Goal: Task Accomplishment & Management: Use online tool/utility

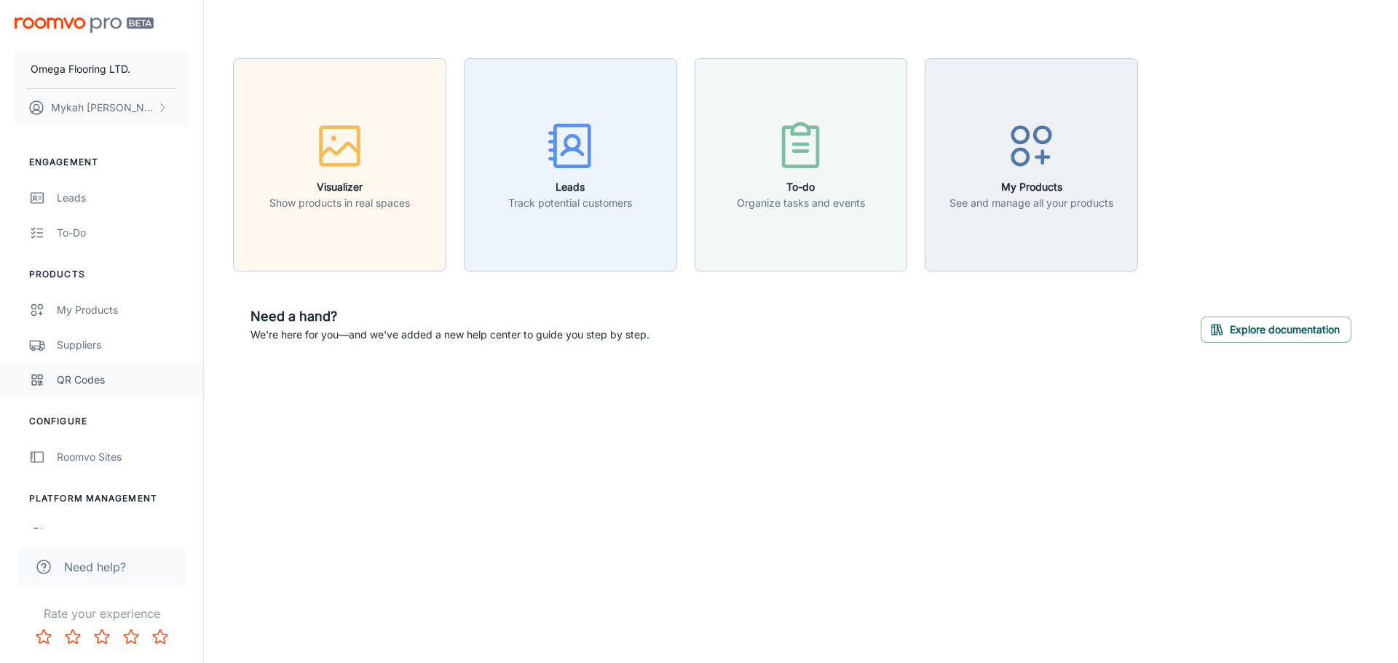
click at [84, 376] on div "QR Codes" at bounding box center [123, 380] width 132 height 16
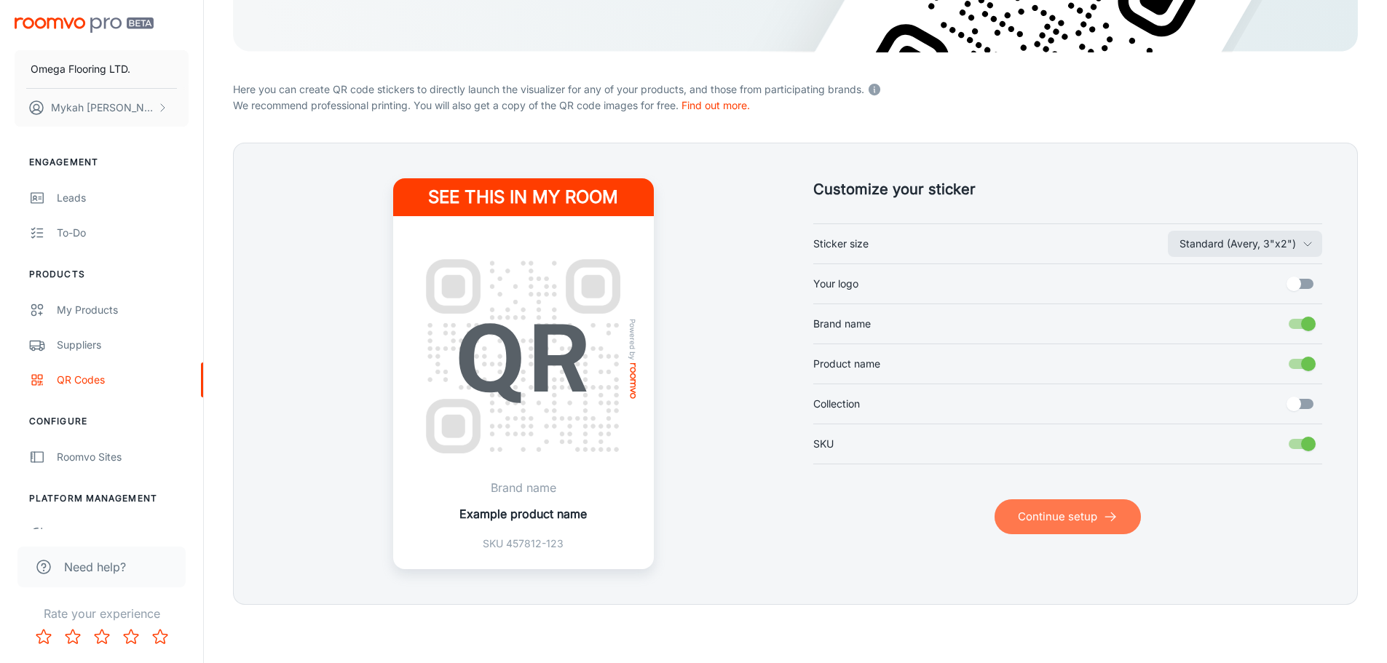
click at [1087, 531] on button "Continue setup" at bounding box center [1068, 517] width 146 height 35
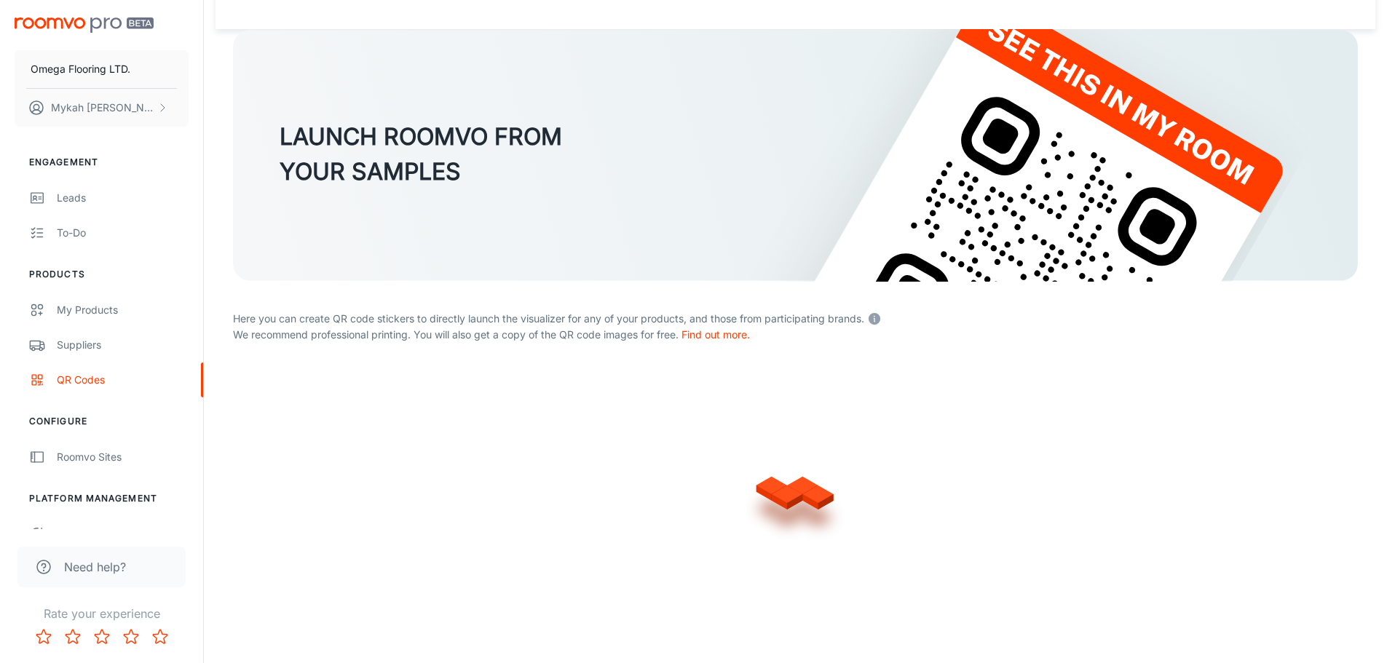
scroll to position [296, 0]
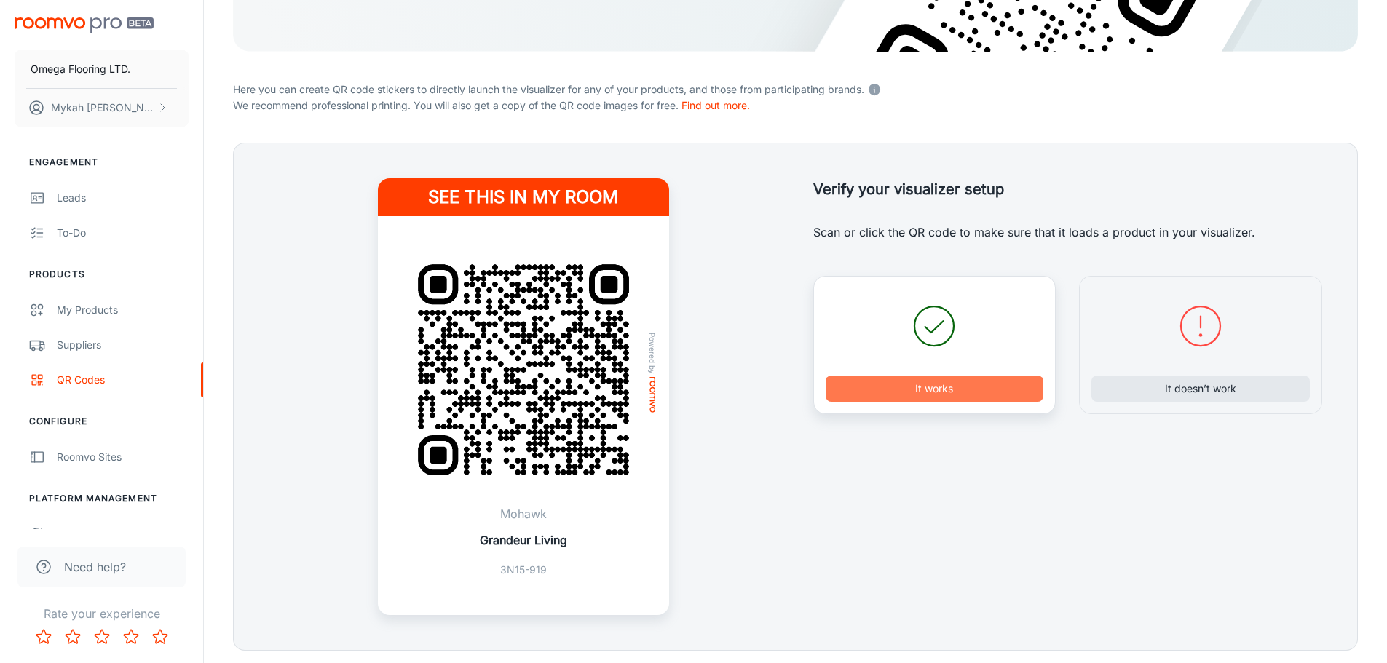
click at [910, 385] on button "It works" at bounding box center [935, 389] width 218 height 26
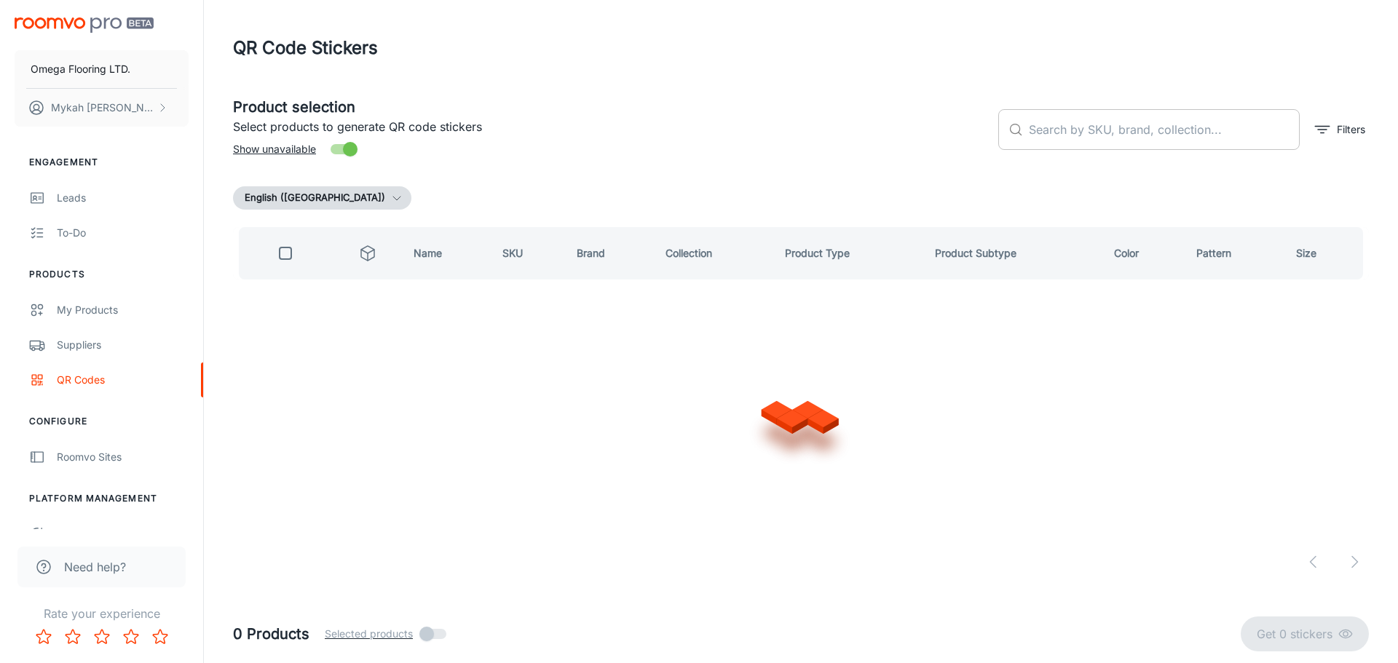
click at [1116, 135] on input "text" at bounding box center [1164, 129] width 271 height 41
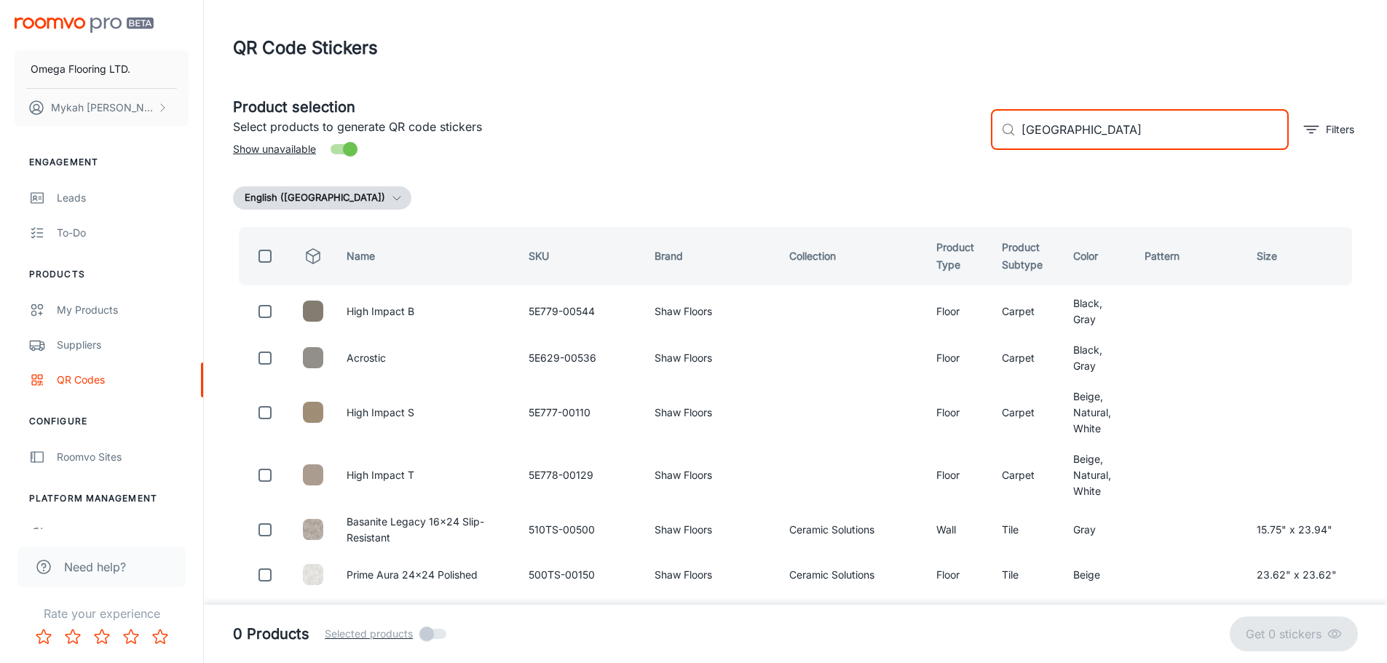
type input "[GEOGRAPHIC_DATA]"
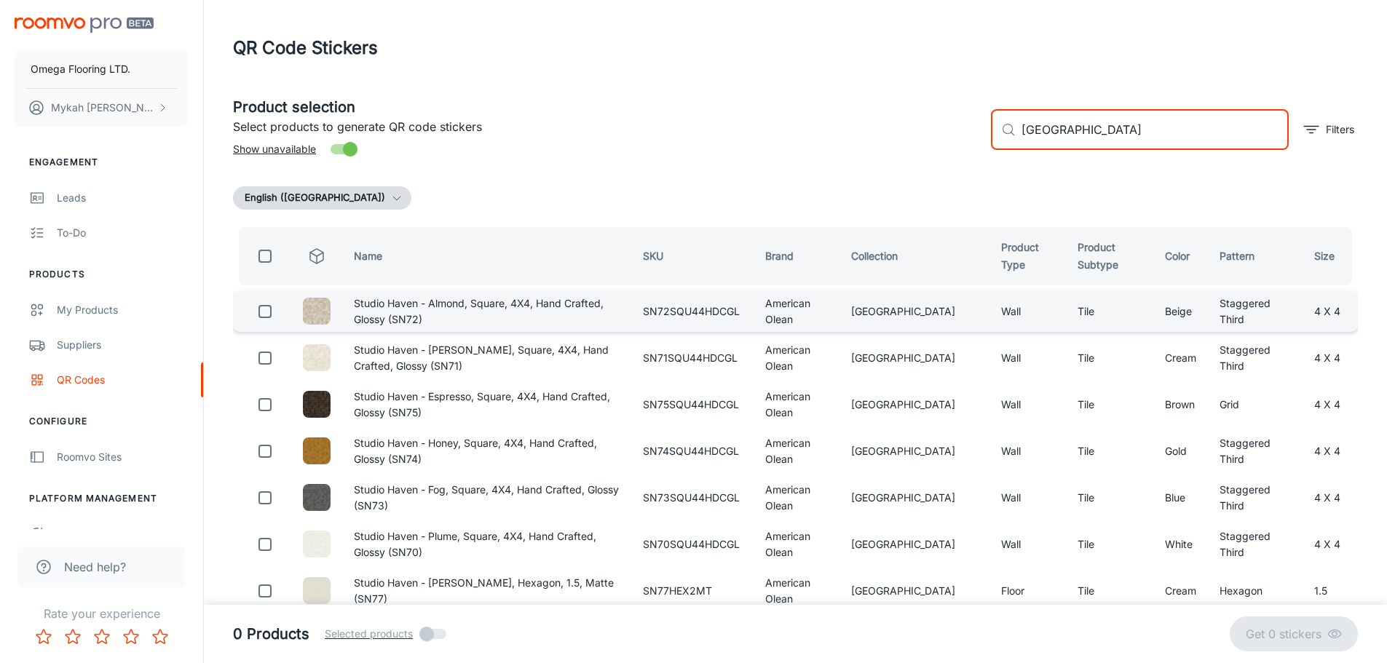
click at [262, 315] on input "checkbox" at bounding box center [265, 311] width 29 height 29
checkbox input "true"
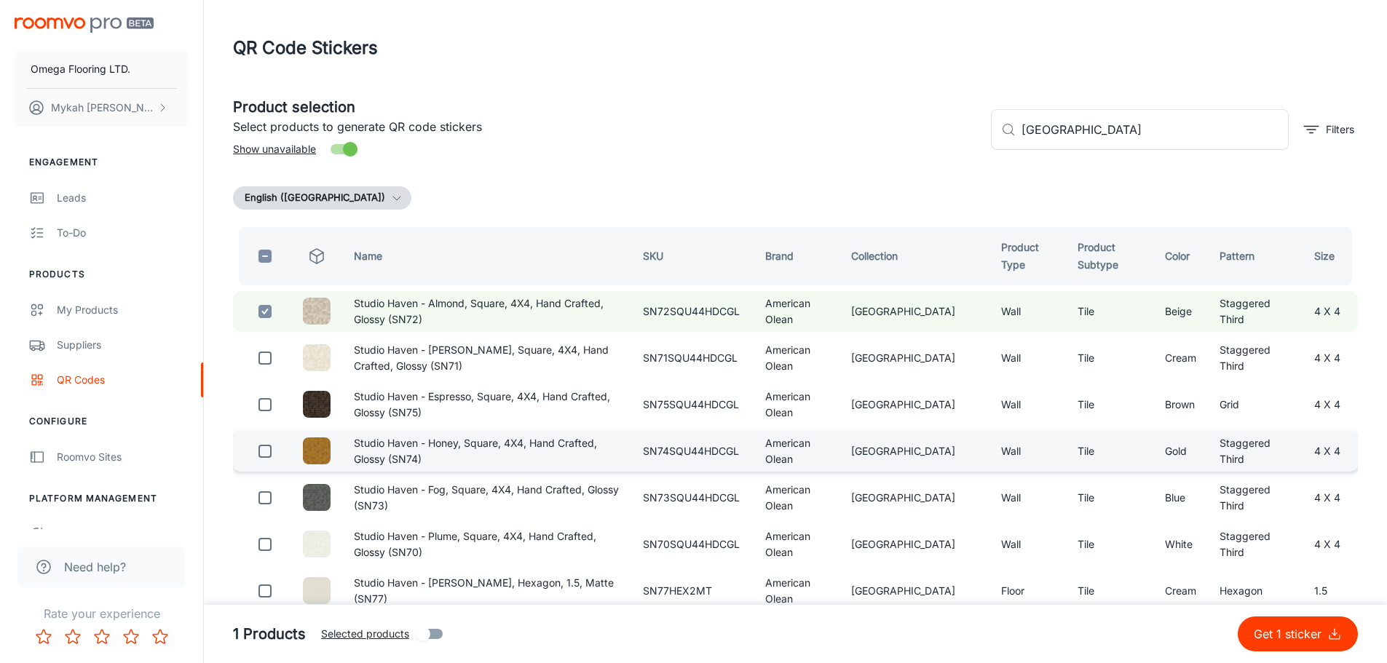
click at [262, 456] on input "checkbox" at bounding box center [265, 451] width 29 height 29
checkbox input "true"
click at [272, 312] on input "checkbox" at bounding box center [265, 311] width 29 height 29
checkbox input "false"
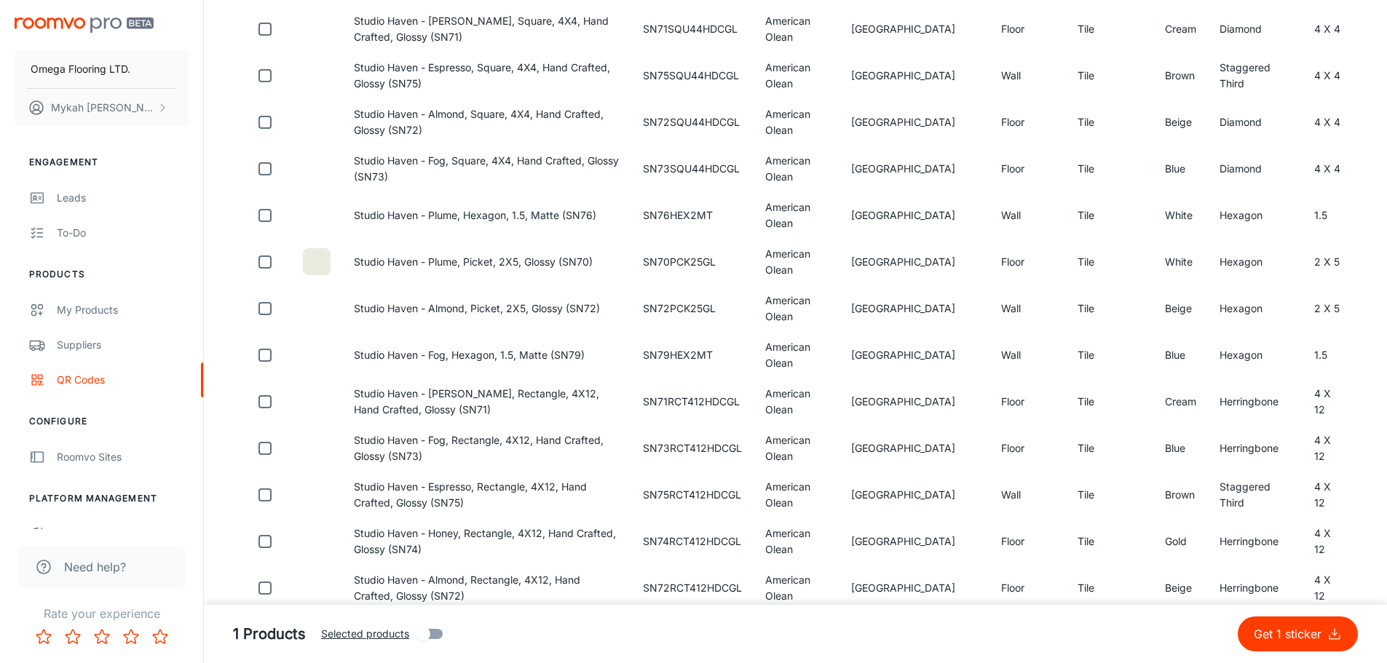
scroll to position [4248, 0]
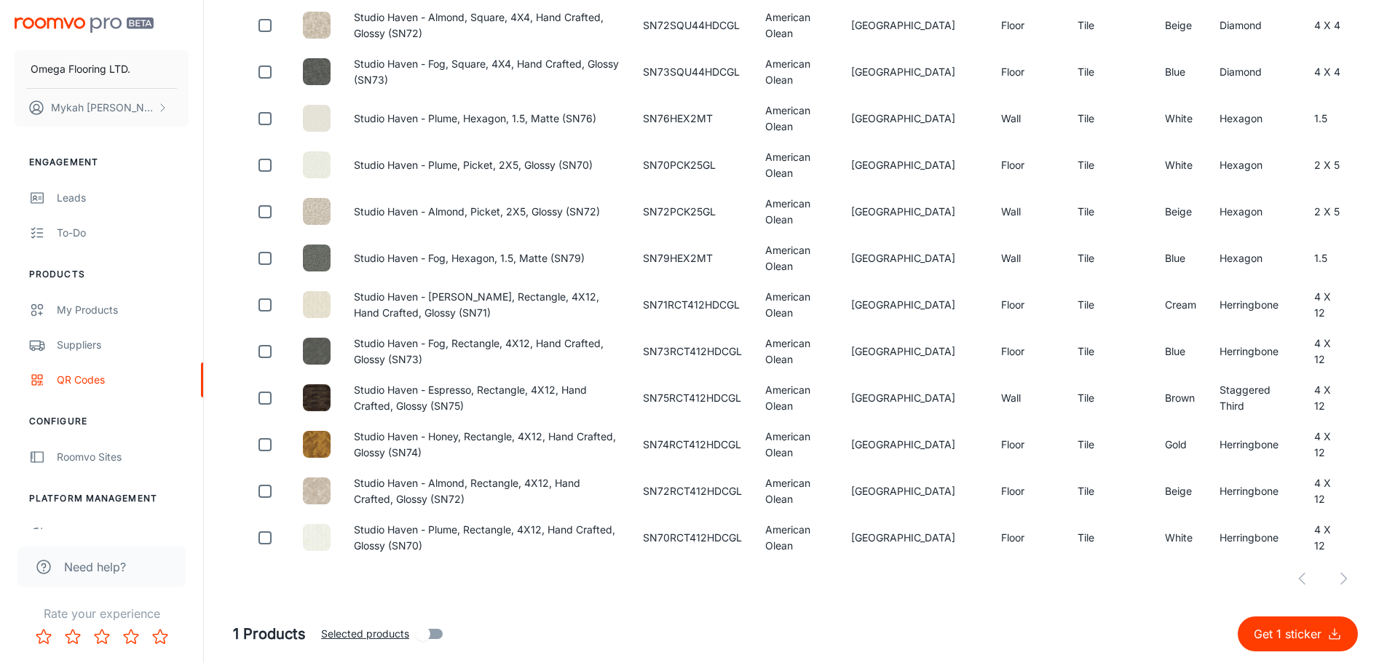
click at [1347, 584] on div at bounding box center [795, 578] width 1125 height 29
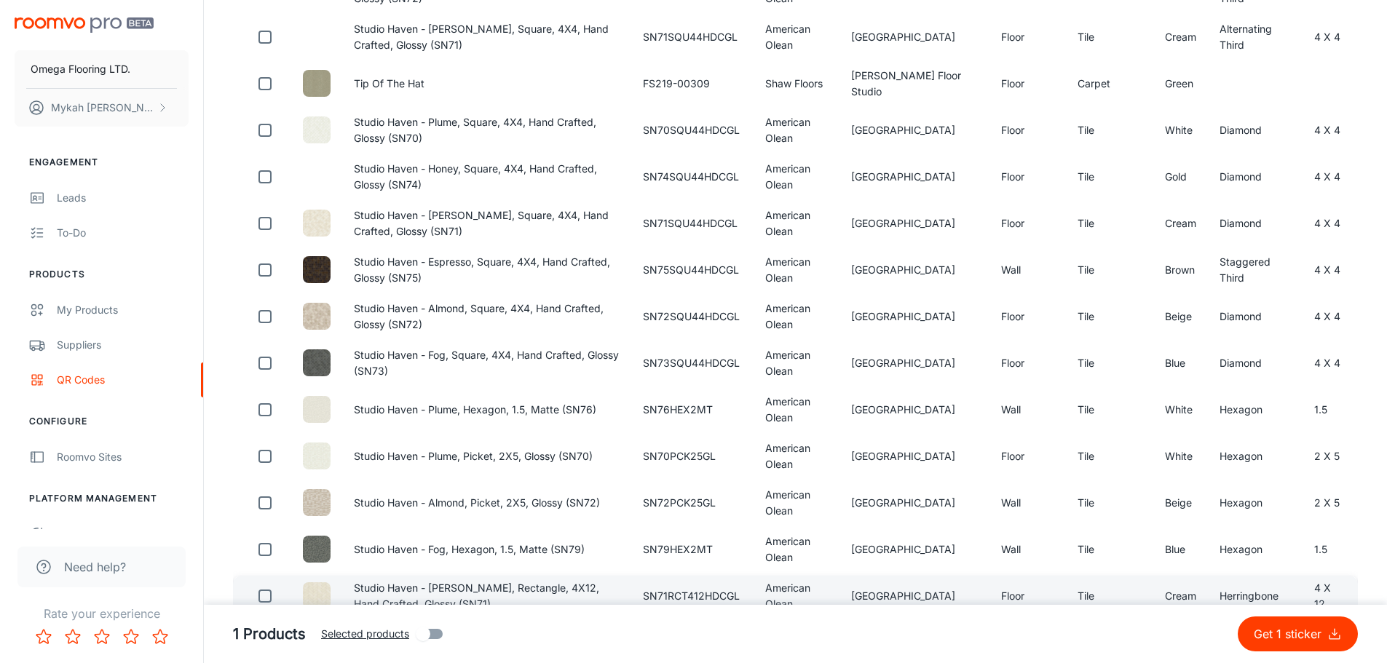
scroll to position [4029, 0]
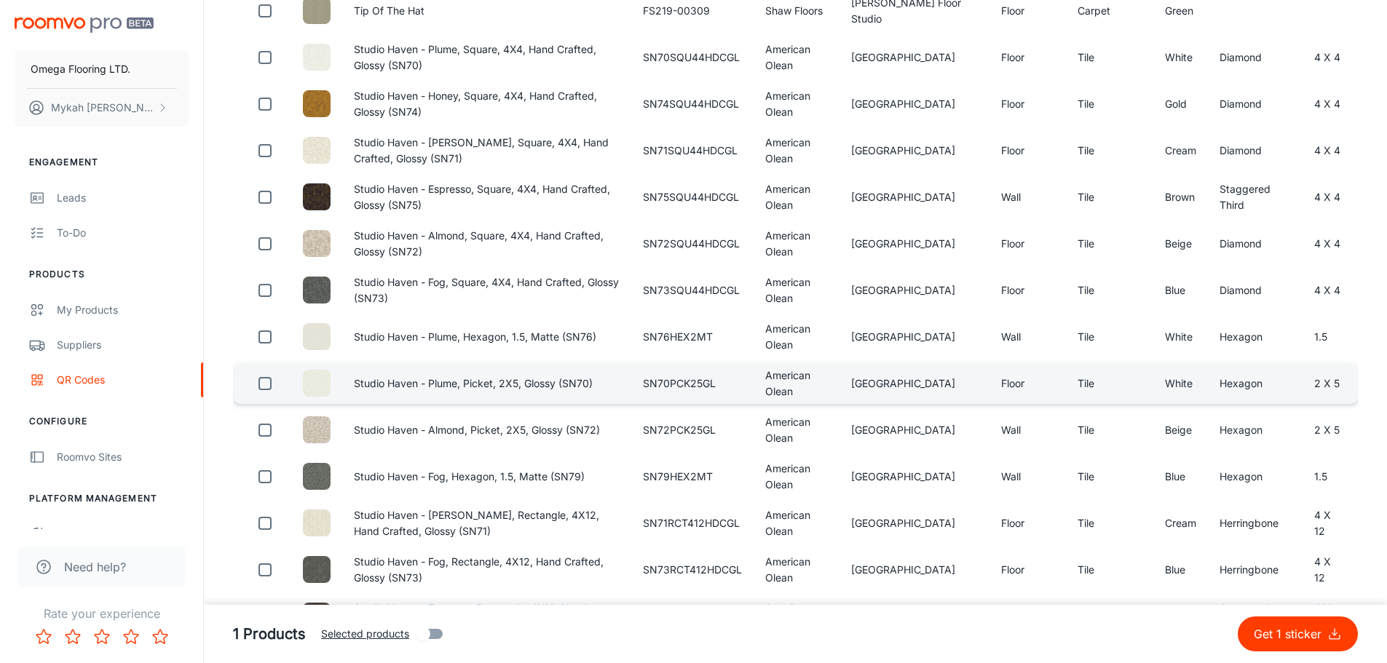
click at [257, 380] on input "checkbox" at bounding box center [265, 383] width 29 height 29
checkbox input "true"
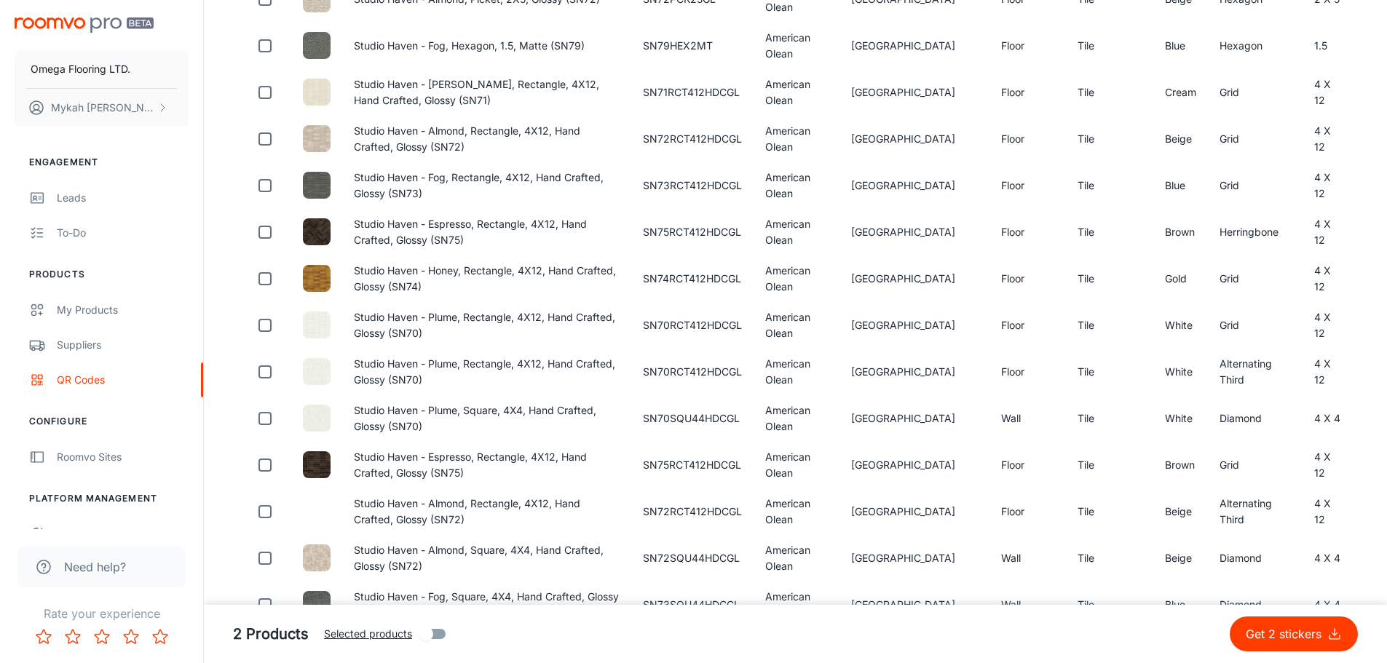
scroll to position [1917, 0]
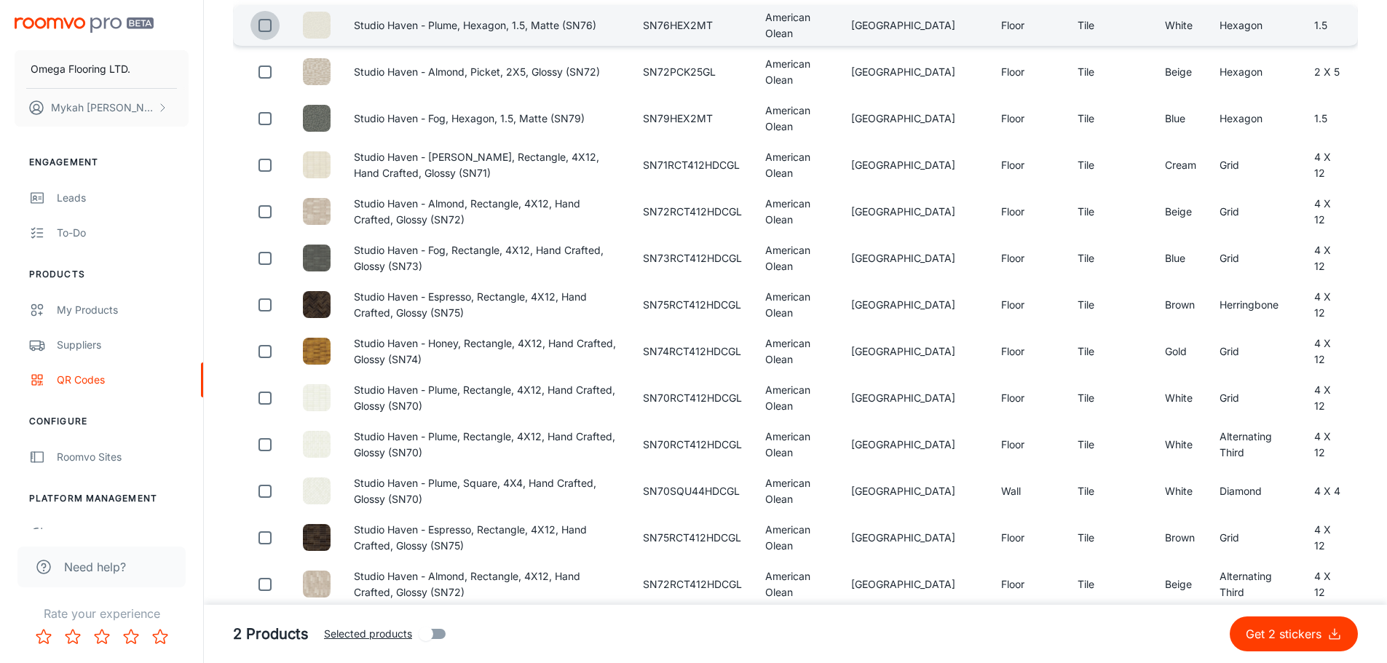
click at [267, 33] on input "checkbox" at bounding box center [265, 25] width 29 height 29
checkbox input "true"
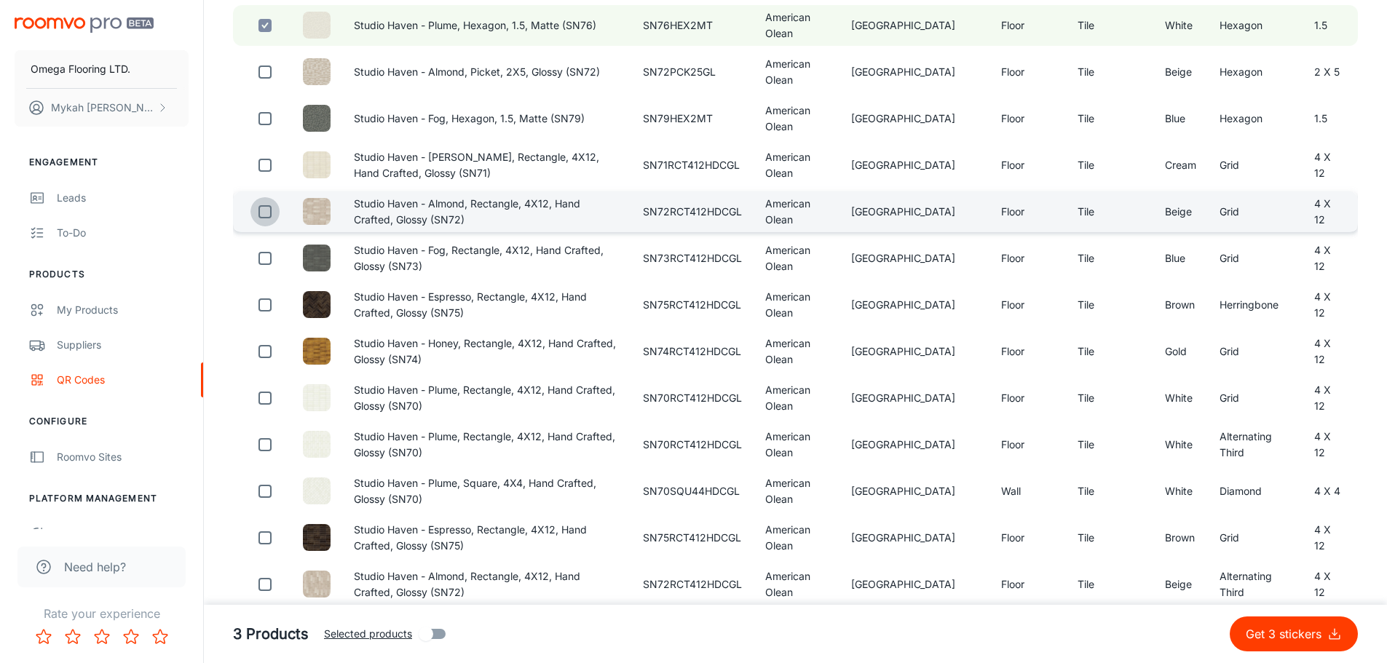
click at [256, 213] on input "checkbox" at bounding box center [265, 211] width 29 height 29
checkbox input "true"
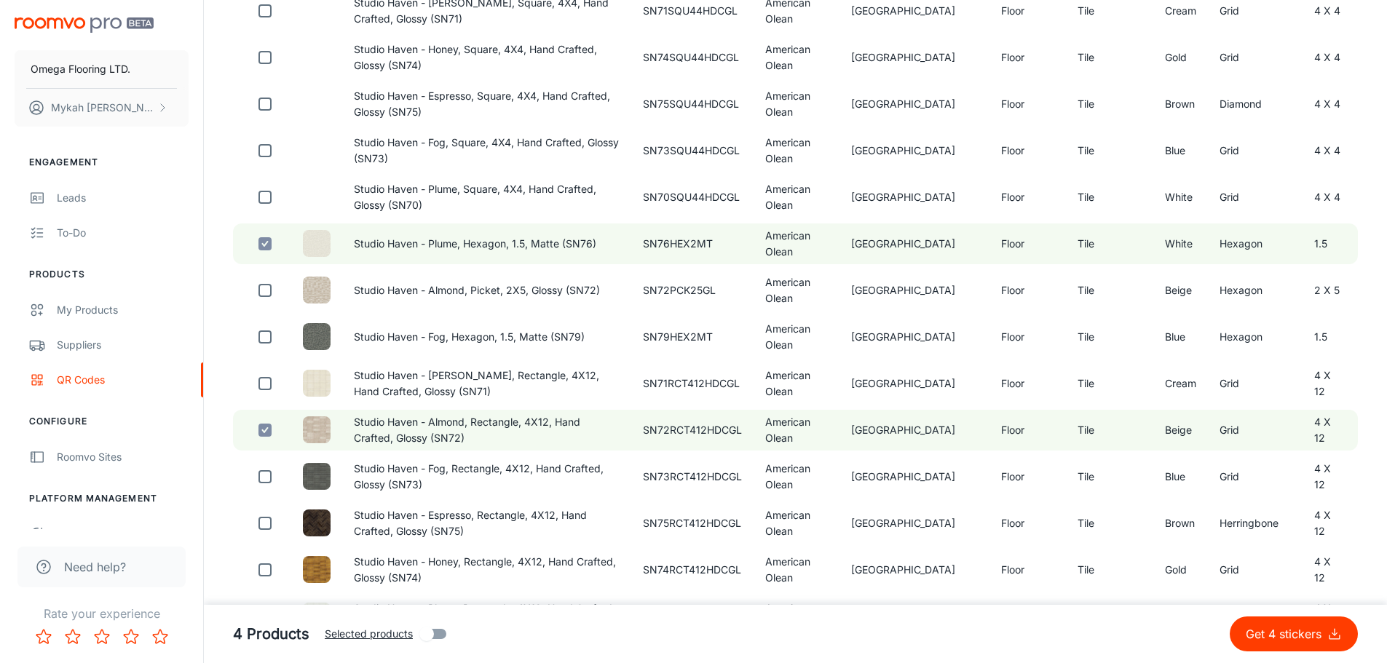
scroll to position [1626, 0]
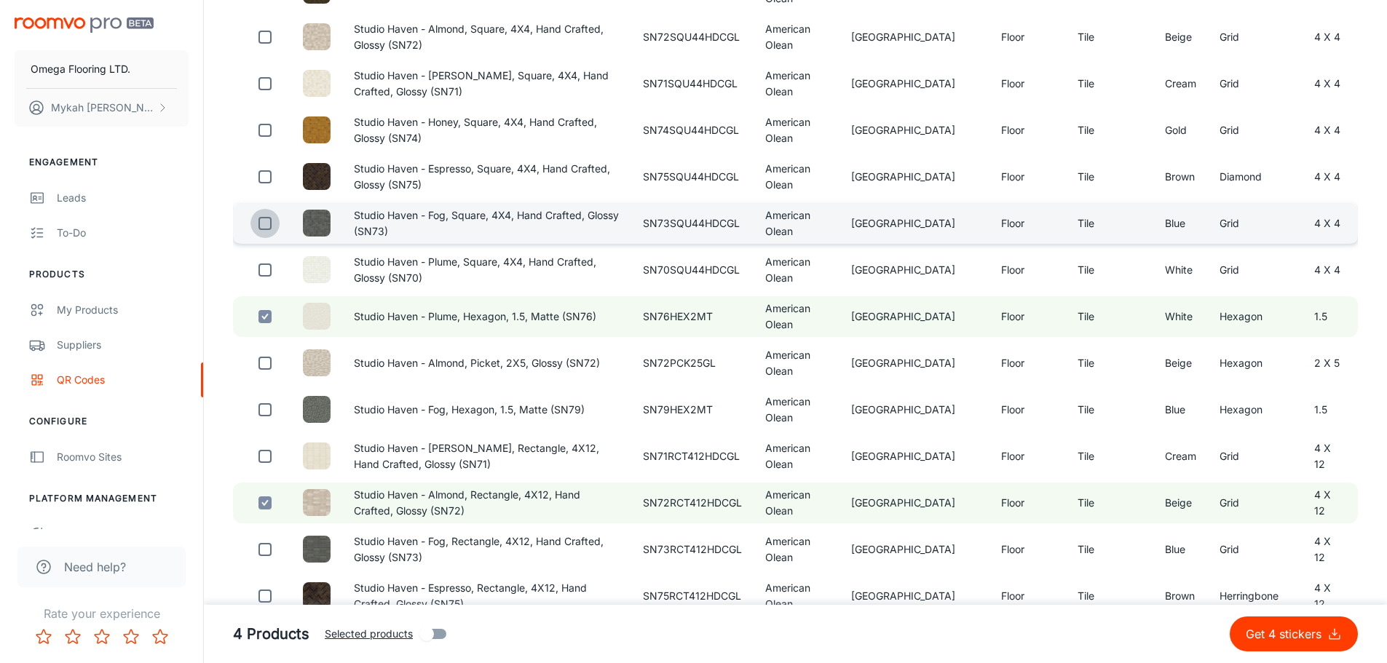
click at [264, 224] on input "checkbox" at bounding box center [265, 223] width 29 height 29
checkbox input "true"
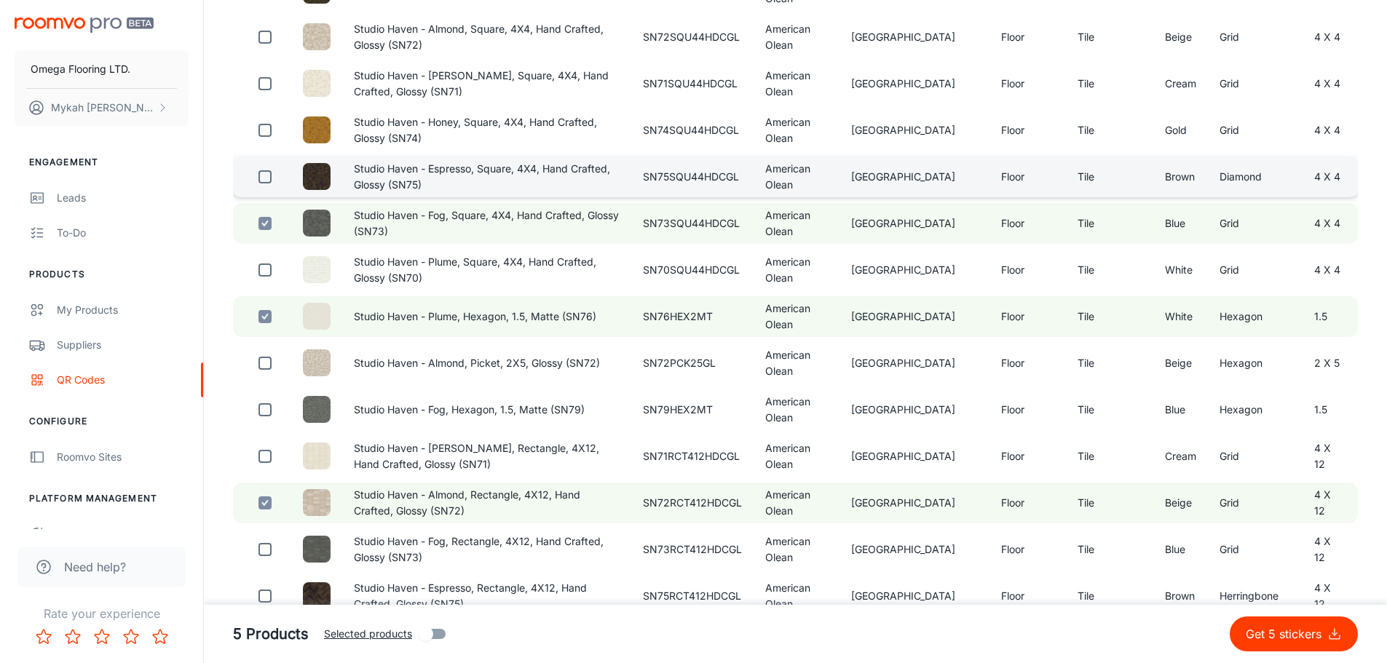
click at [259, 182] on input "checkbox" at bounding box center [265, 176] width 29 height 29
checkbox input "true"
click at [1255, 631] on p "Get 6 stickers" at bounding box center [1287, 634] width 82 height 17
checkbox input "false"
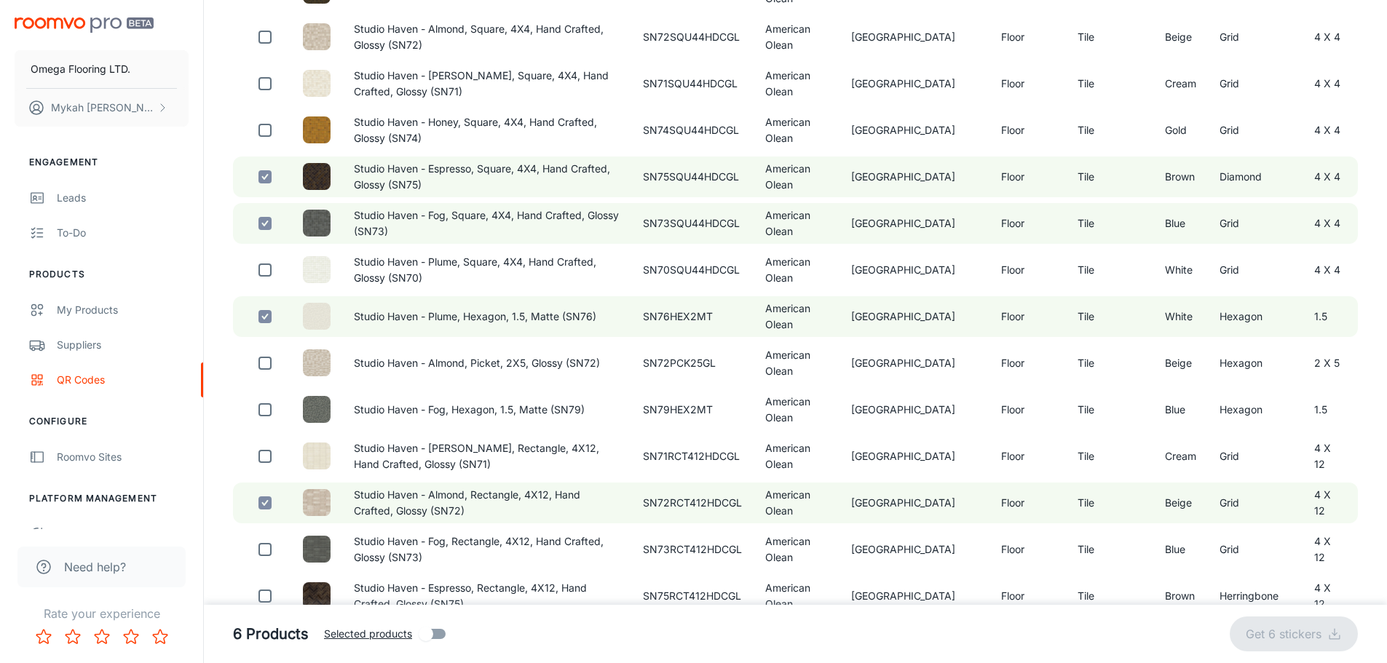
checkbox input "false"
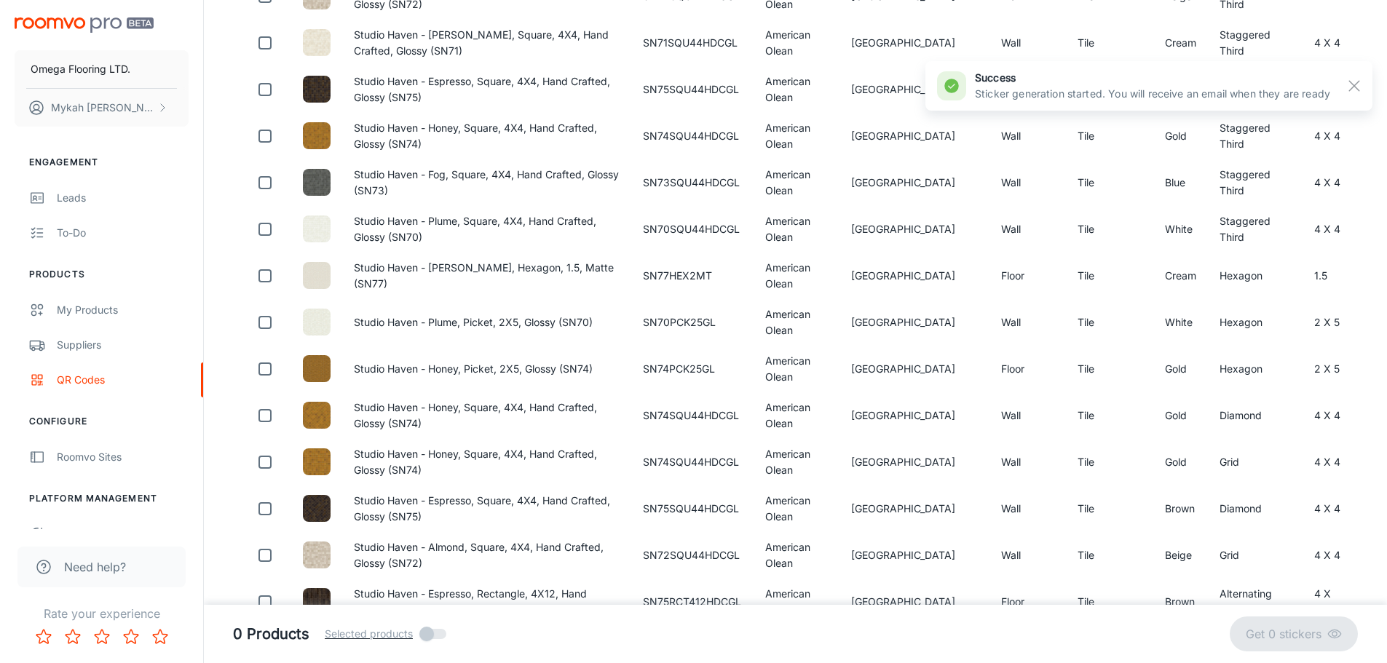
scroll to position [0, 0]
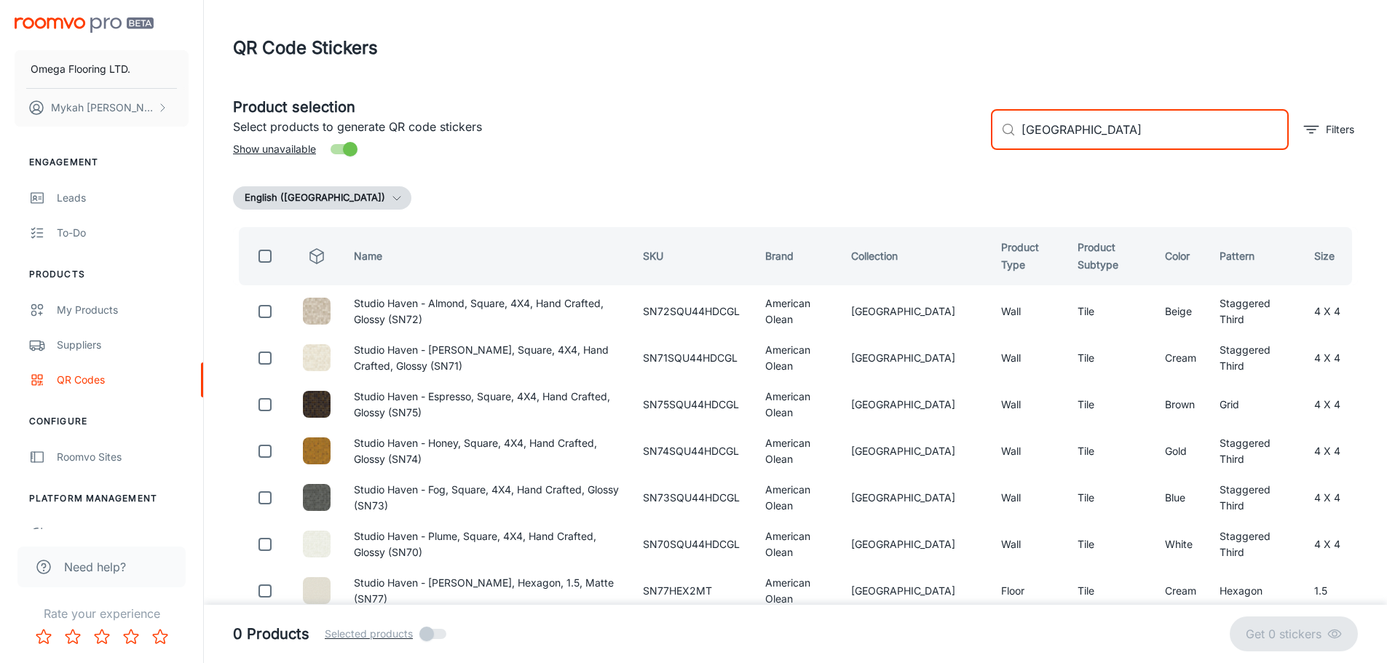
drag, startPoint x: 1167, startPoint y: 143, endPoint x: 969, endPoint y: 138, distance: 197.4
click at [969, 138] on div "Product selection Select products to generate QR code stickers Show unavailable…" at bounding box center [789, 123] width 1137 height 79
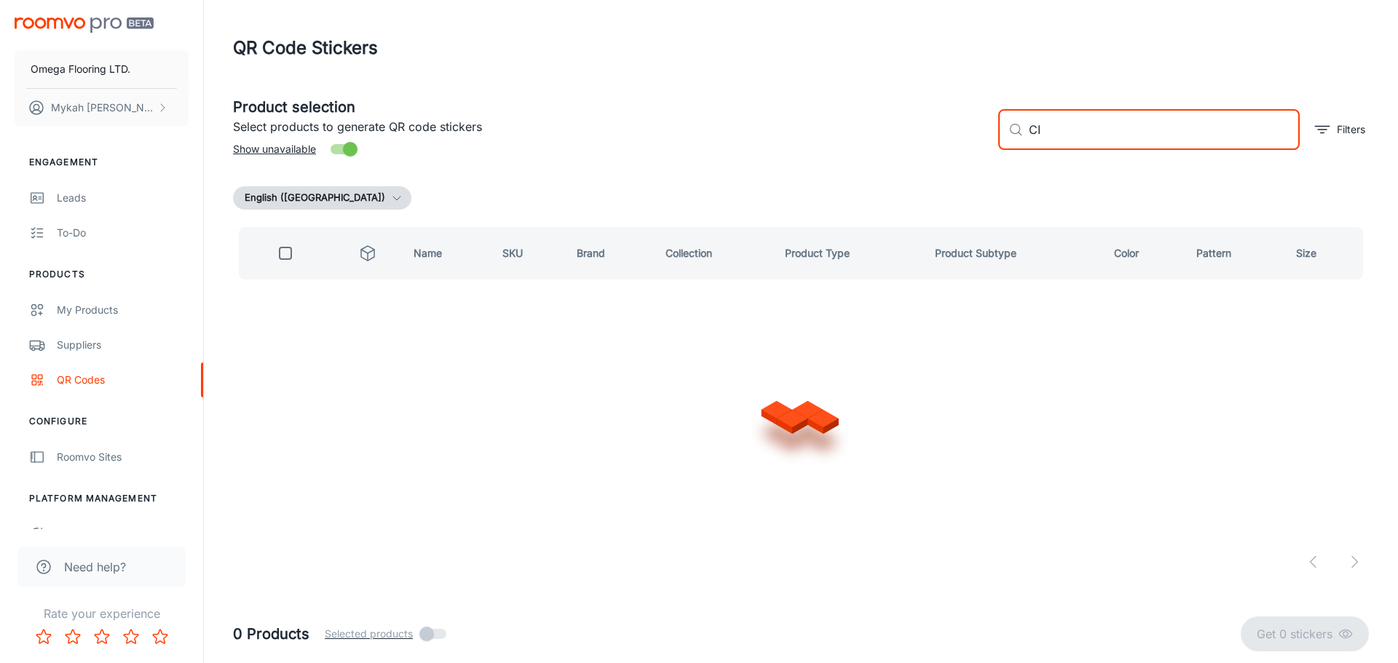
type input "C"
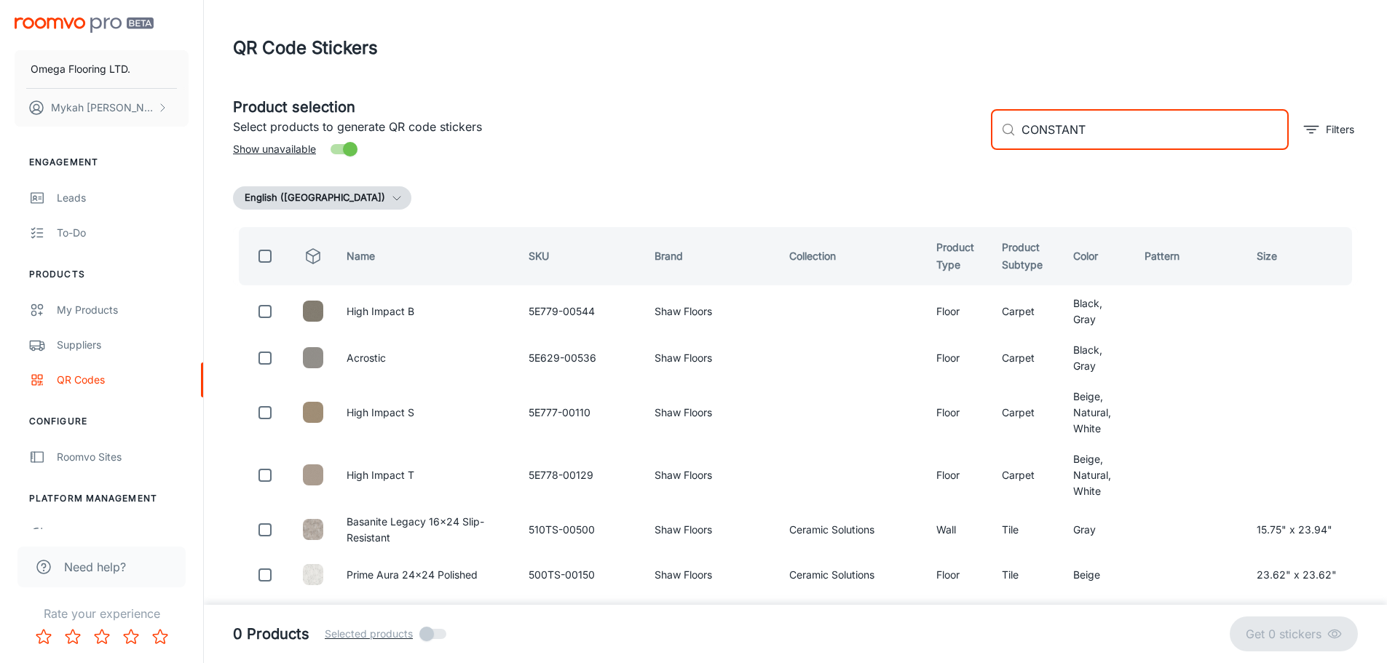
type input "CONSTANT"
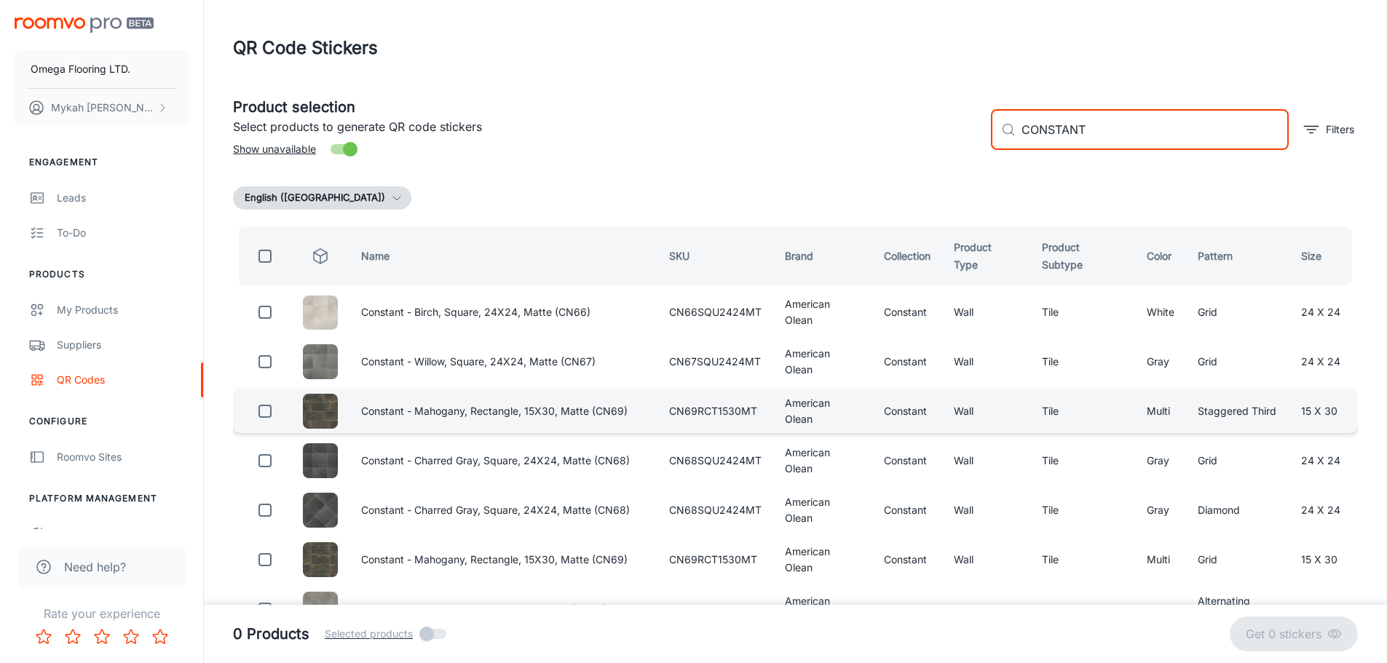
click at [263, 403] on input "checkbox" at bounding box center [265, 411] width 29 height 29
checkbox input "true"
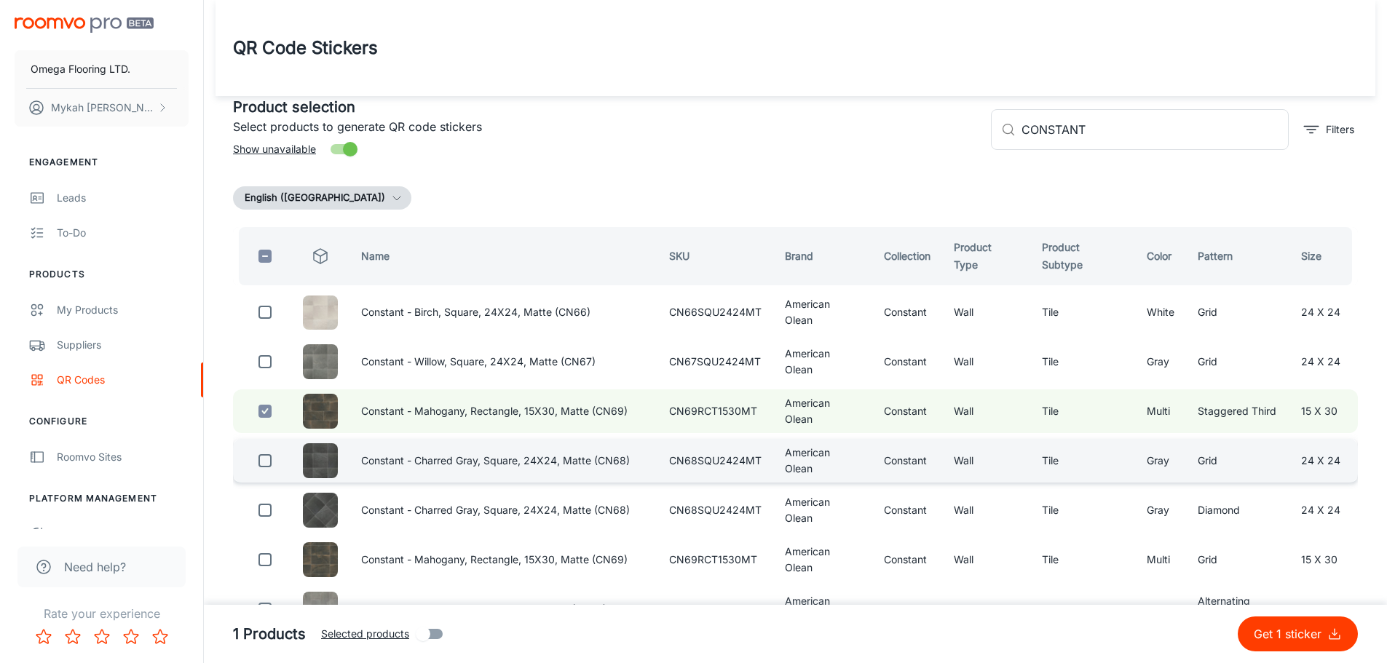
scroll to position [146, 0]
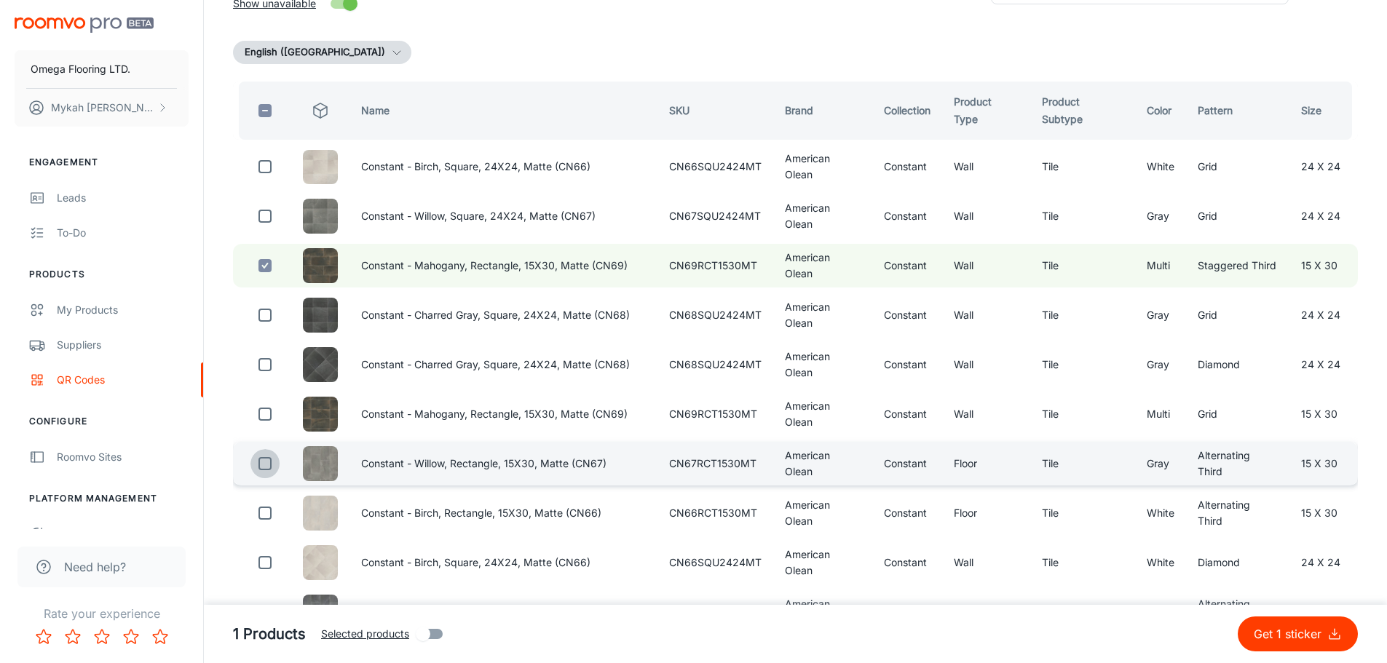
click at [266, 454] on input "checkbox" at bounding box center [265, 463] width 29 height 29
checkbox input "true"
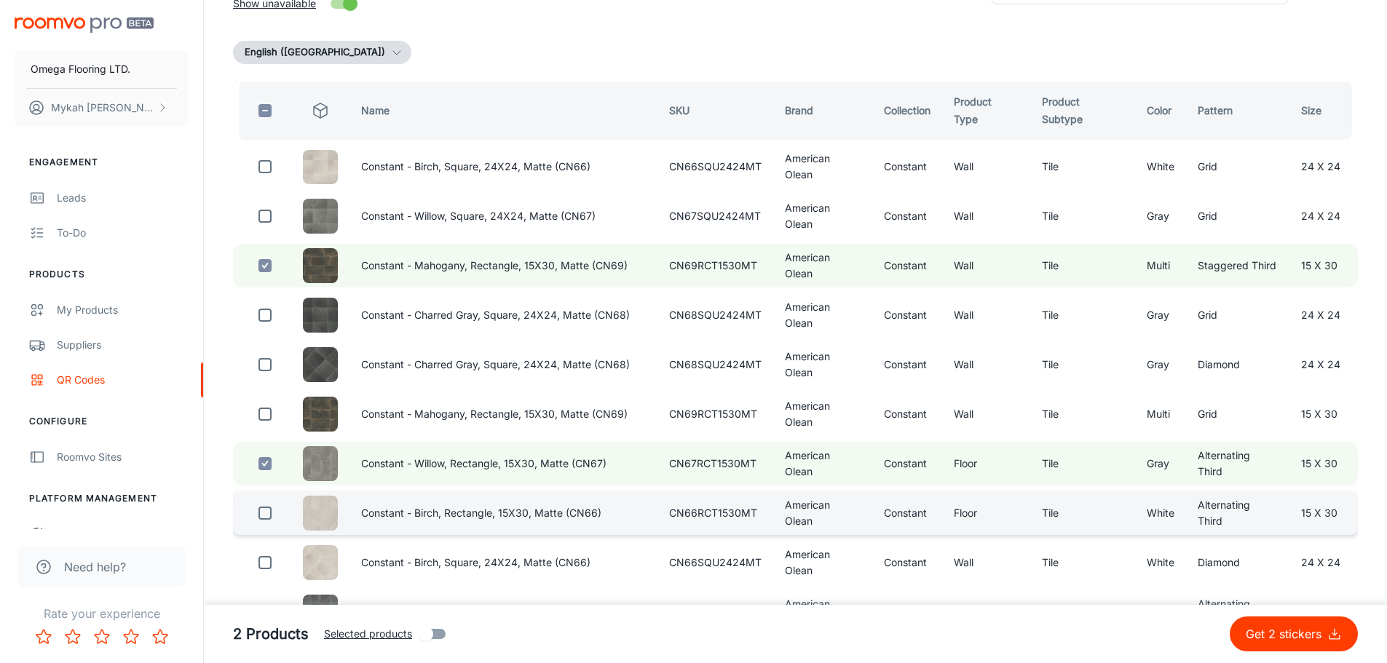
click at [255, 503] on input "checkbox" at bounding box center [265, 513] width 29 height 29
checkbox input "true"
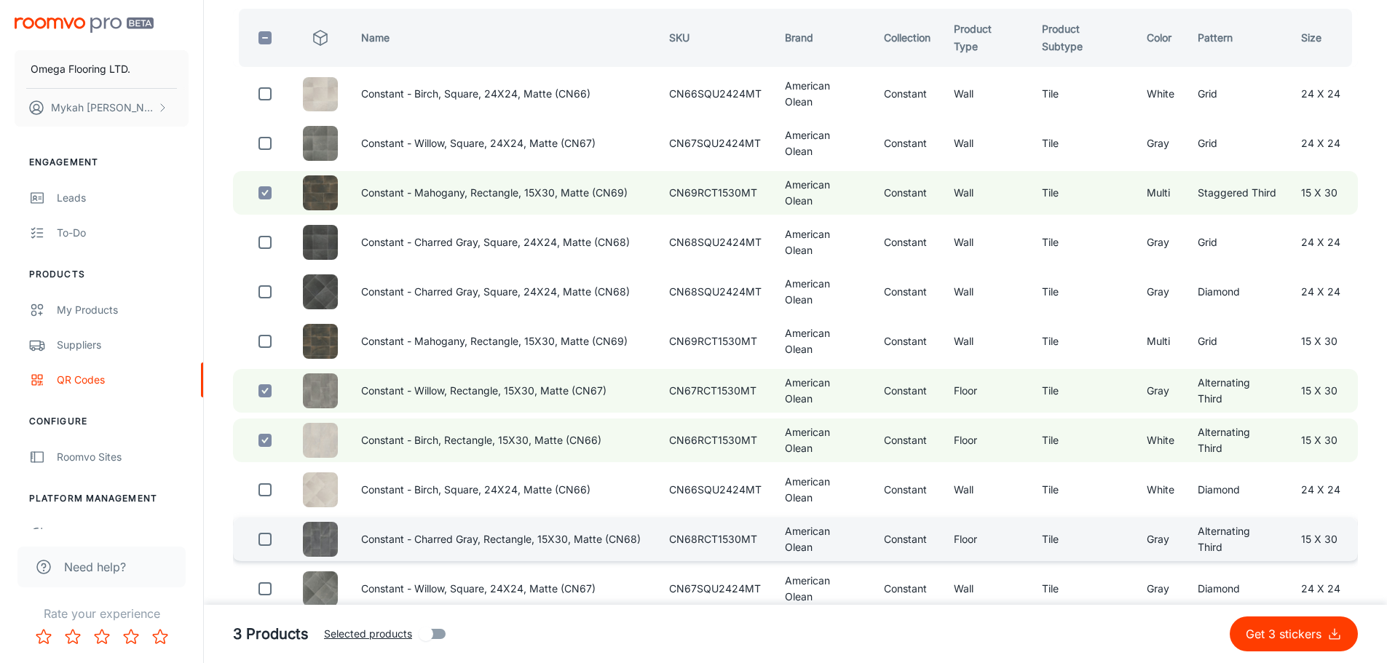
scroll to position [291, 0]
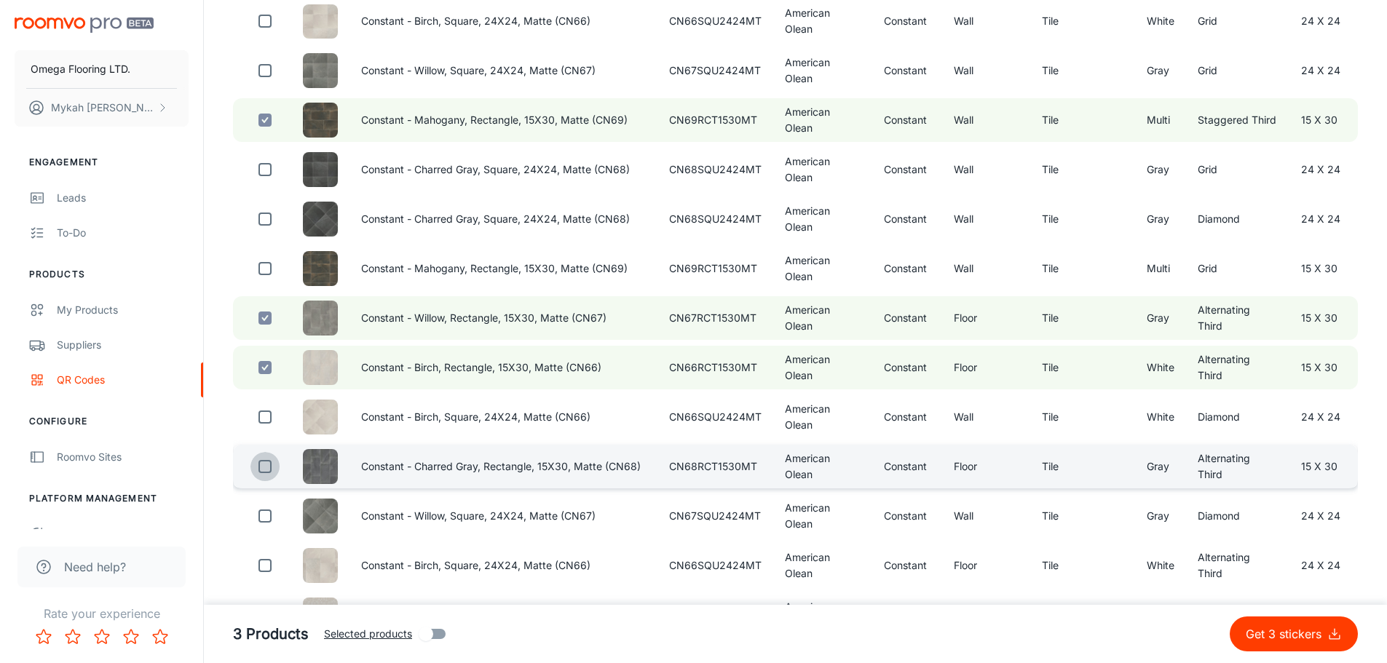
click at [265, 468] on input "checkbox" at bounding box center [265, 466] width 29 height 29
checkbox input "true"
drag, startPoint x: 1301, startPoint y: 627, endPoint x: 1156, endPoint y: 631, distance: 145.7
click at [1156, 631] on footer "4 Products Selected products Get 4 stickers" at bounding box center [795, 634] width 1183 height 58
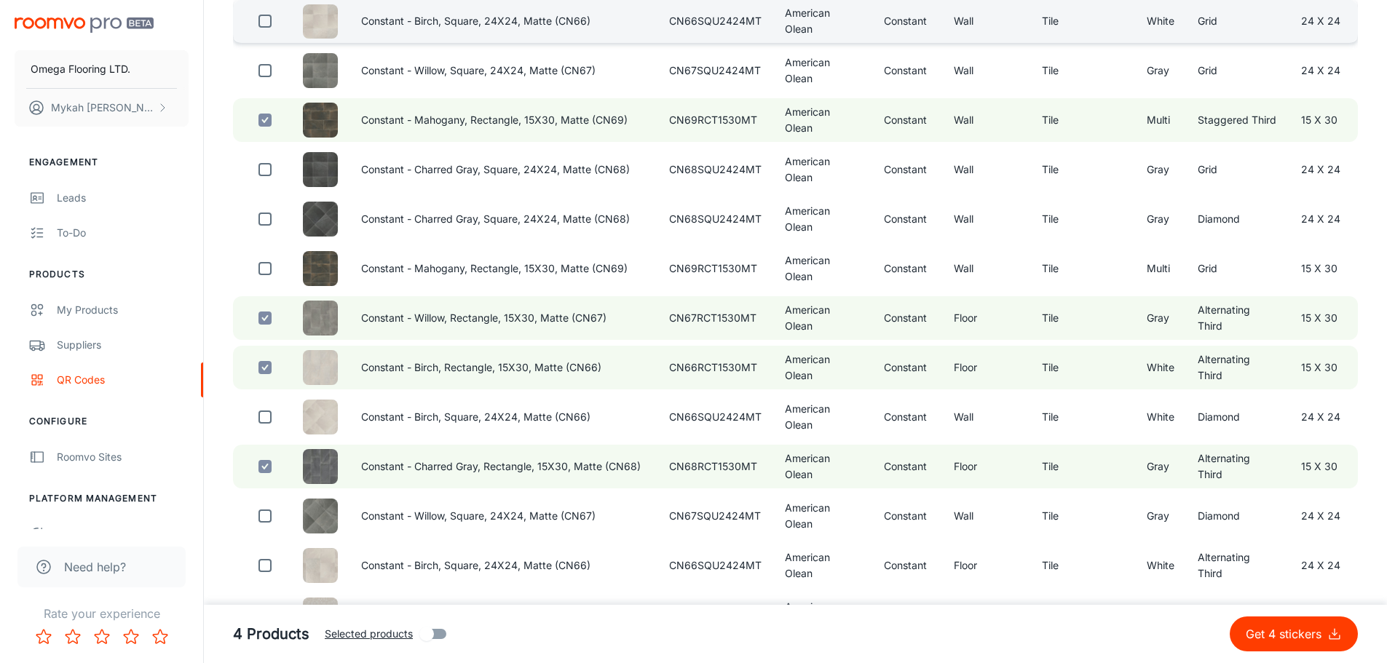
scroll to position [0, 0]
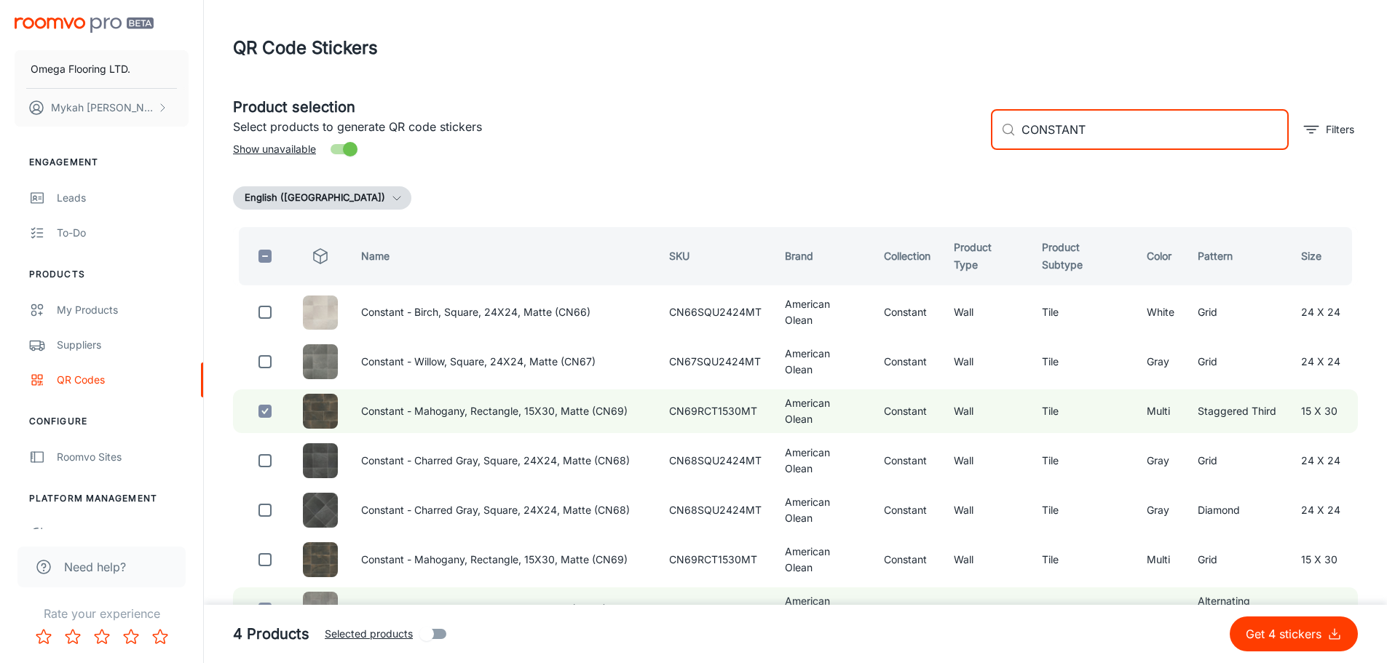
drag, startPoint x: 1088, startPoint y: 121, endPoint x: 888, endPoint y: 157, distance: 202.8
click at [888, 157] on div "Product selection Select products to generate QR code stickers Show unavailable…" at bounding box center [789, 123] width 1137 height 79
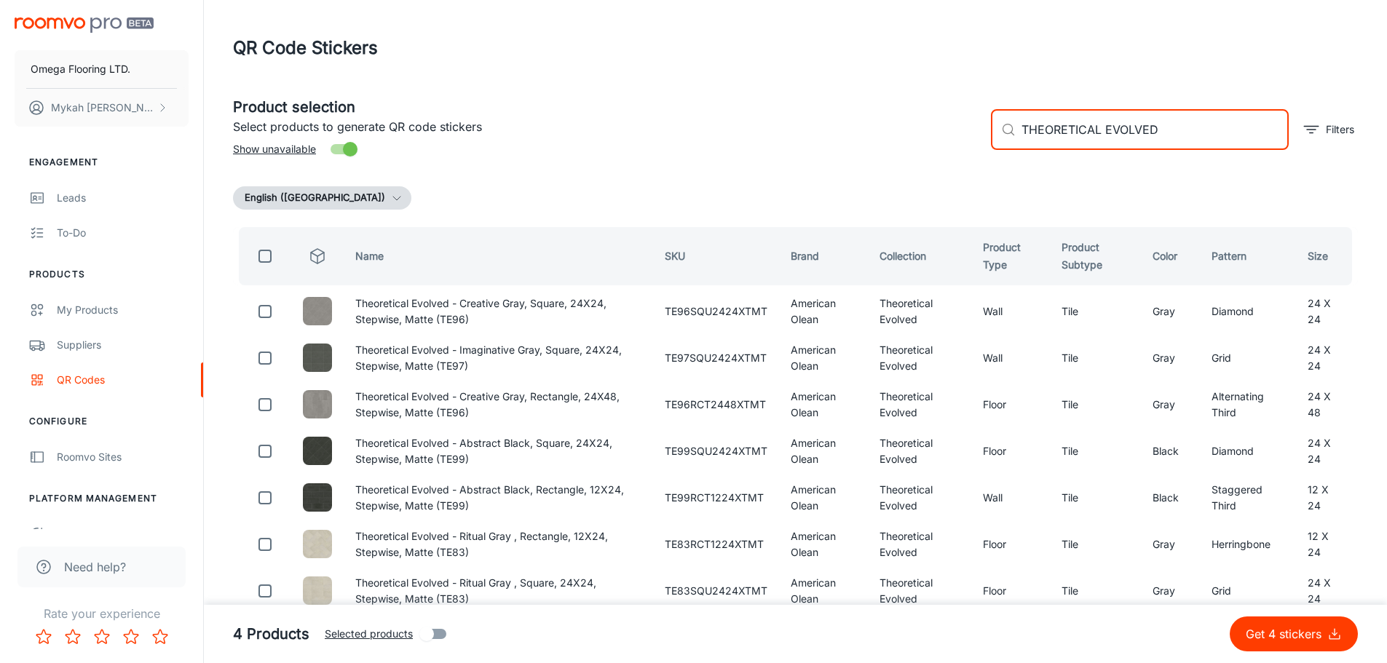
click at [1210, 139] on input "THEORETICAL EVOLVED" at bounding box center [1155, 129] width 267 height 41
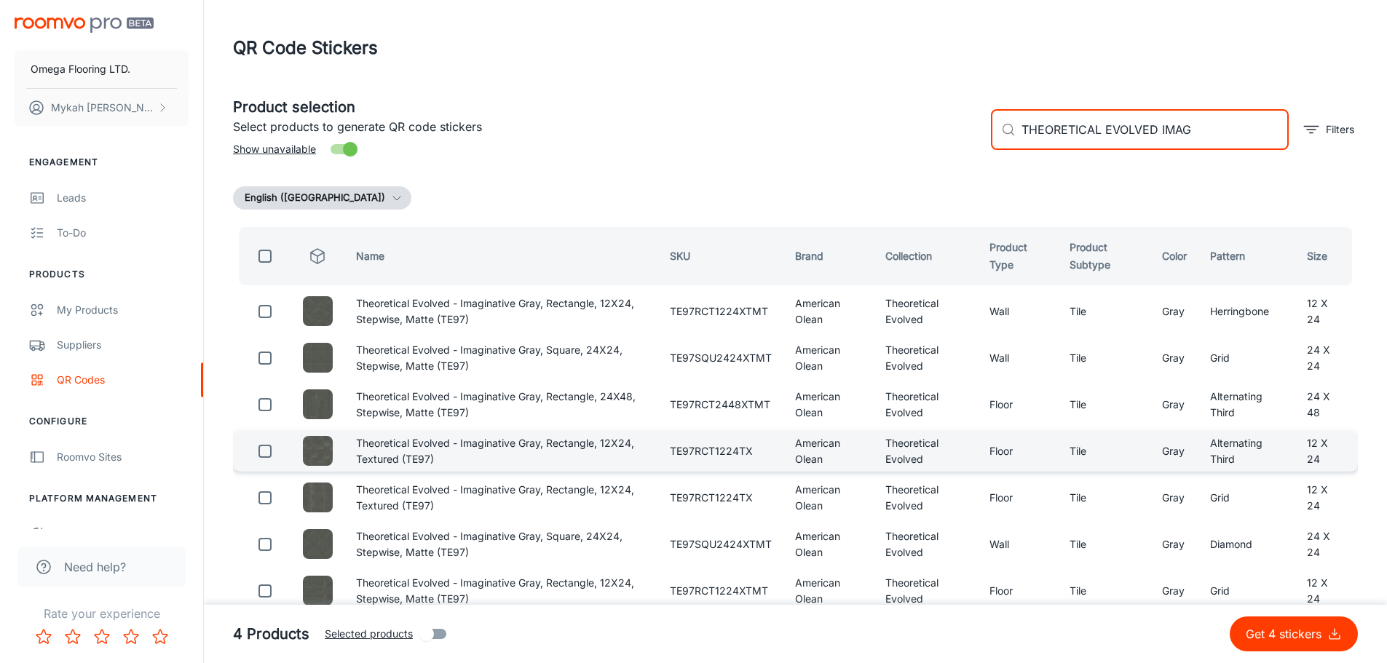
type input "THEORETICAL EVOLVED IMAG"
click at [259, 451] on input "checkbox" at bounding box center [265, 451] width 29 height 29
checkbox input "true"
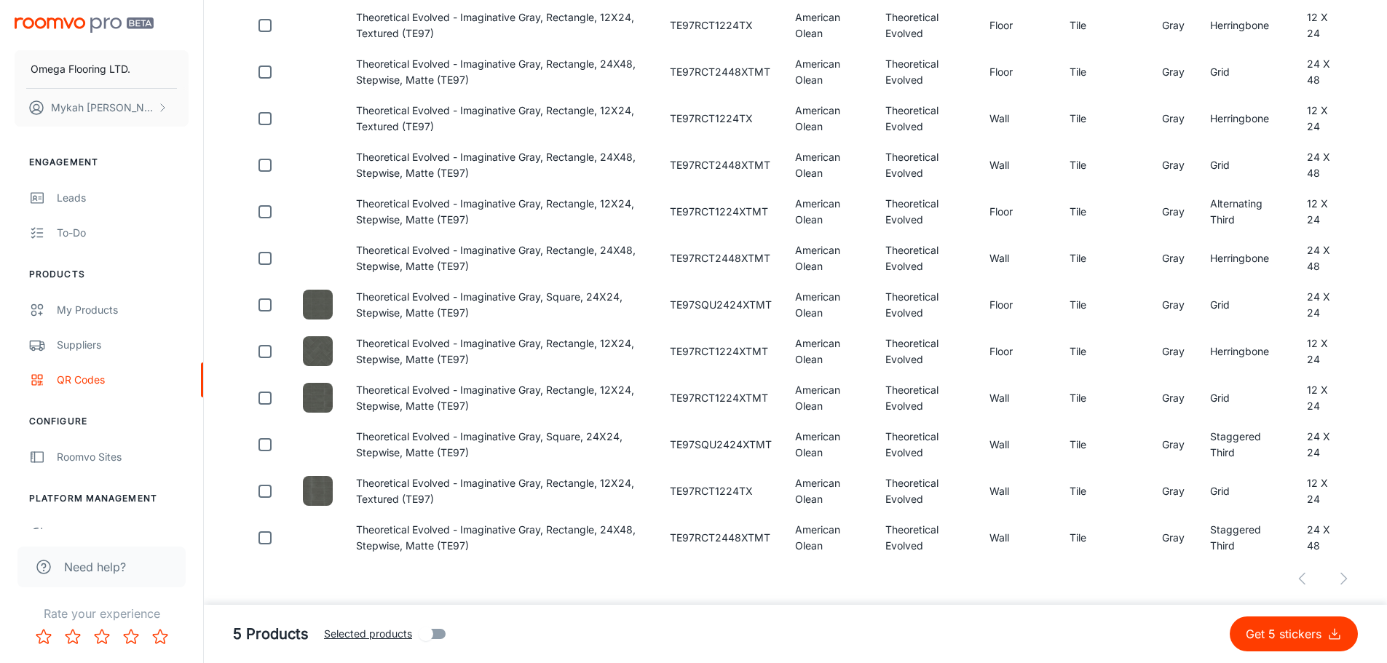
scroll to position [44, 0]
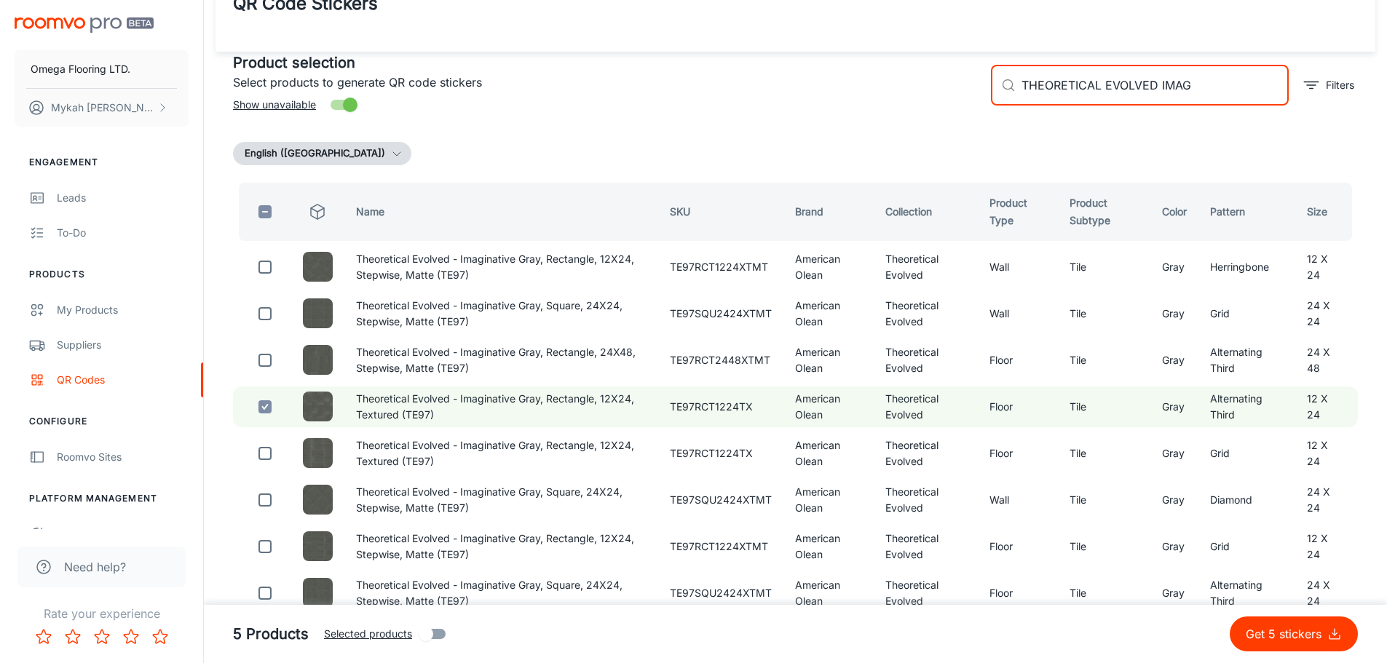
drag, startPoint x: 1204, startPoint y: 93, endPoint x: 1159, endPoint y: 91, distance: 44.5
click at [1159, 92] on input "THEORETICAL EVOLVED IMAG" at bounding box center [1155, 85] width 267 height 41
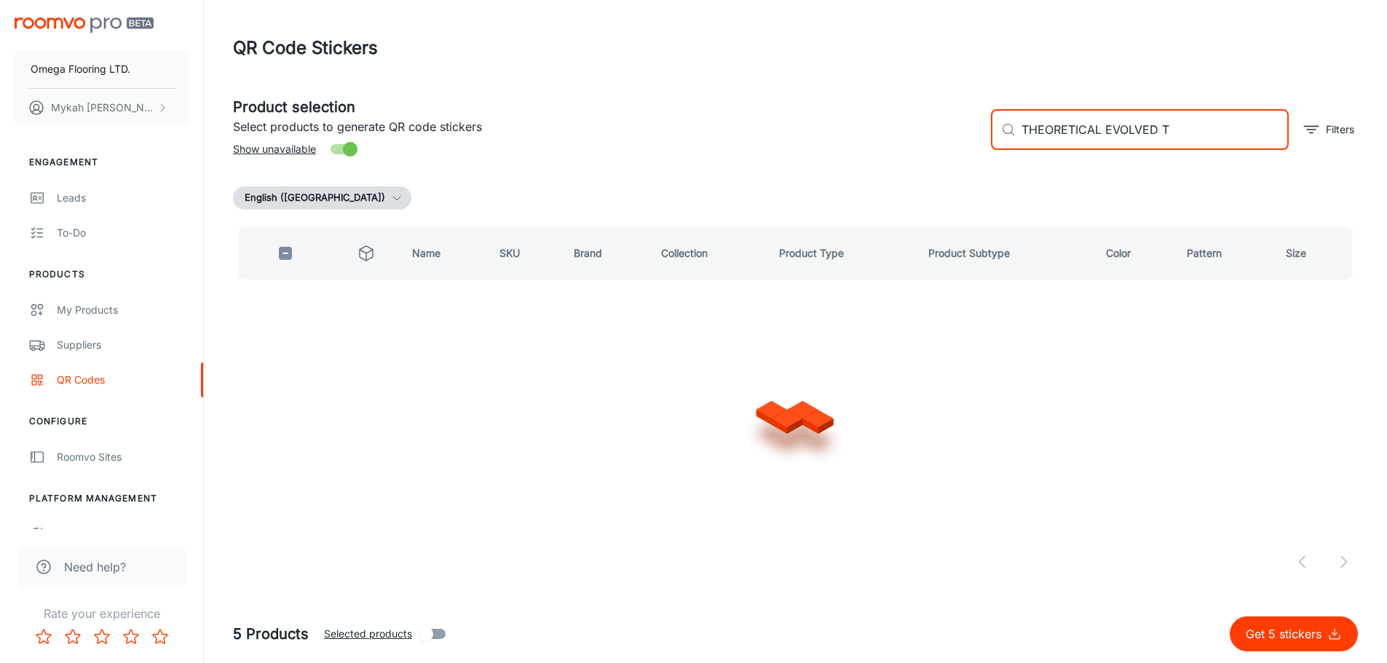
scroll to position [0, 0]
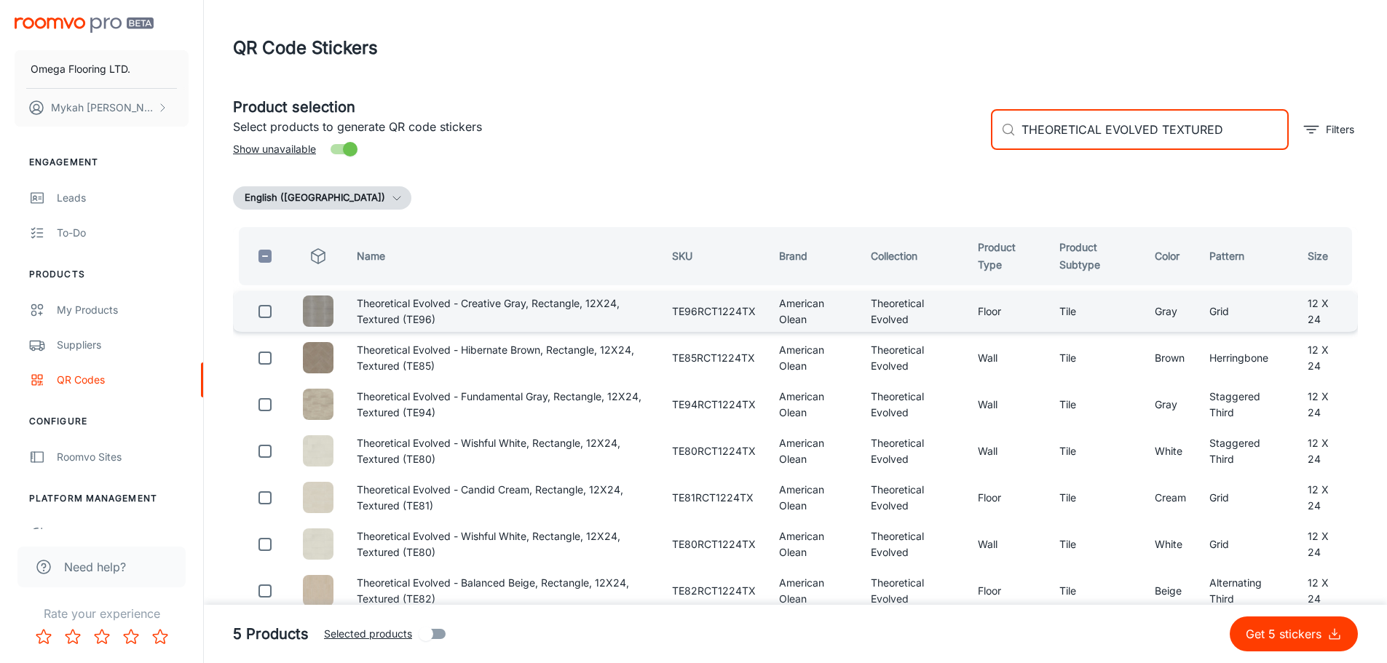
type input "THEORETICAL EVOLVED TEXTURED"
click at [268, 310] on input "checkbox" at bounding box center [265, 311] width 29 height 29
checkbox input "true"
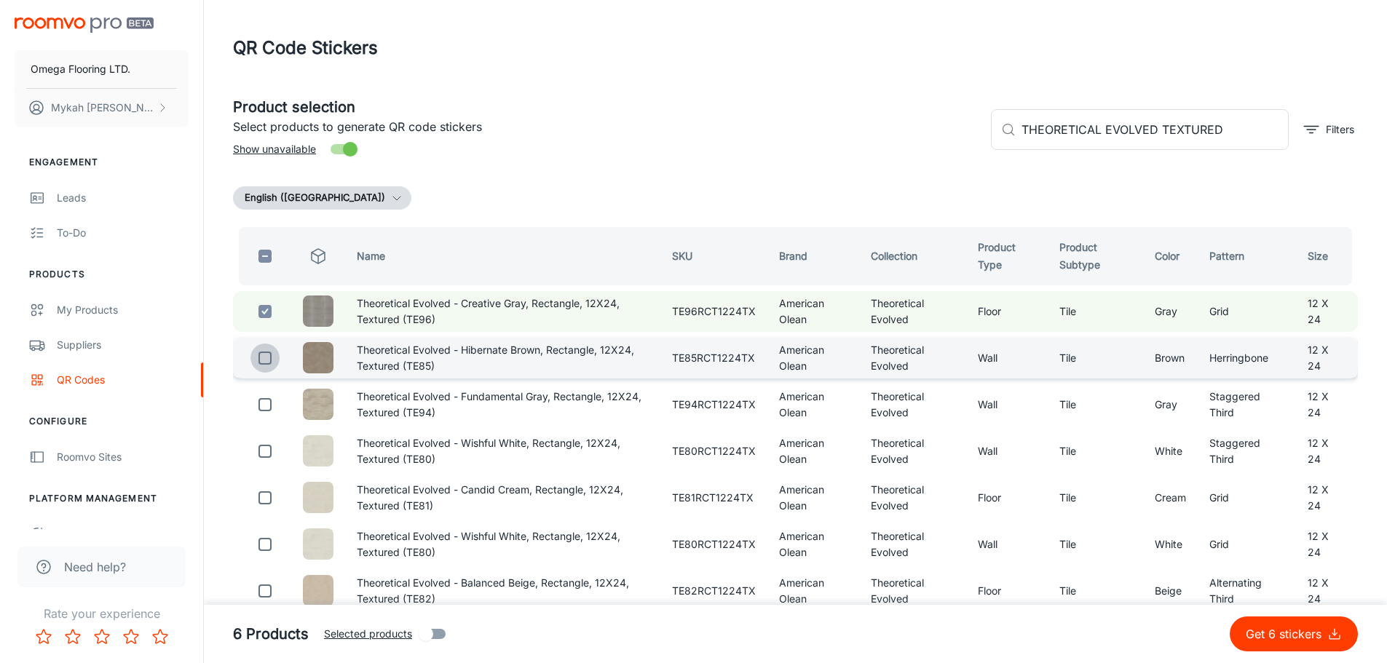
click at [254, 366] on input "checkbox" at bounding box center [265, 358] width 29 height 29
checkbox input "true"
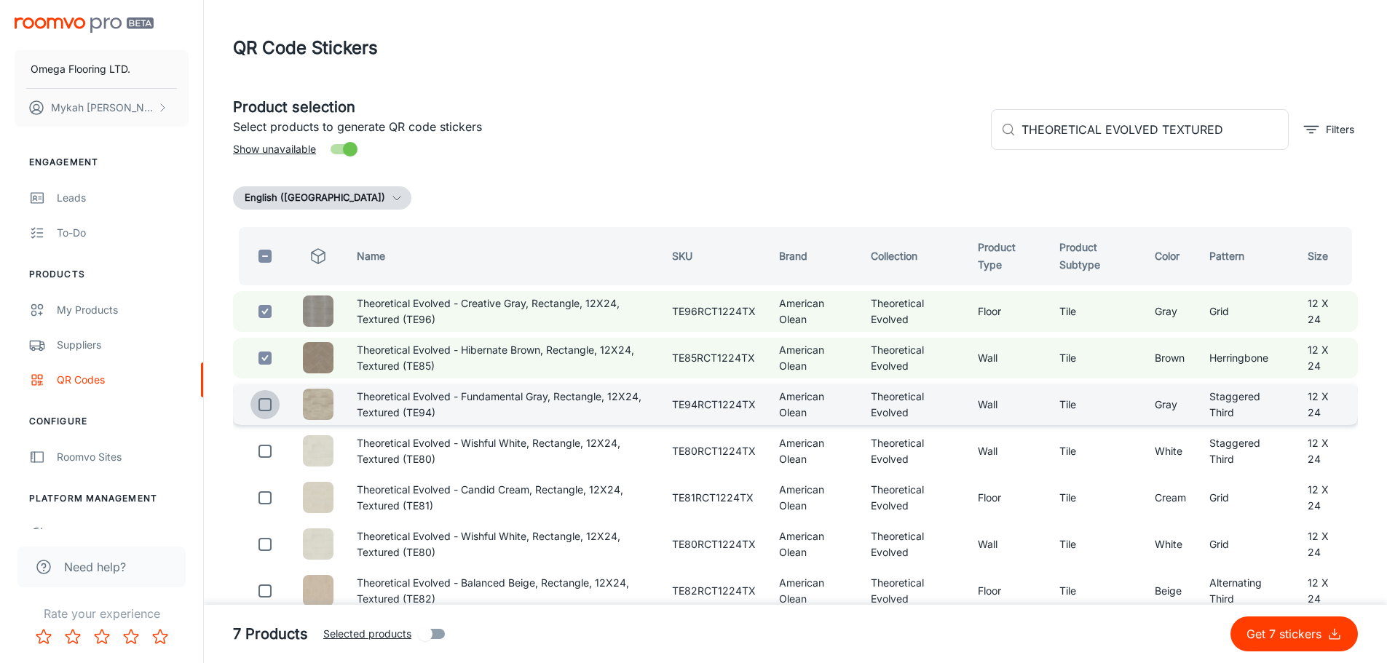
click at [256, 400] on input "checkbox" at bounding box center [265, 404] width 29 height 29
checkbox input "true"
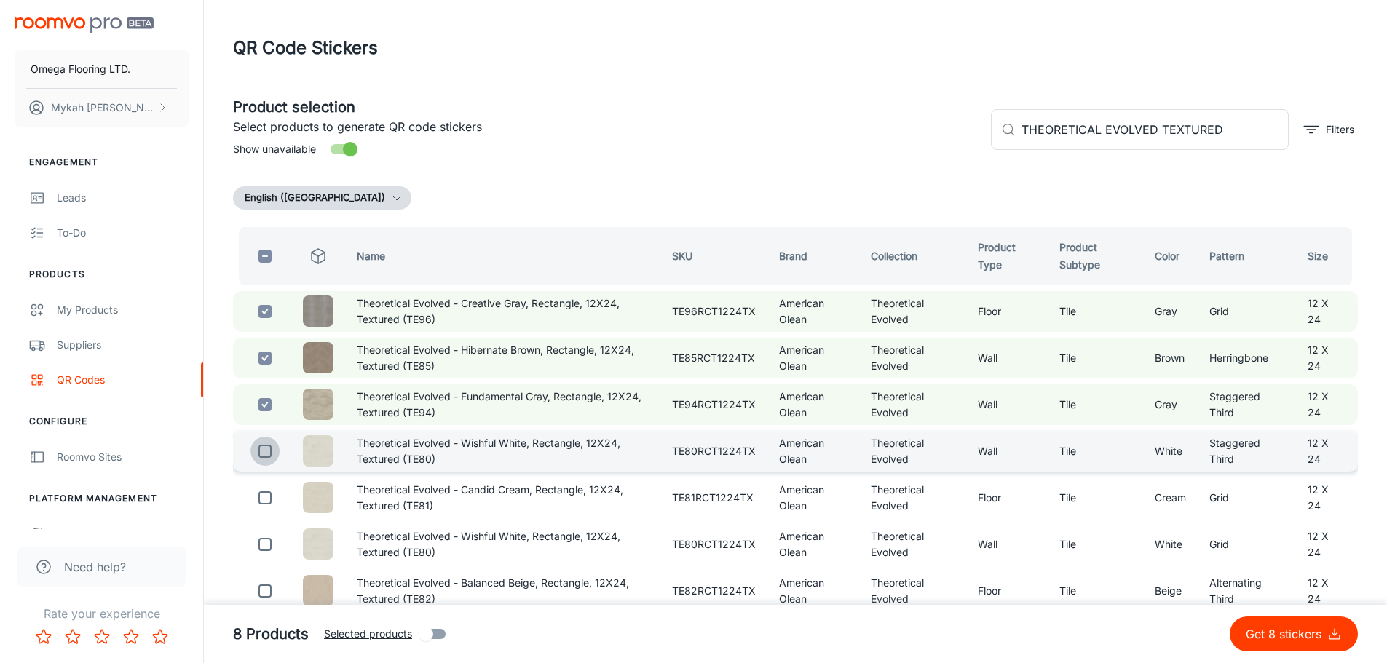
click at [259, 457] on input "checkbox" at bounding box center [265, 451] width 29 height 29
checkbox input "true"
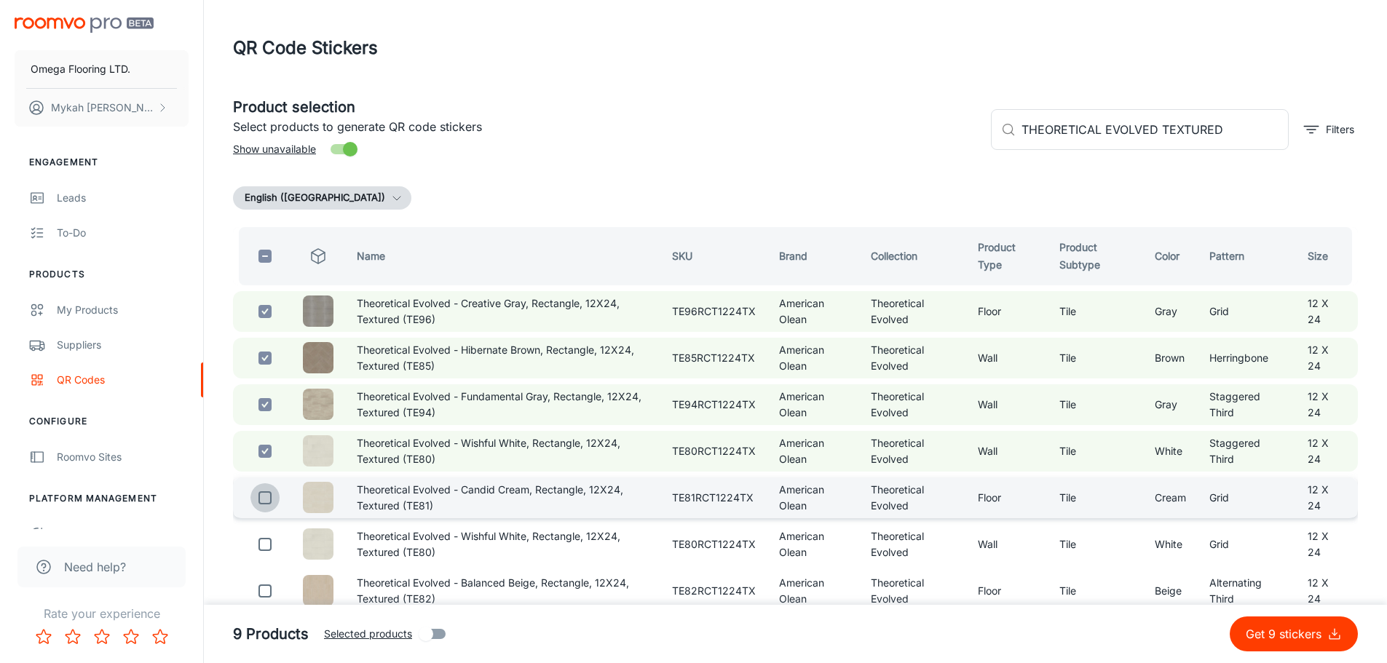
click at [261, 500] on input "checkbox" at bounding box center [265, 498] width 29 height 29
checkbox input "true"
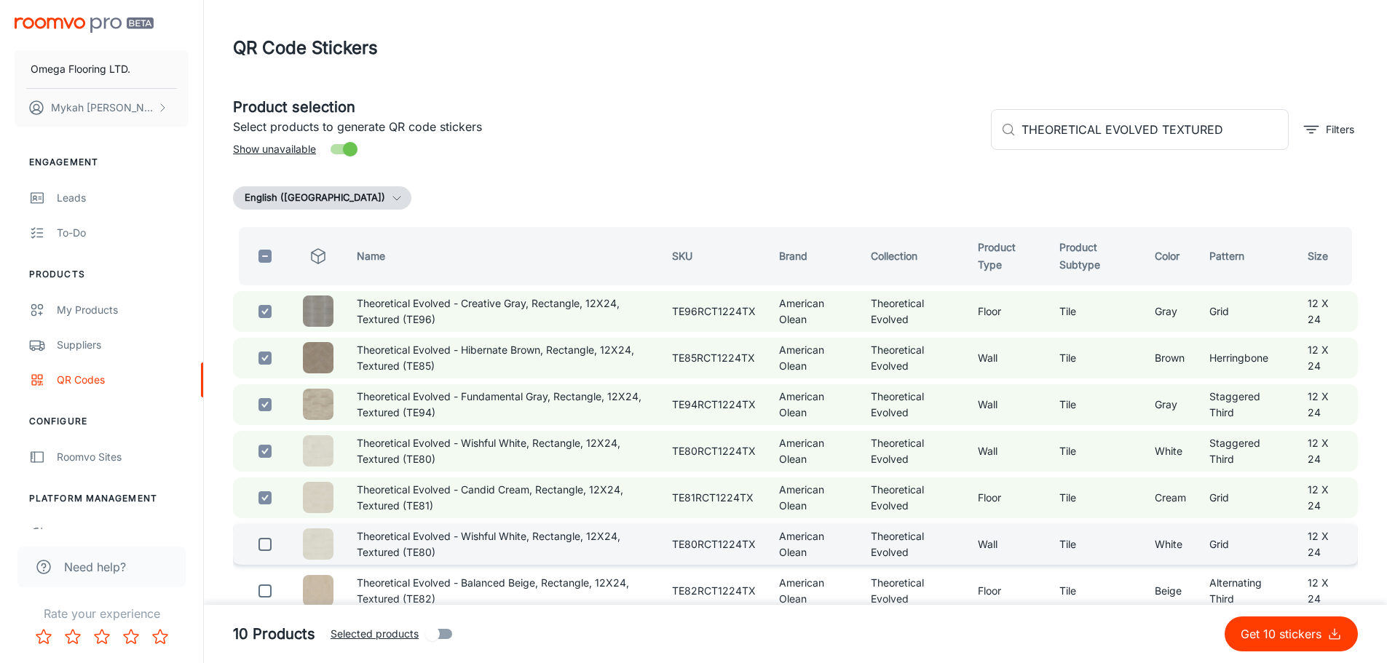
scroll to position [73, 0]
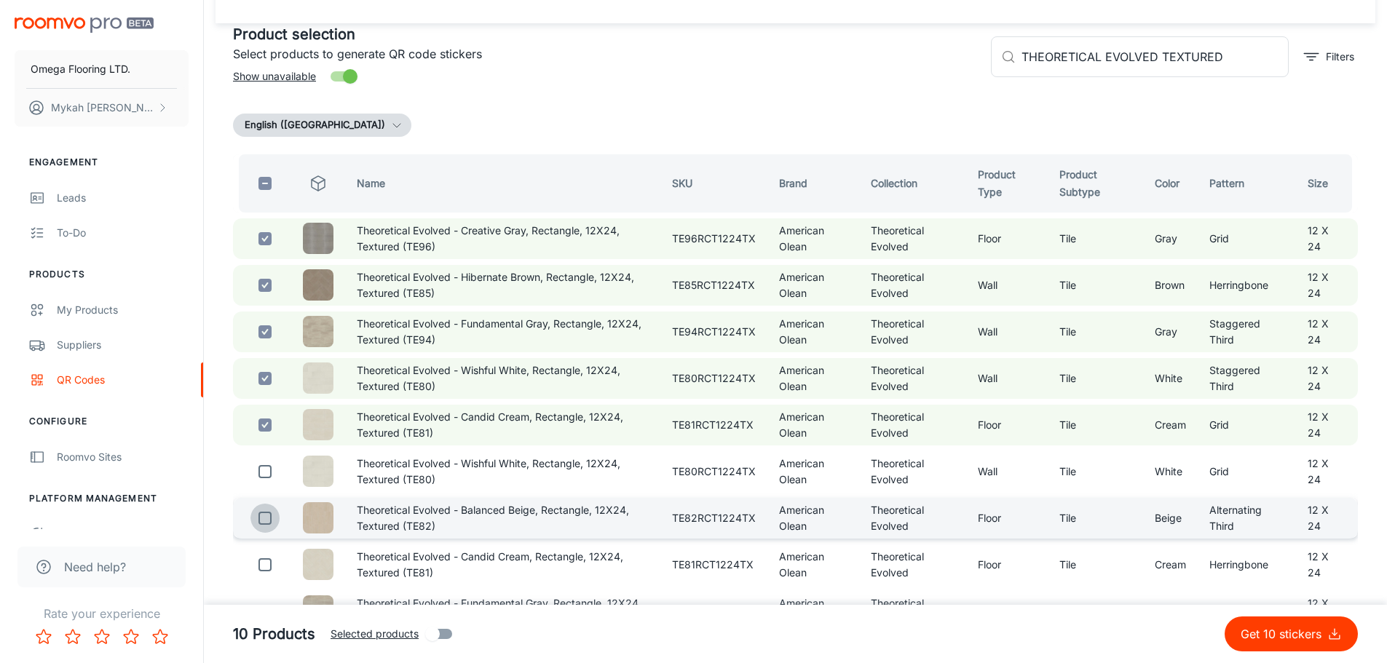
click at [265, 510] on input "checkbox" at bounding box center [265, 518] width 29 height 29
checkbox input "true"
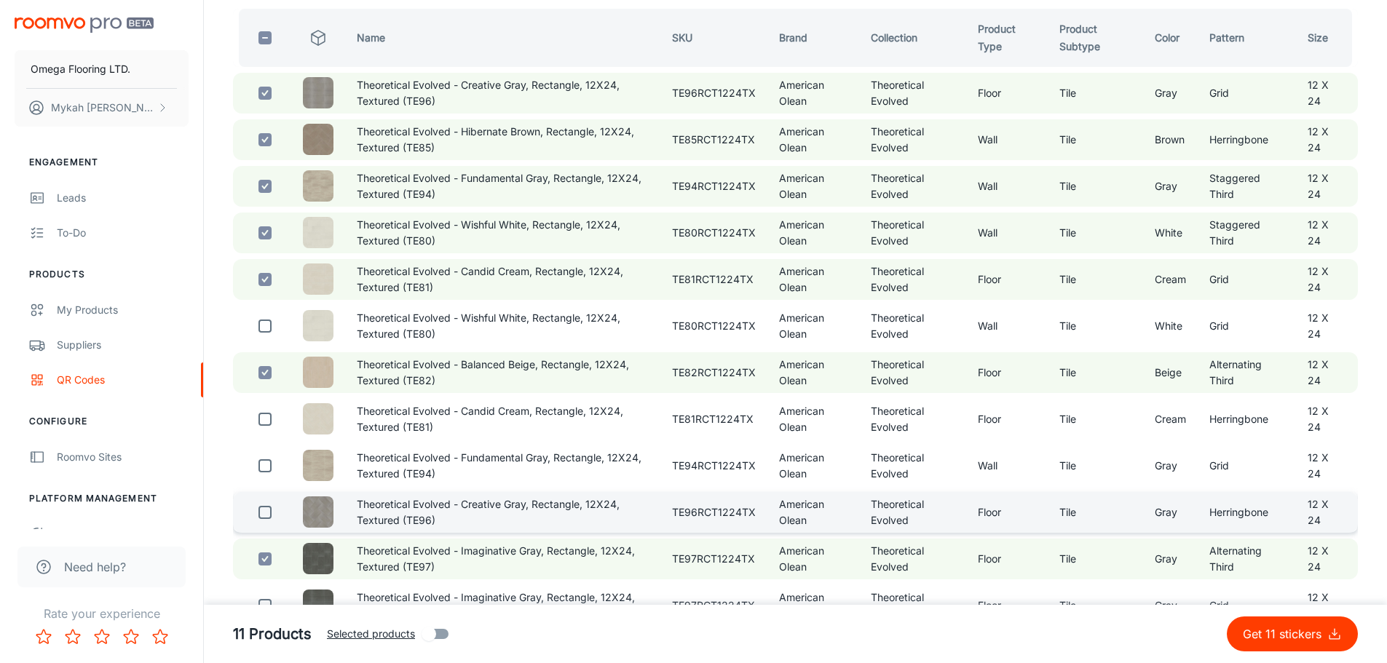
scroll to position [291, 0]
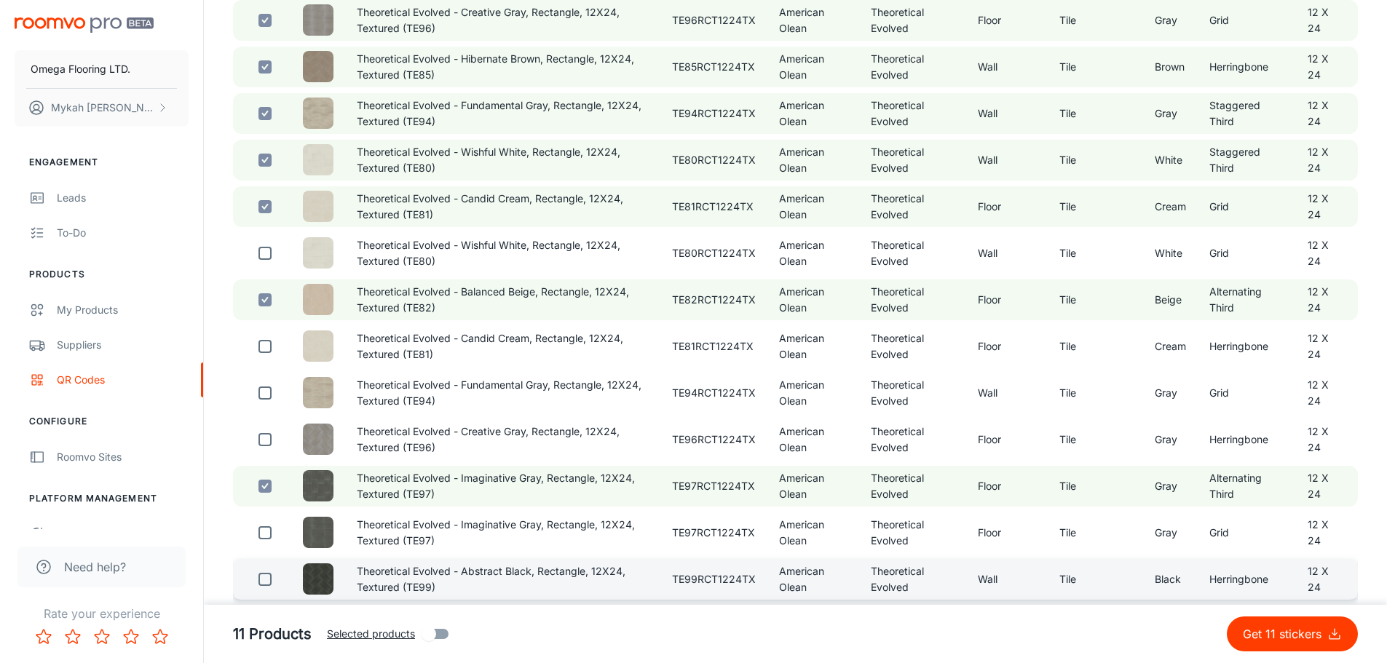
click at [259, 582] on input "checkbox" at bounding box center [265, 579] width 29 height 29
checkbox input "true"
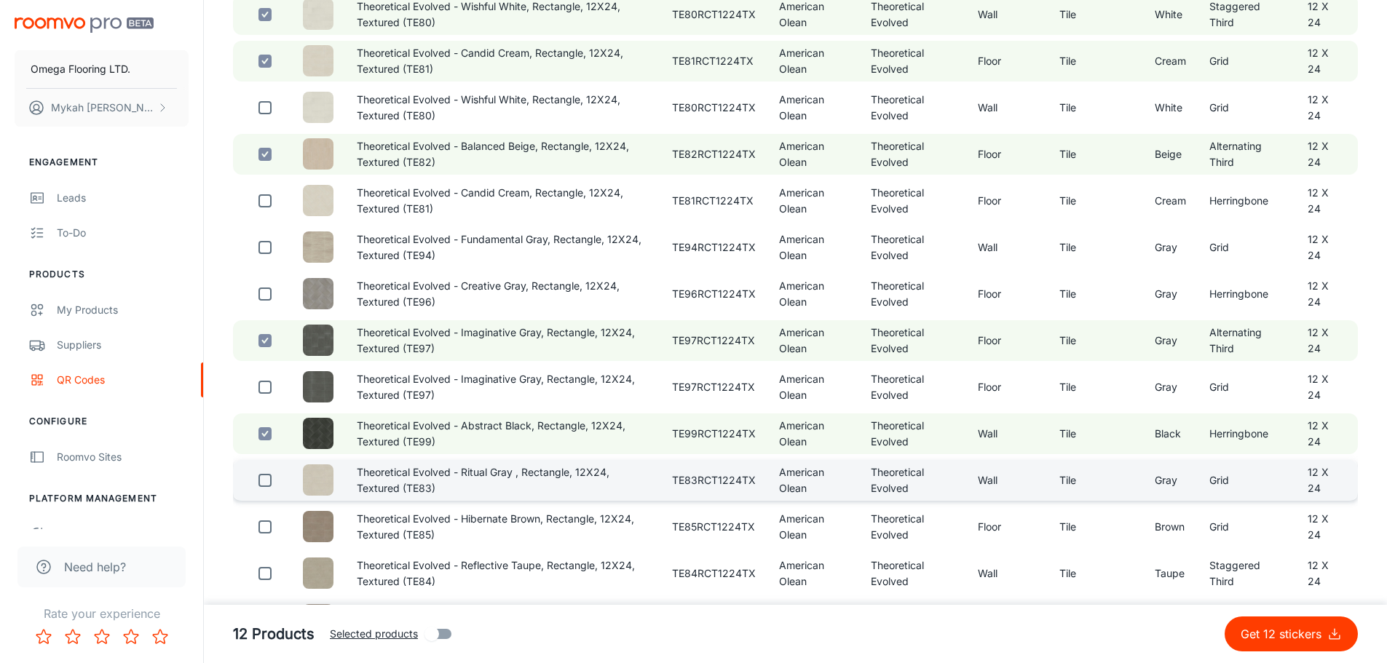
click at [260, 484] on input "checkbox" at bounding box center [265, 480] width 29 height 29
checkbox input "true"
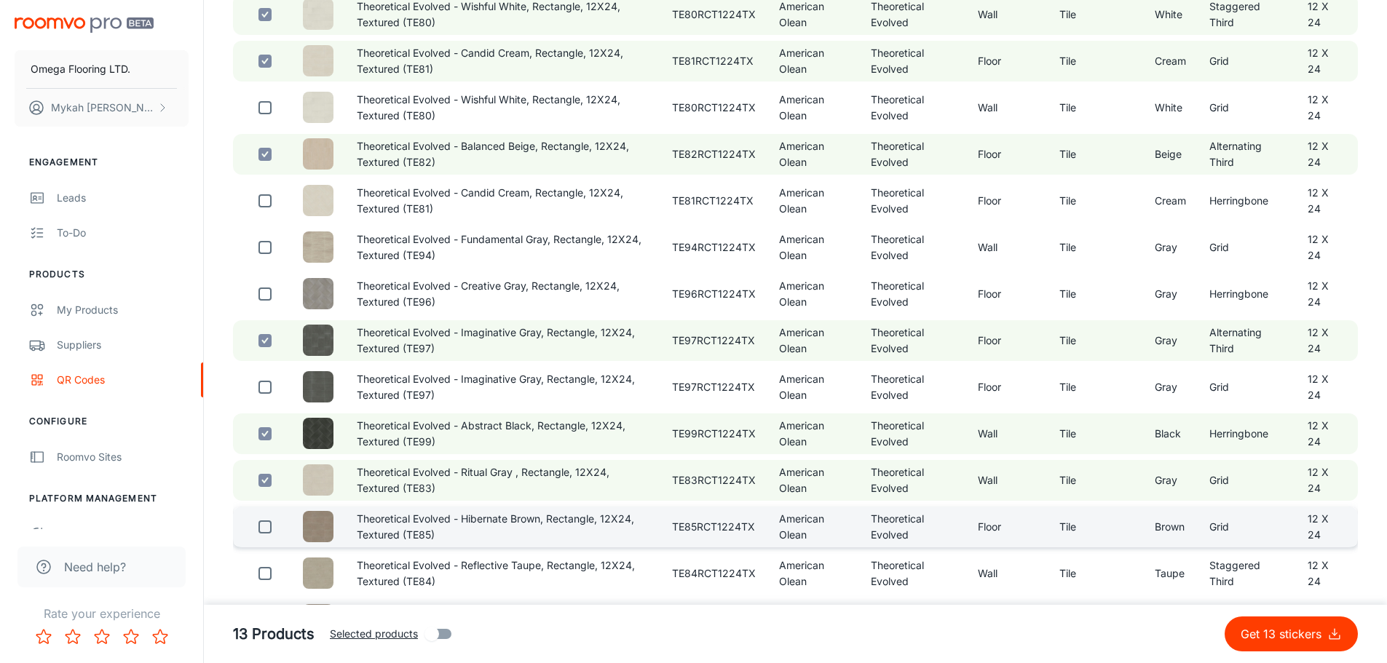
scroll to position [510, 0]
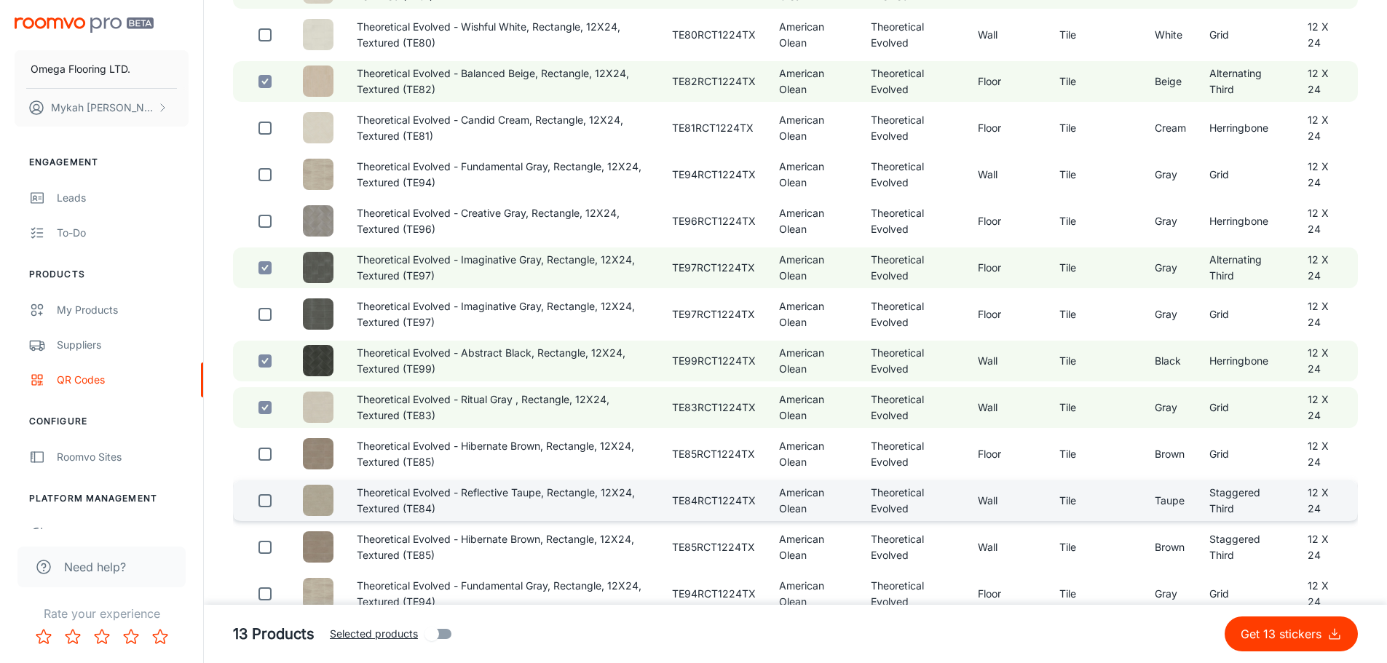
click at [267, 500] on input "checkbox" at bounding box center [265, 500] width 29 height 29
checkbox input "true"
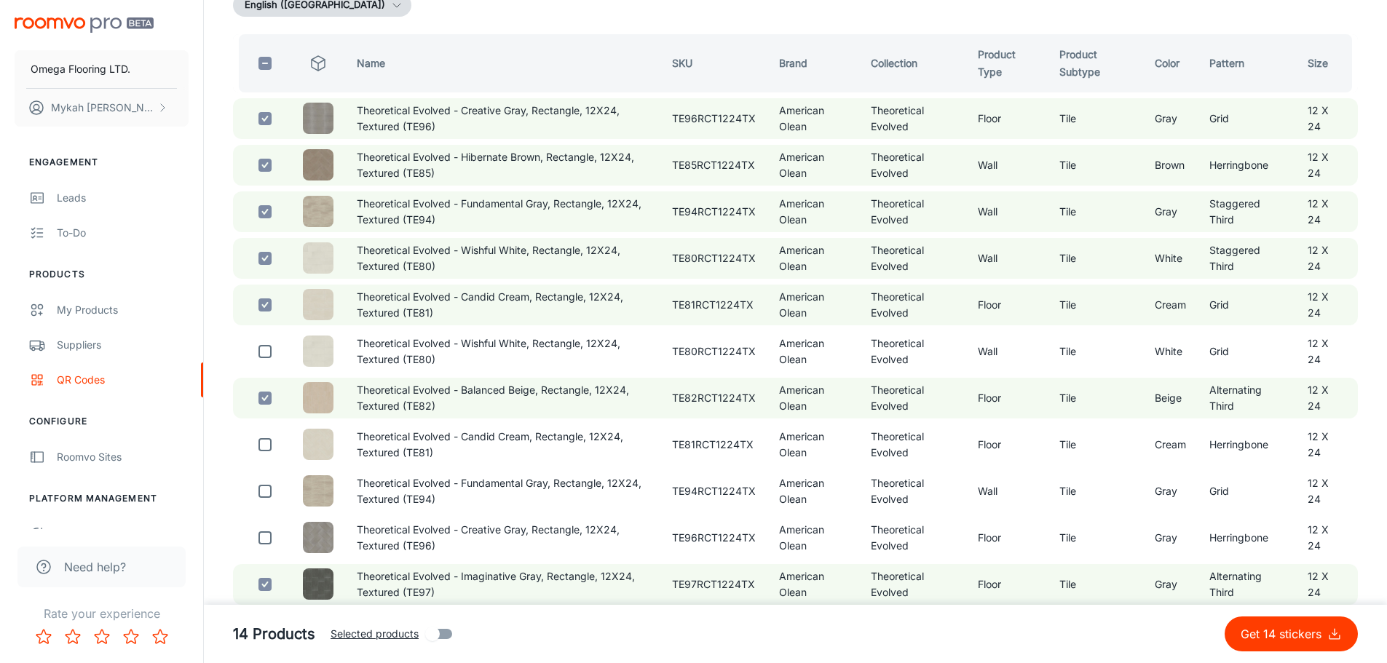
scroll to position [0, 0]
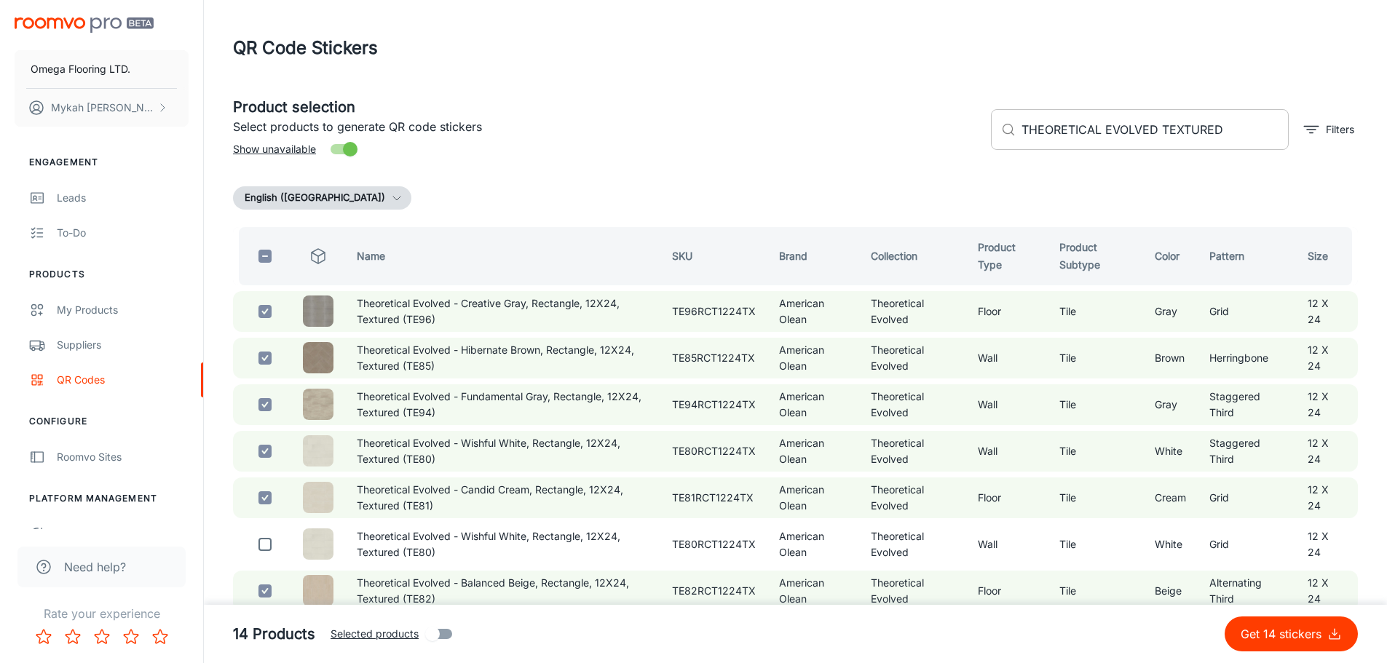
drag, startPoint x: 1226, startPoint y: 124, endPoint x: 1245, endPoint y: 131, distance: 20.3
click at [1226, 124] on input "THEORETICAL EVOLVED TEXTURED" at bounding box center [1155, 129] width 267 height 41
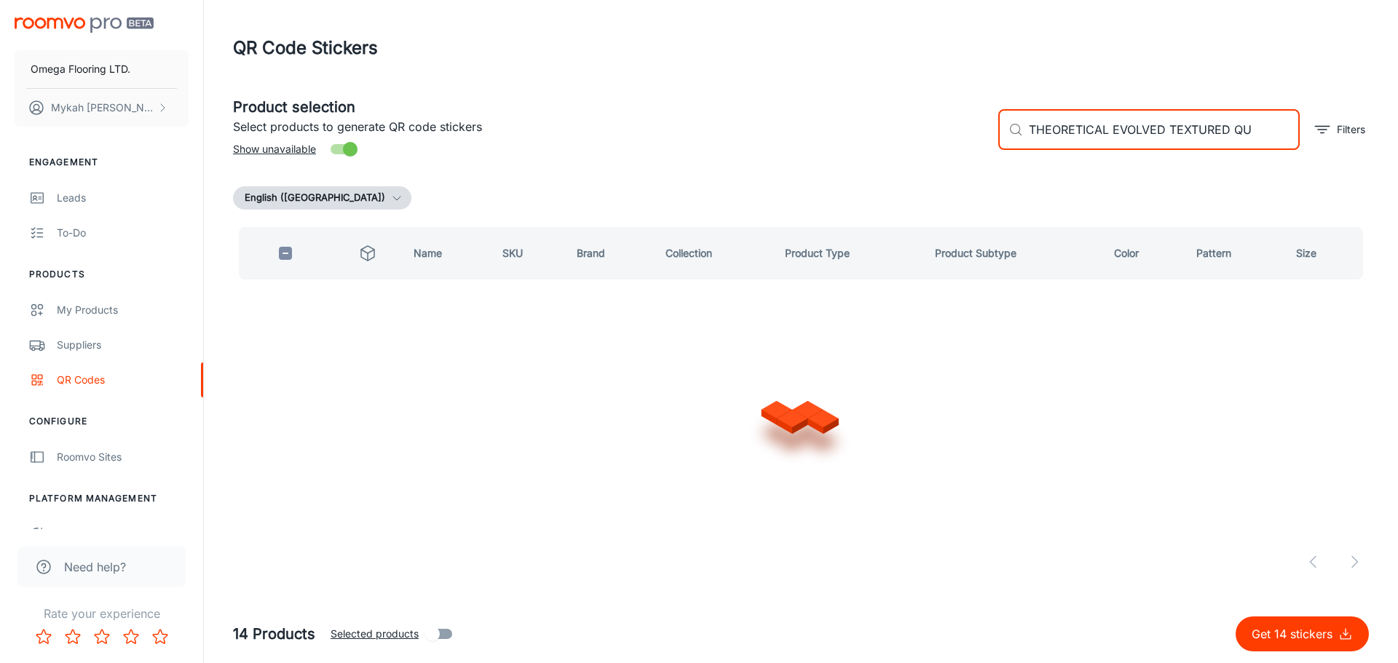
type input "THEORETICAL EVOLVED TEXTURED QUI"
checkbox input "true"
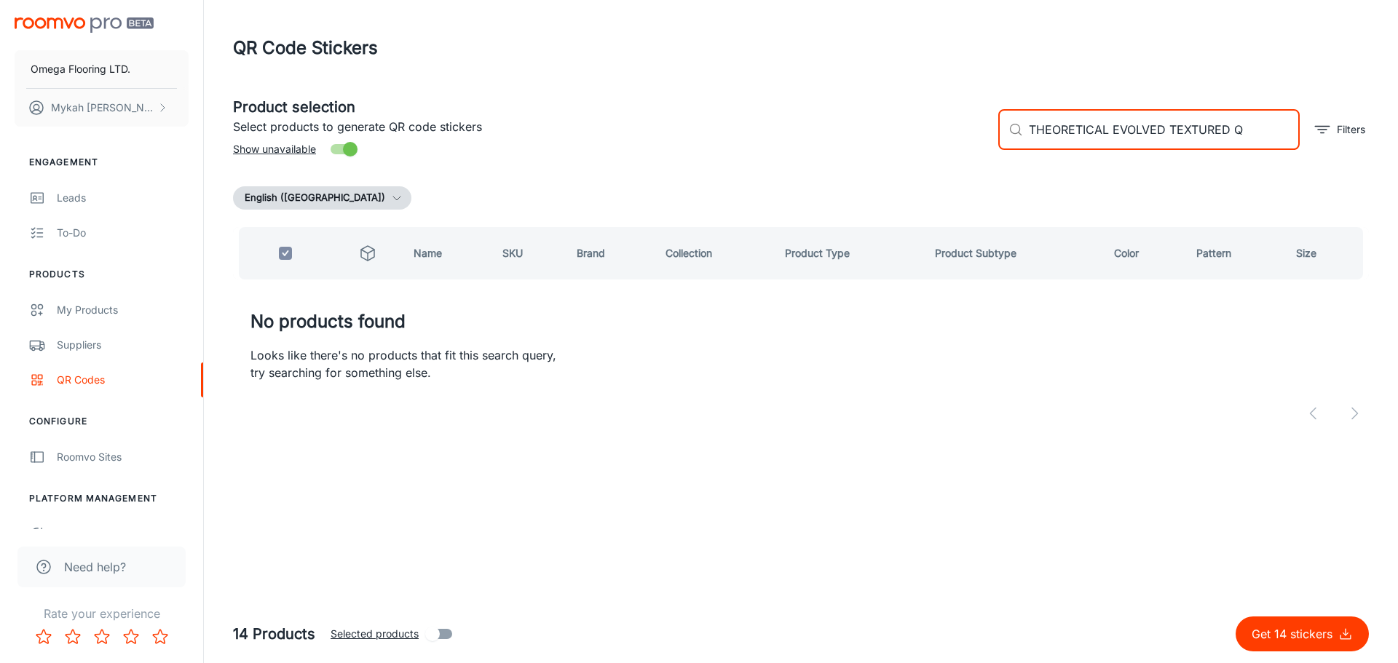
type input "THEORETICAL EVOLVED TEXTURED"
checkbox input "false"
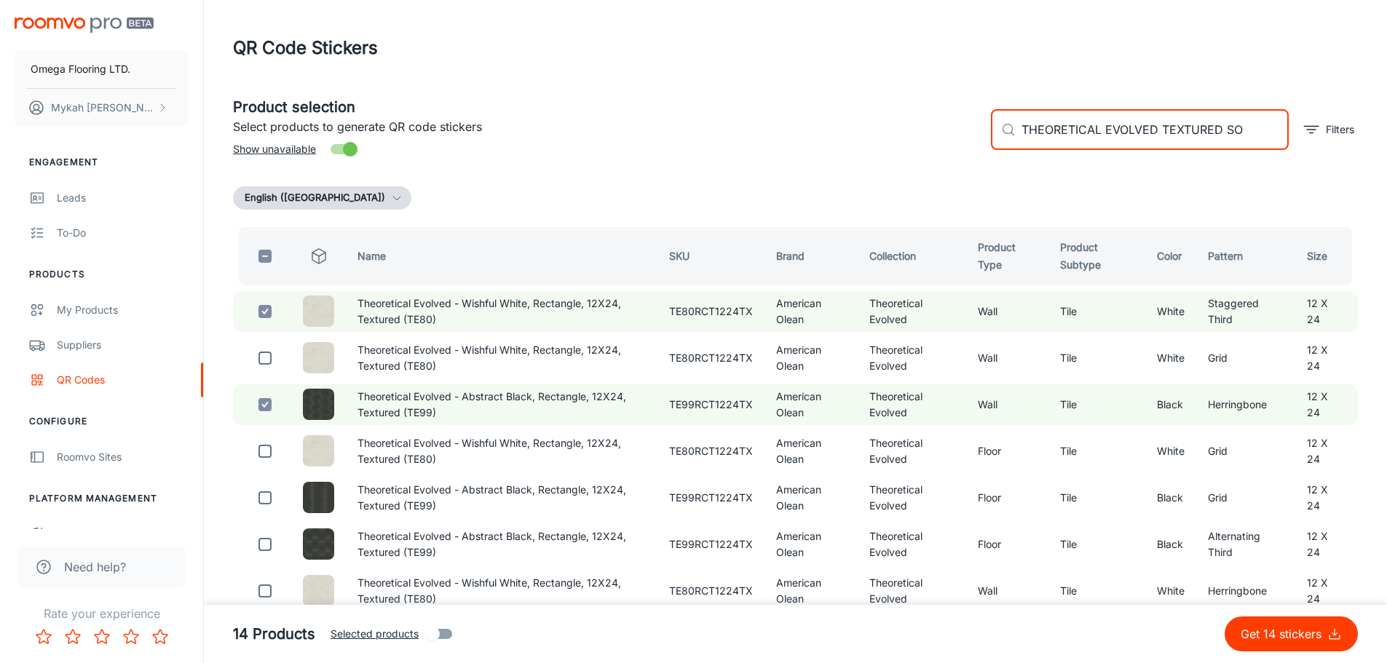
type input "THEORETICAL EVOLVED TEXTURED SOF"
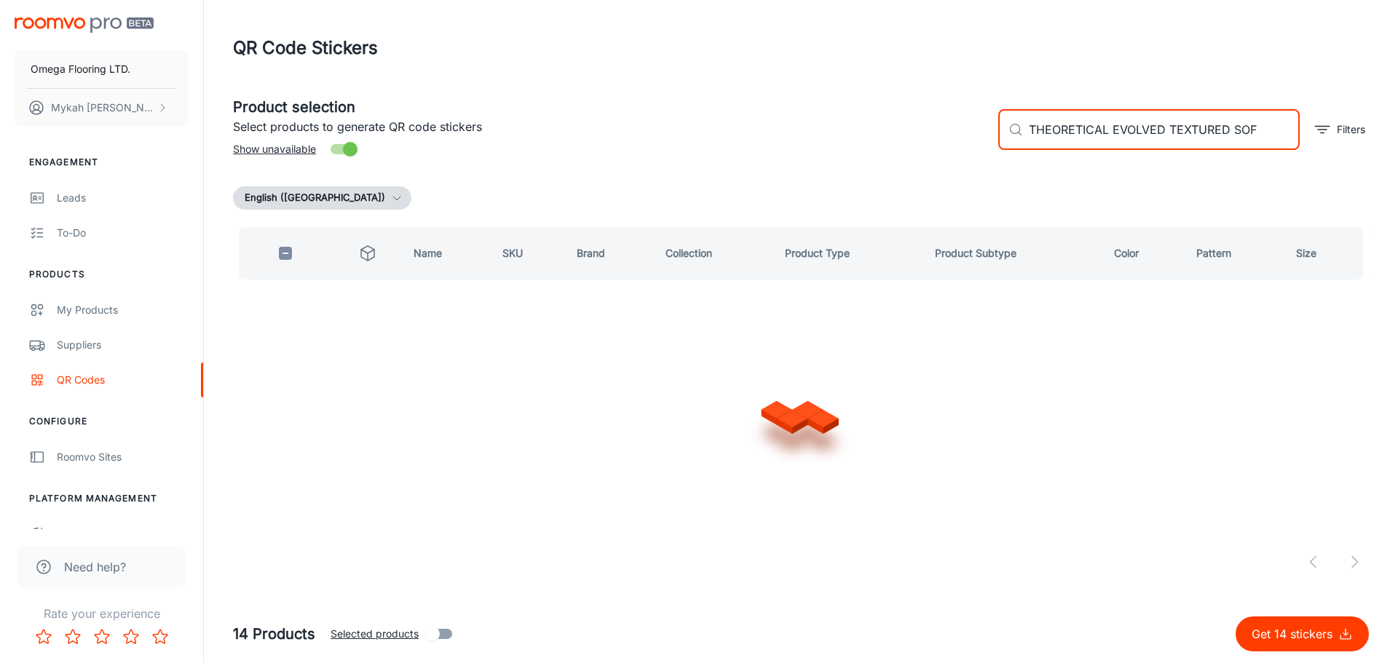
checkbox input "true"
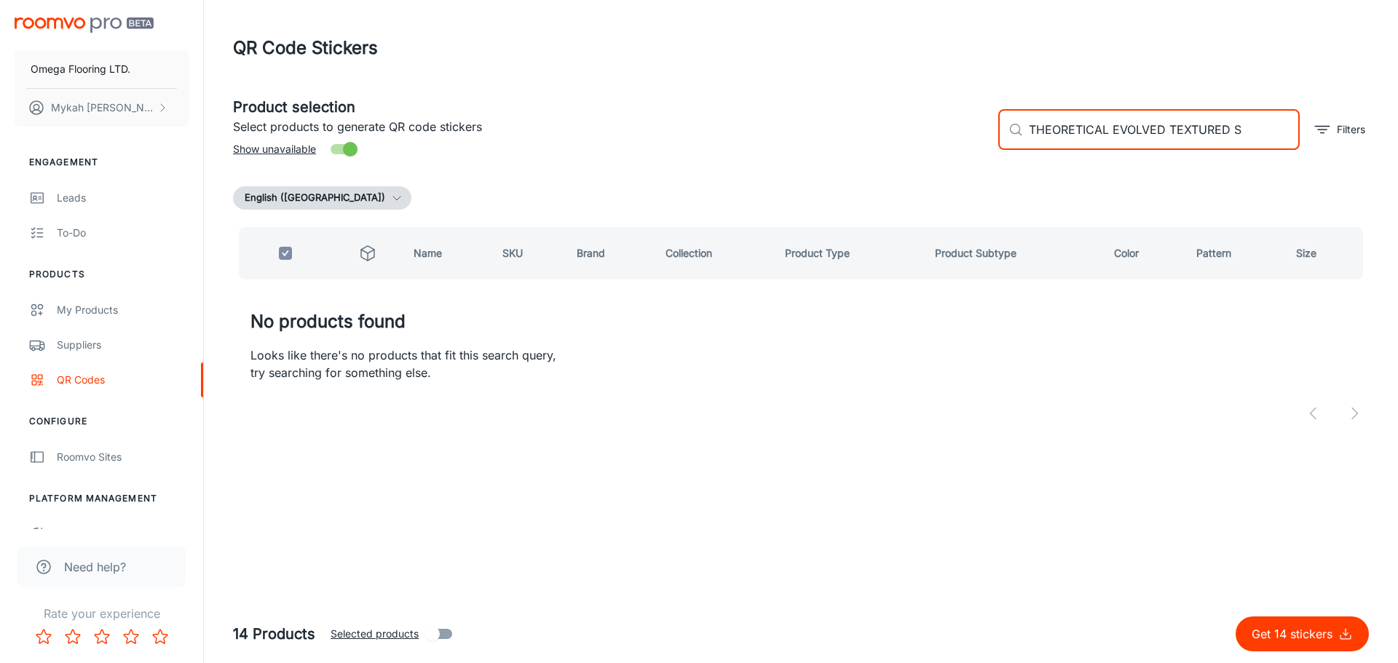
type input "THEORETICAL EVOLVED TEXTURED"
checkbox input "false"
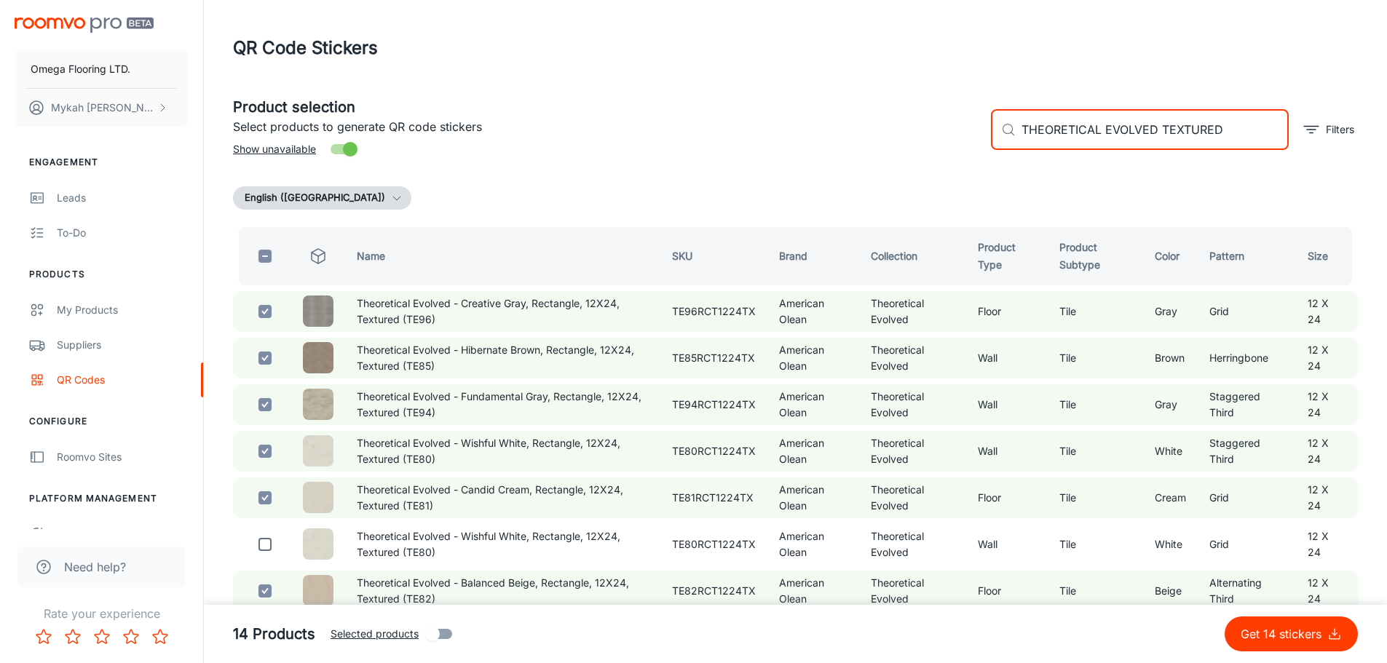
type input "THEORETICAL EVOLVED TEXTURED"
click at [1296, 630] on p "Get 14 stickers" at bounding box center [1284, 634] width 87 height 17
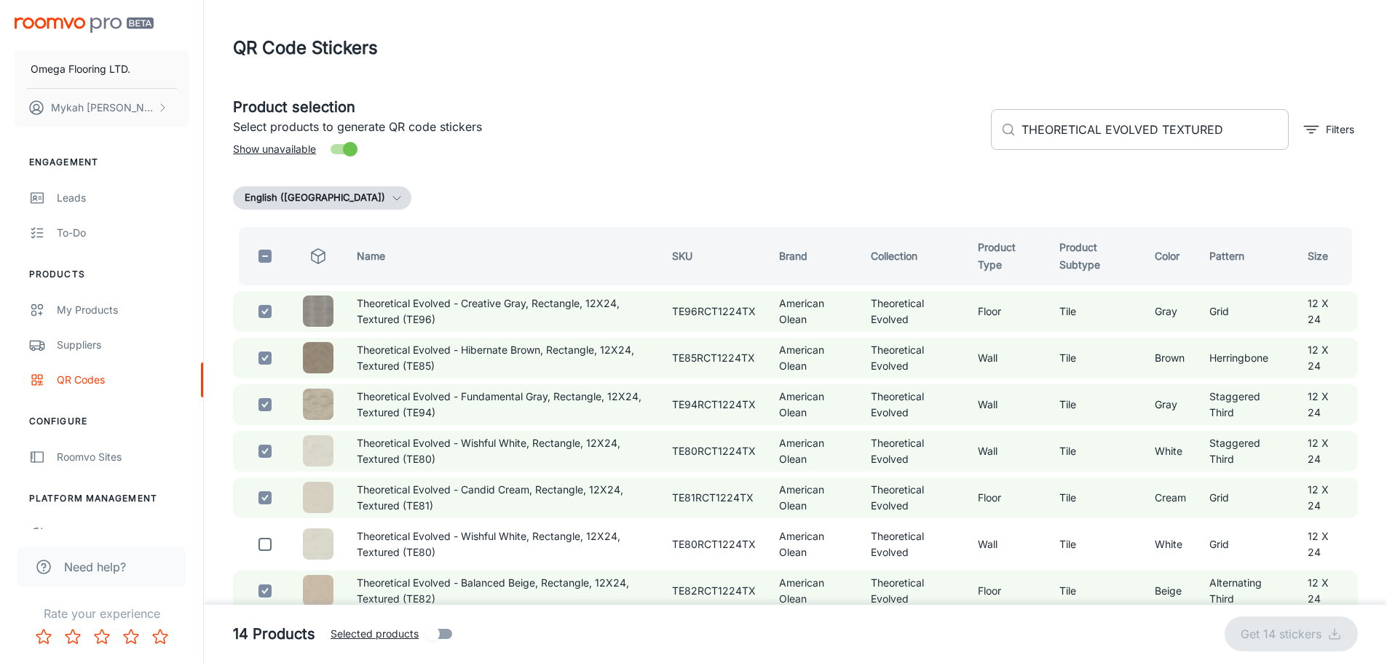
checkbox input "false"
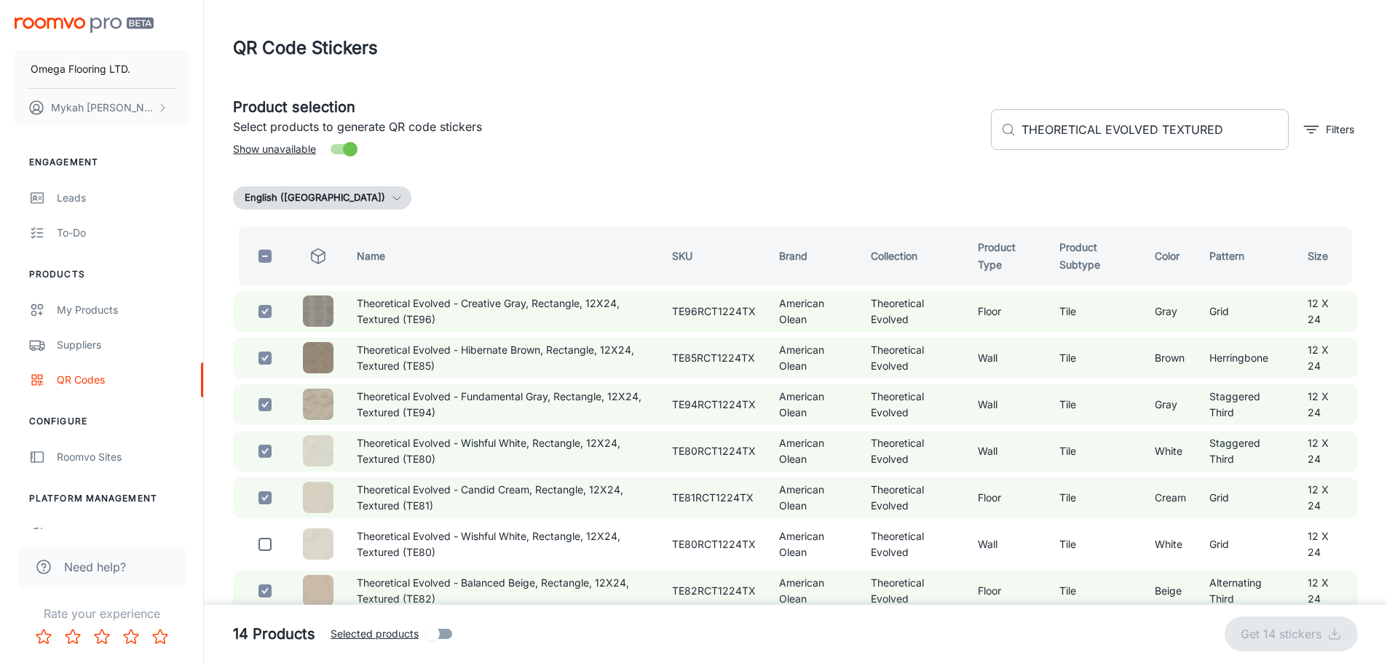
checkbox input "false"
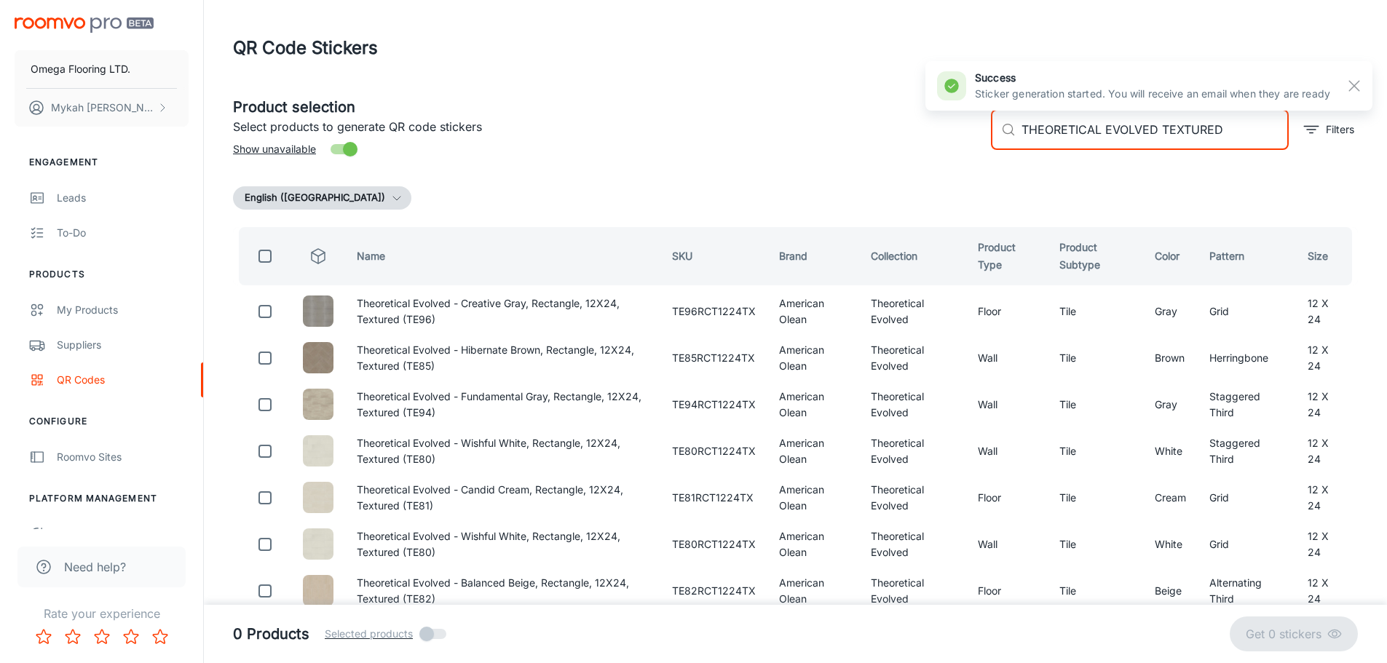
drag, startPoint x: 1228, startPoint y: 127, endPoint x: 928, endPoint y: 187, distance: 305.3
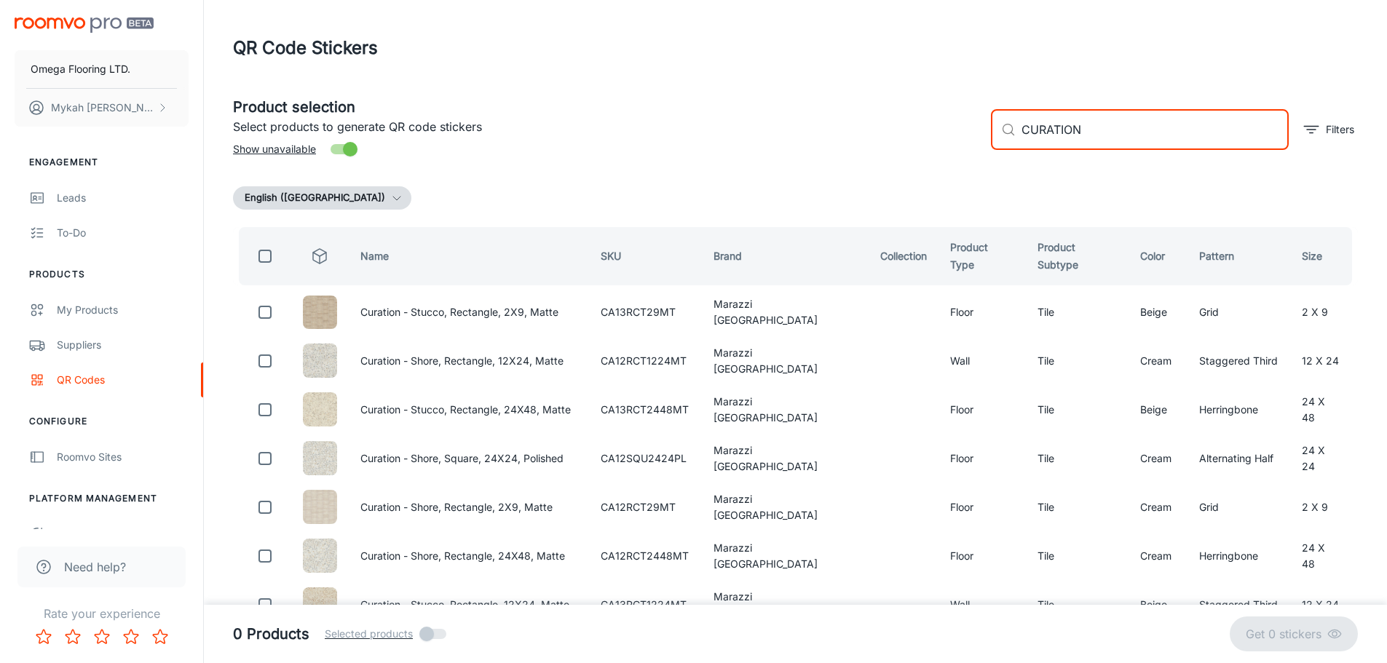
click at [1097, 123] on input "CURATION" at bounding box center [1155, 129] width 267 height 41
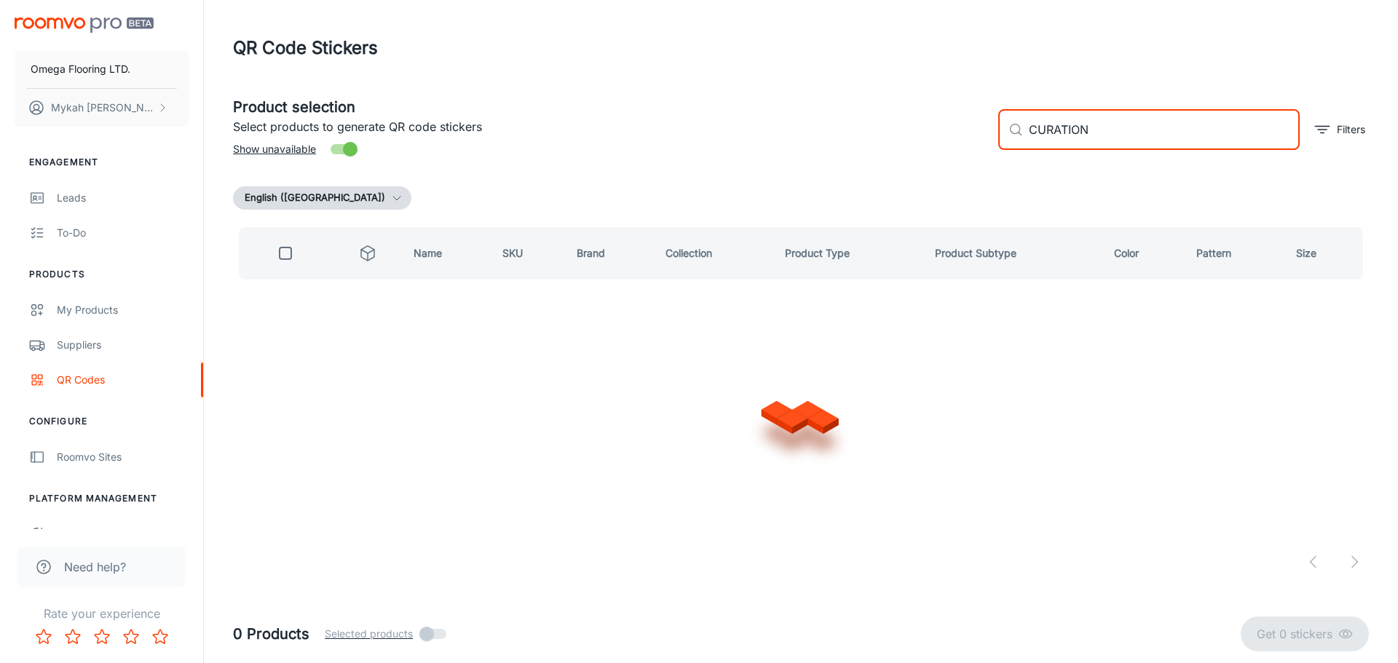
type input "CURATION"
checkbox input "true"
type input "CURATION 12"
checkbox input "false"
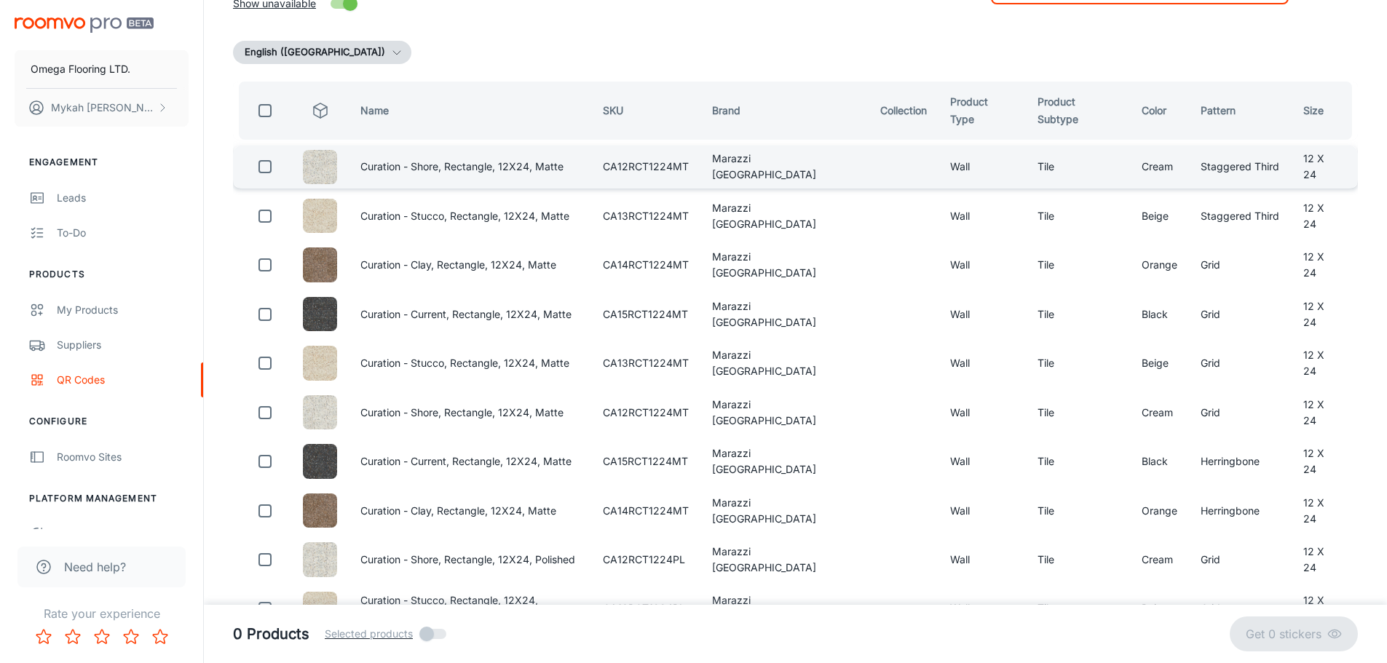
scroll to position [218, 0]
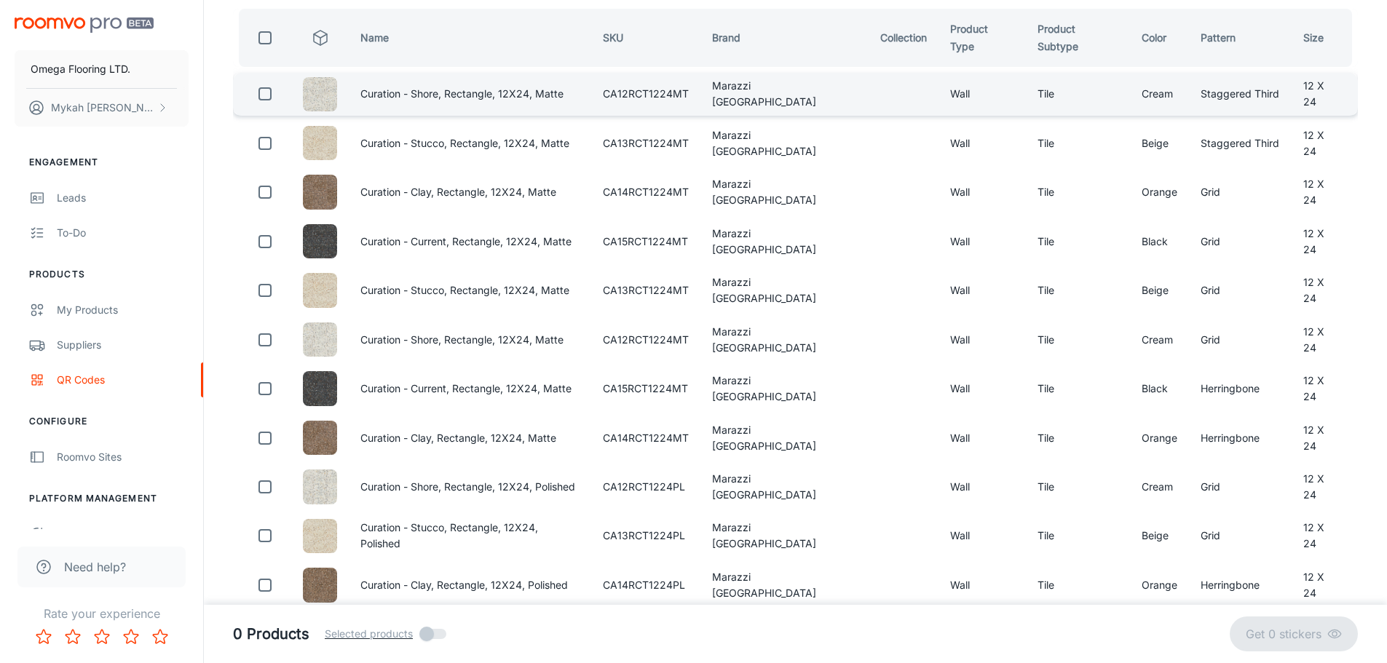
type input "CURATION 12X24"
click at [257, 90] on input "checkbox" at bounding box center [265, 93] width 29 height 29
checkbox input "true"
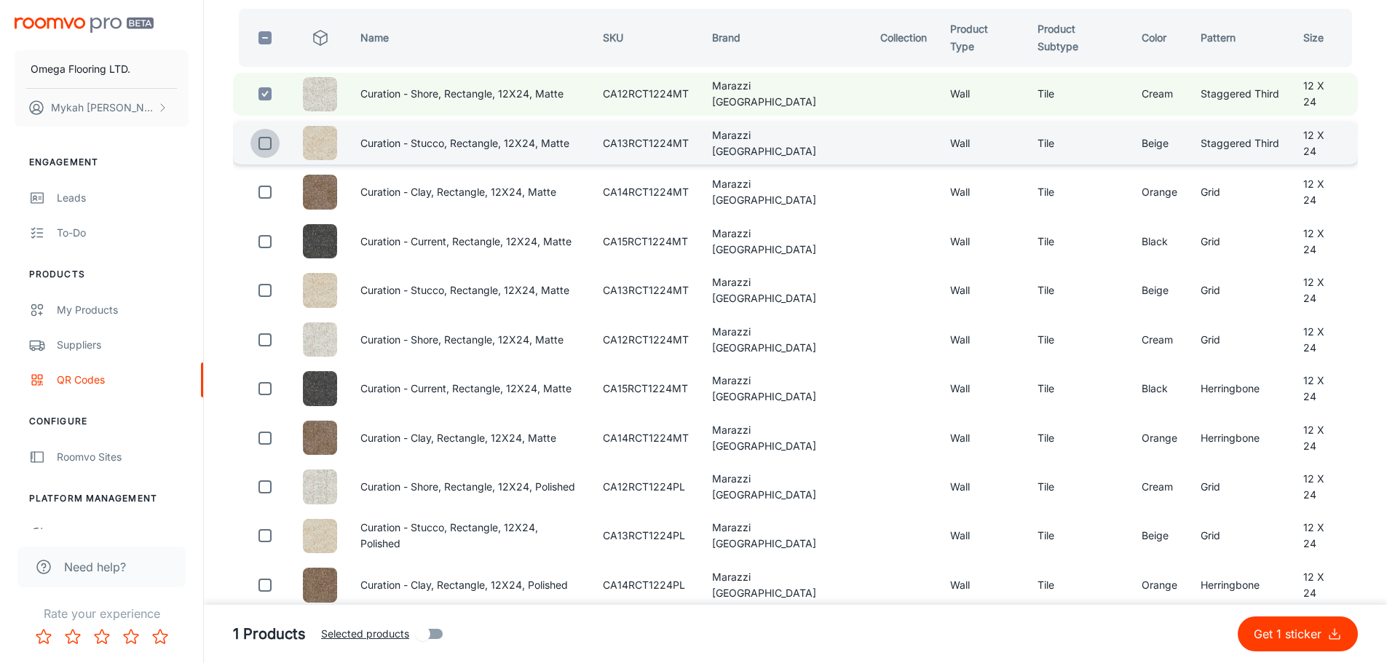
click at [256, 145] on input "checkbox" at bounding box center [265, 143] width 29 height 29
checkbox input "true"
click at [267, 87] on input "checkbox" at bounding box center [265, 93] width 29 height 29
checkbox input "false"
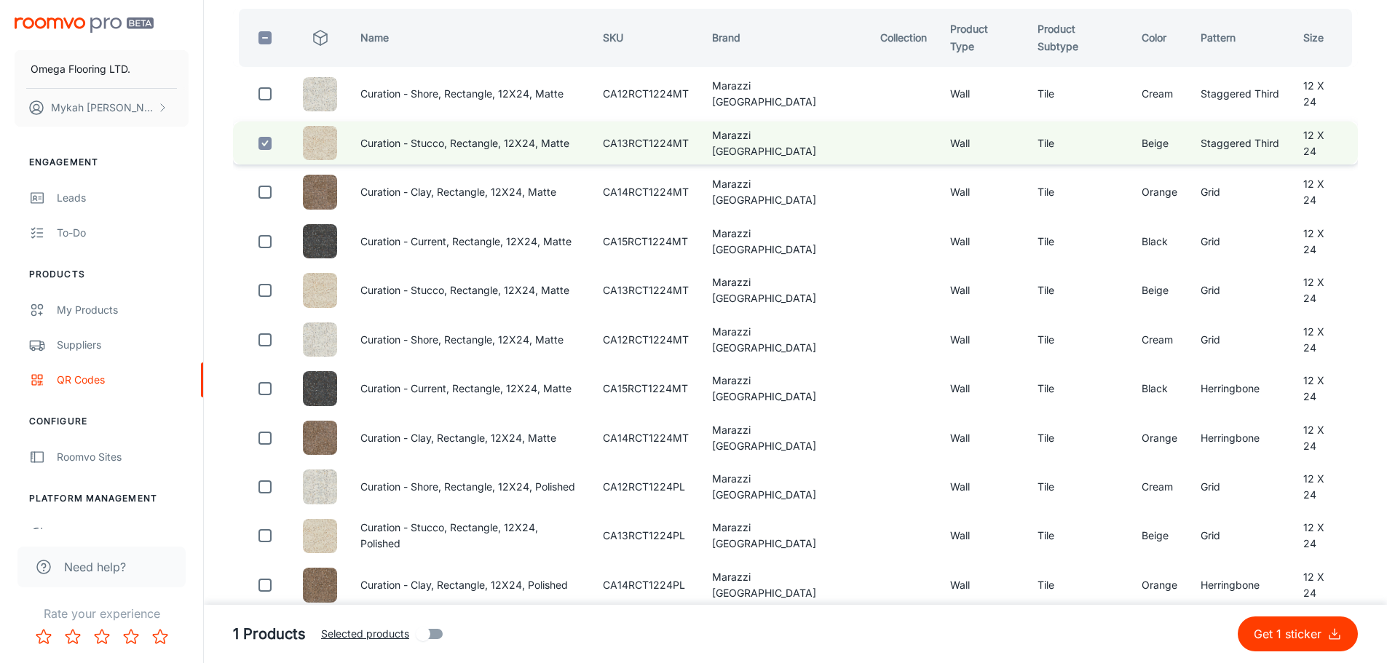
click at [267, 129] on input "checkbox" at bounding box center [265, 143] width 29 height 29
checkbox input "false"
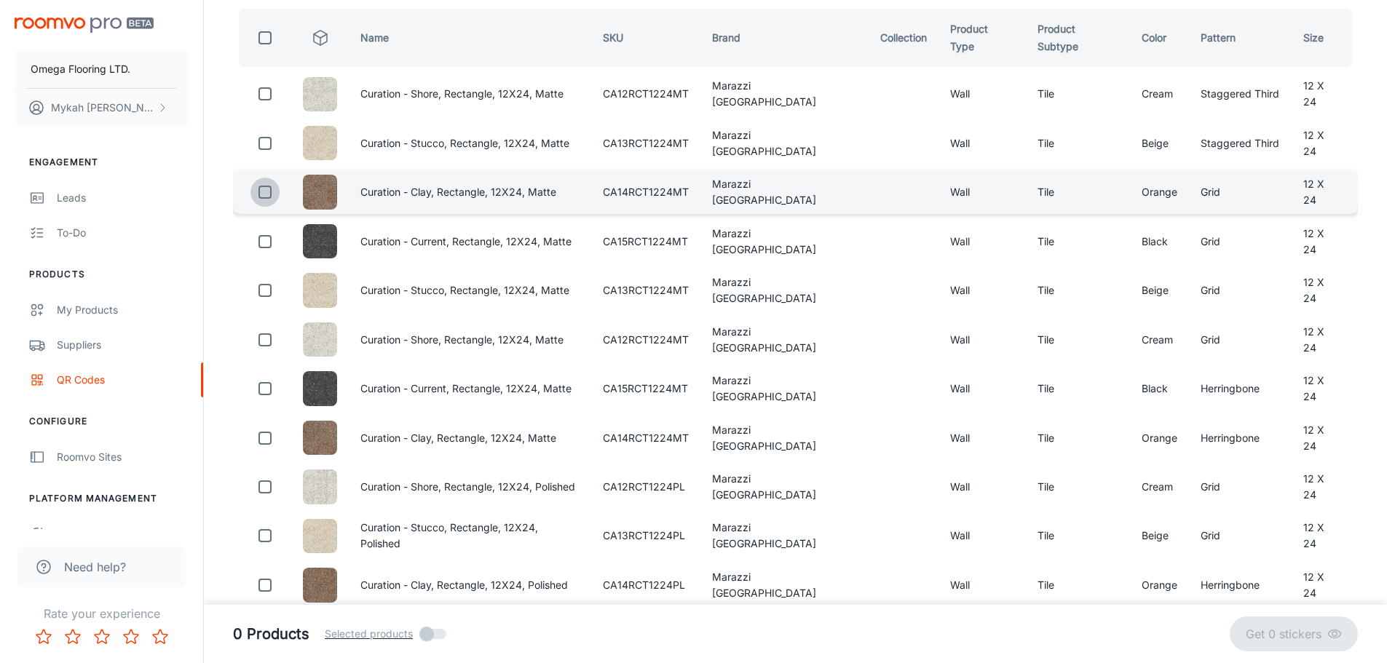
click at [264, 185] on input "checkbox" at bounding box center [265, 192] width 29 height 29
checkbox input "true"
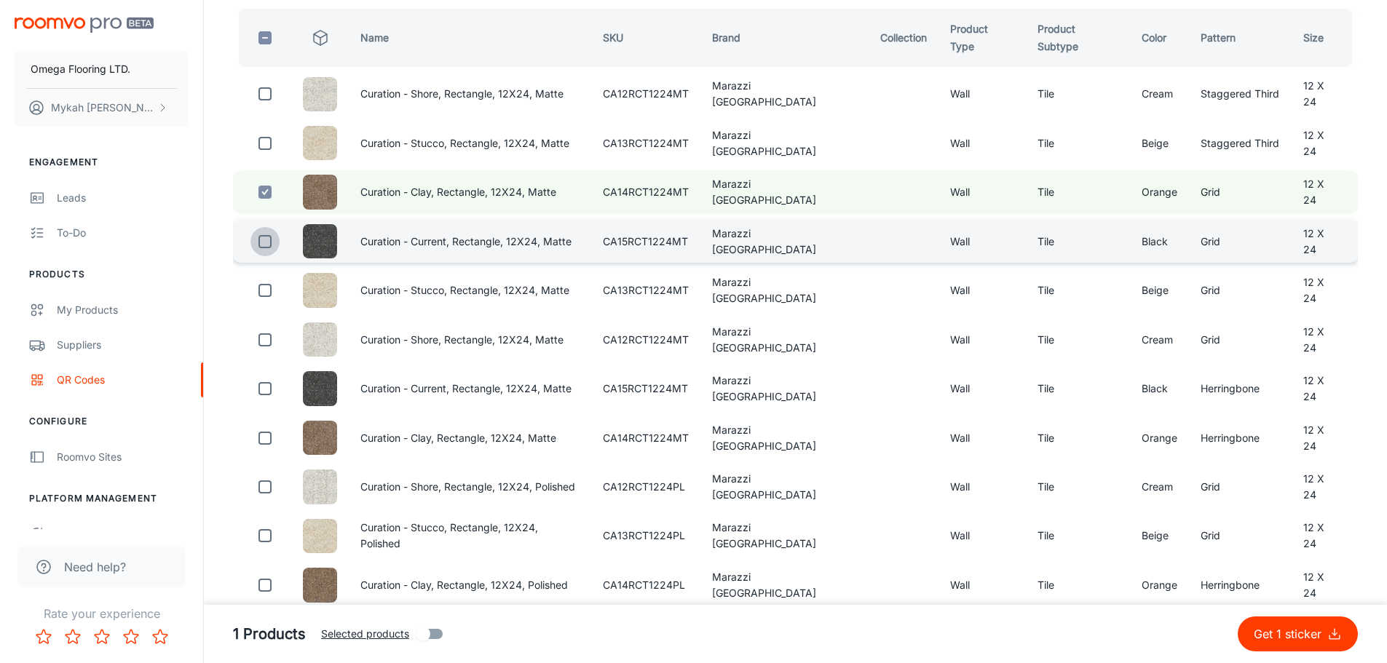
click at [269, 240] on input "checkbox" at bounding box center [265, 241] width 29 height 29
checkbox input "true"
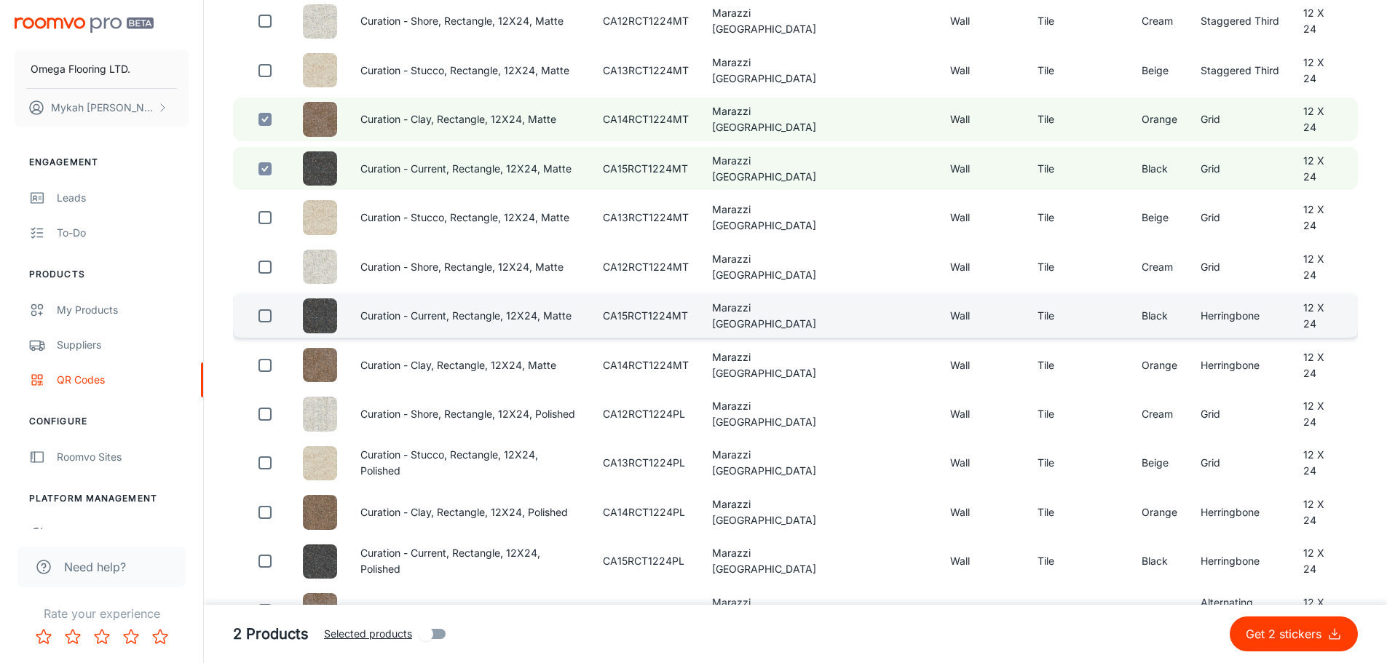
scroll to position [364, 0]
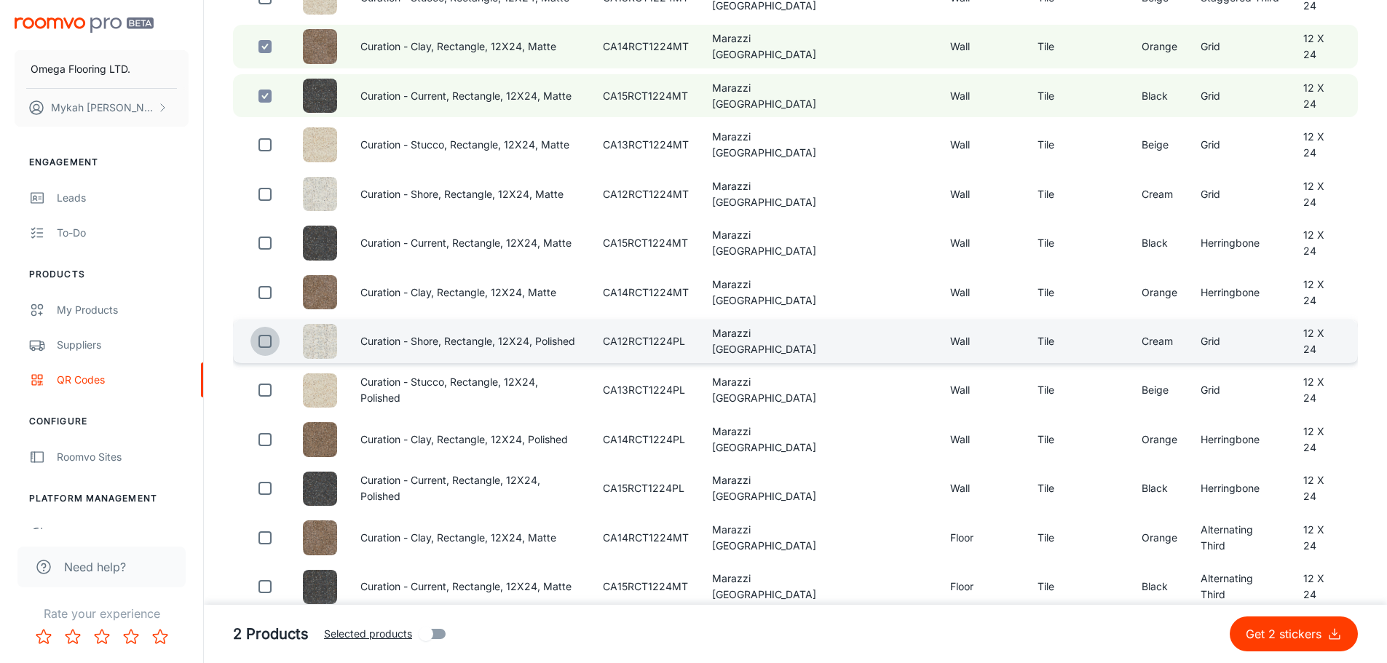
click at [274, 336] on input "checkbox" at bounding box center [265, 341] width 29 height 29
checkbox input "true"
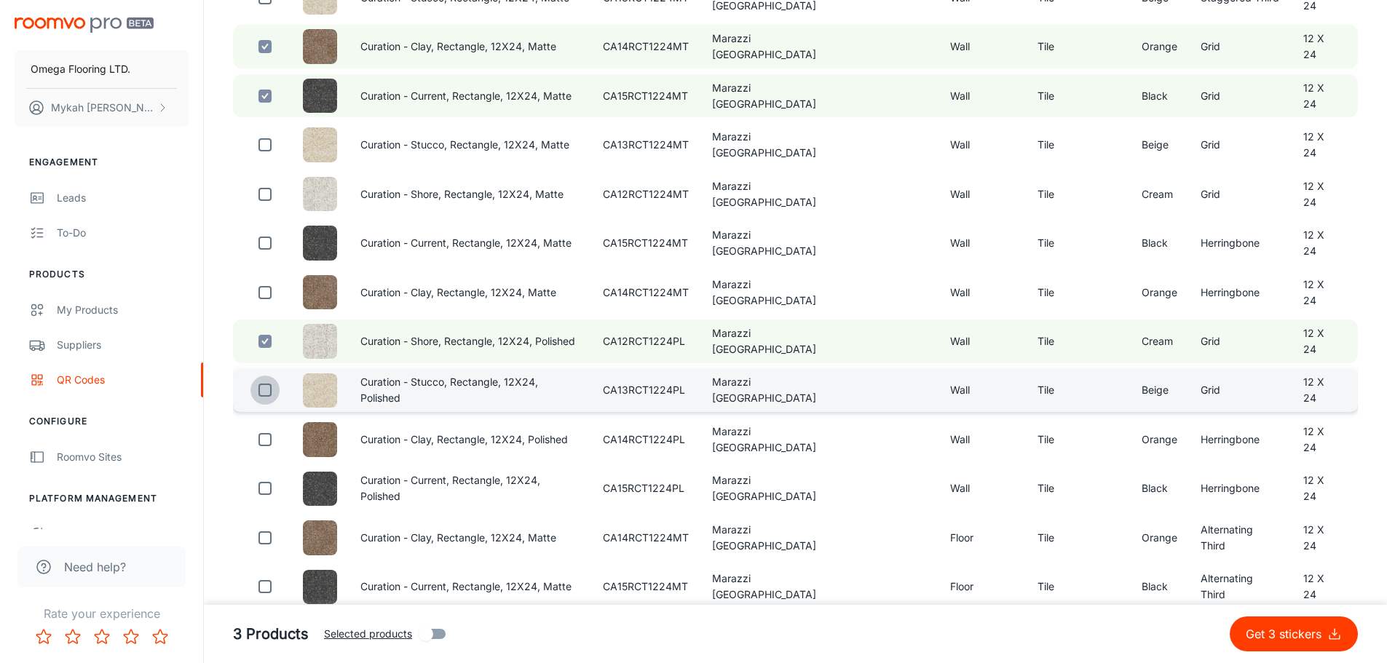
click at [270, 395] on input "checkbox" at bounding box center [265, 390] width 29 height 29
checkbox input "true"
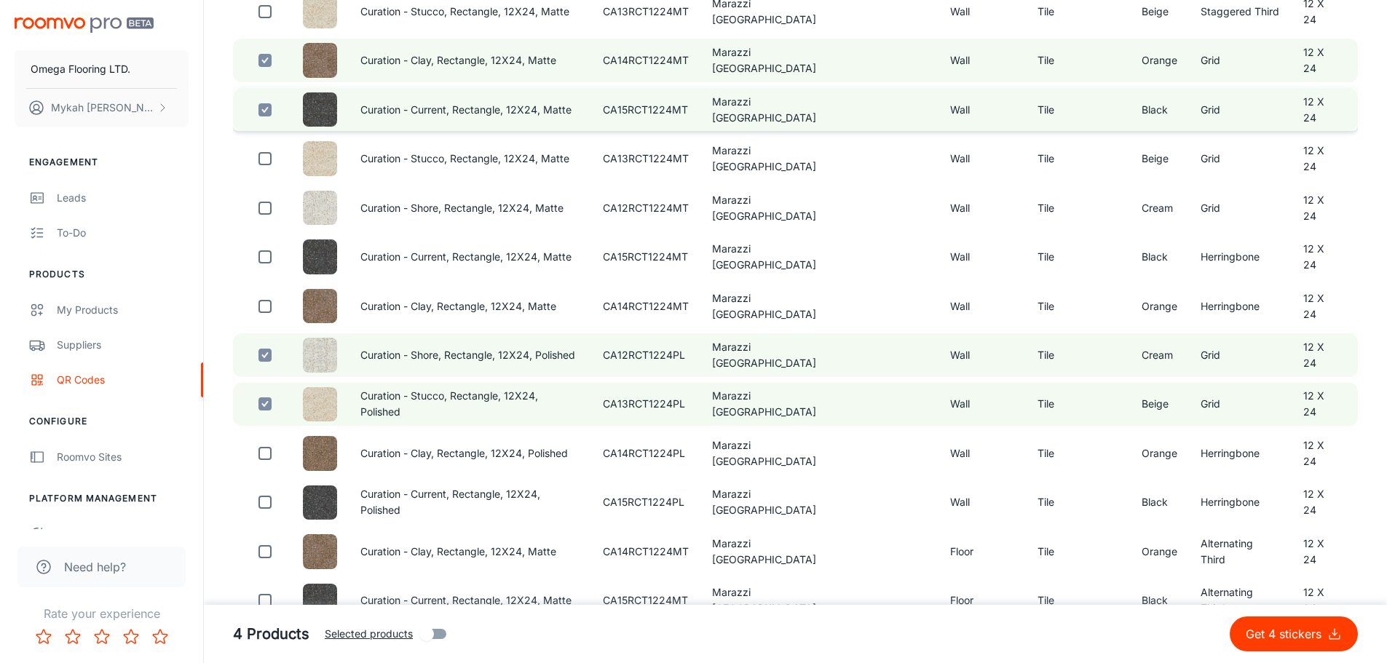
scroll to position [0, 0]
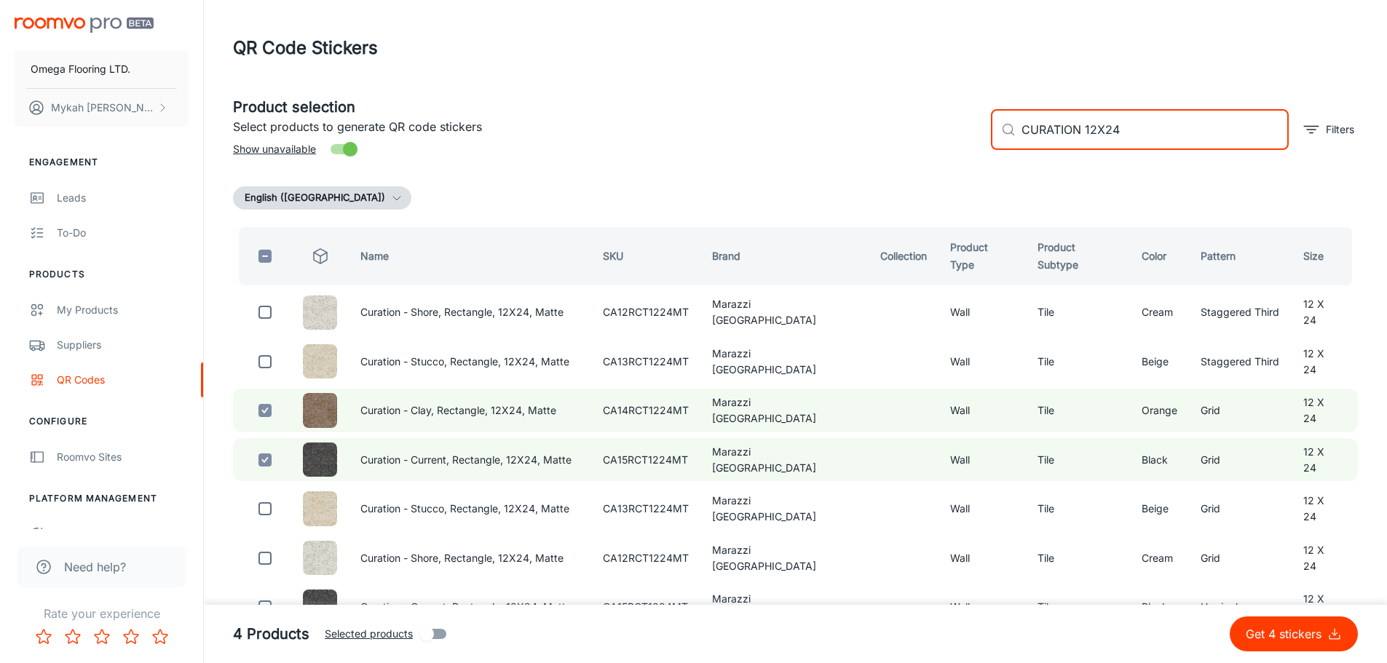
drag, startPoint x: 986, startPoint y: 129, endPoint x: 925, endPoint y: 132, distance: 61.2
click at [925, 132] on div "Product selection Select products to generate QR code stickers Show unavailable…" at bounding box center [789, 123] width 1137 height 79
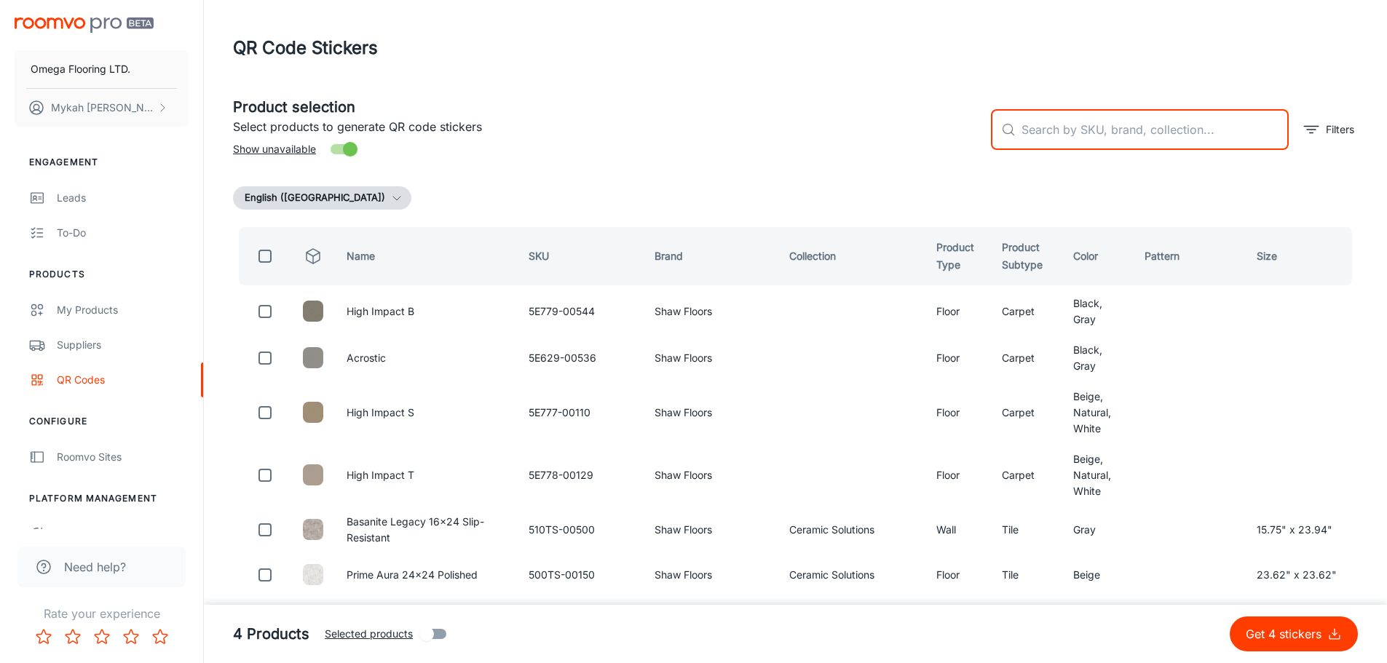
click at [1076, 146] on div "​ ​ Filters" at bounding box center [1168, 123] width 379 height 79
click at [1062, 136] on input "text" at bounding box center [1155, 129] width 267 height 41
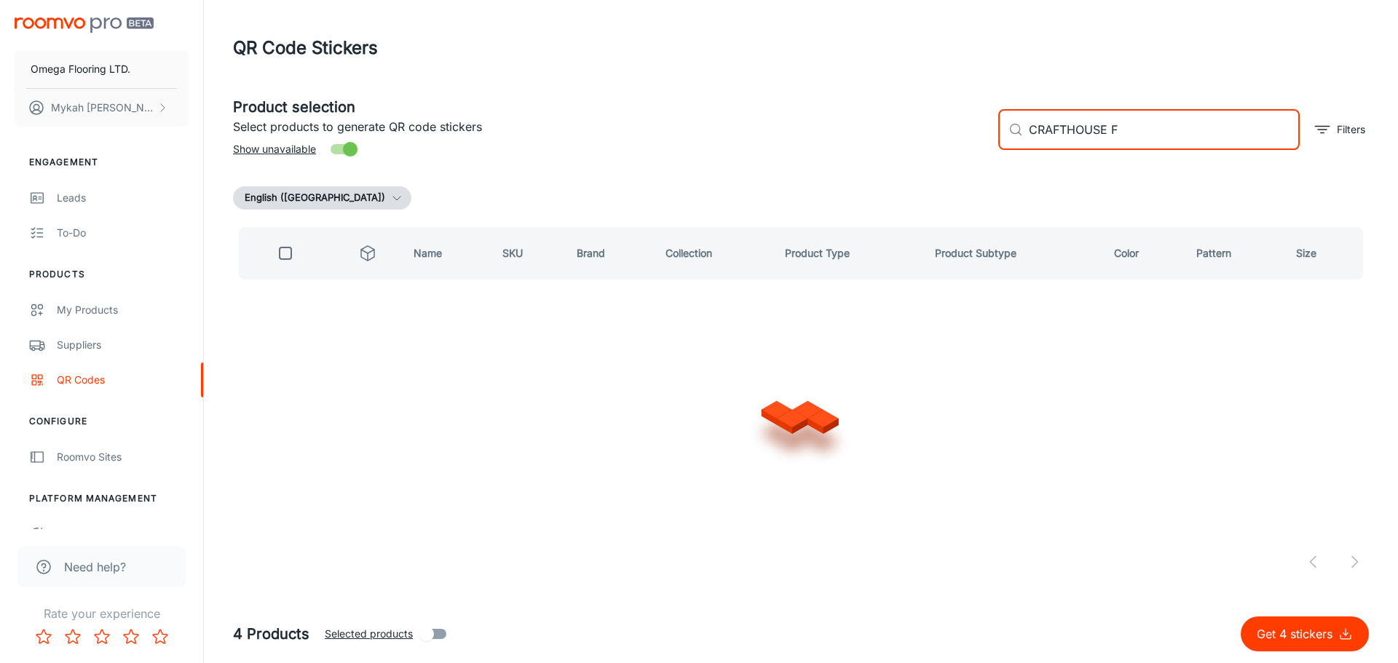
type input "CRAFTHOUSE [GEOGRAPHIC_DATA]"
checkbox input "true"
type input "CRAFTHOUSE FLUTED"
checkbox input "false"
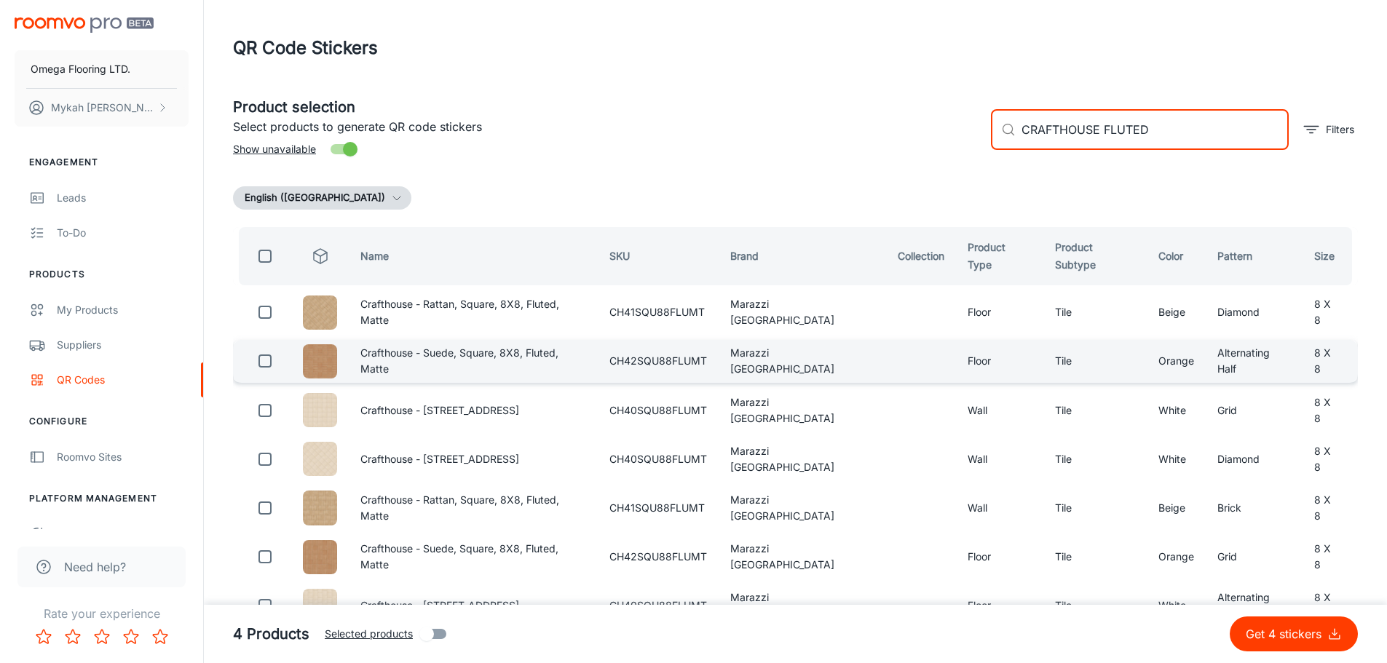
type input "CRAFTHOUSE FLUTED"
click at [261, 358] on input "checkbox" at bounding box center [265, 361] width 29 height 29
checkbox input "true"
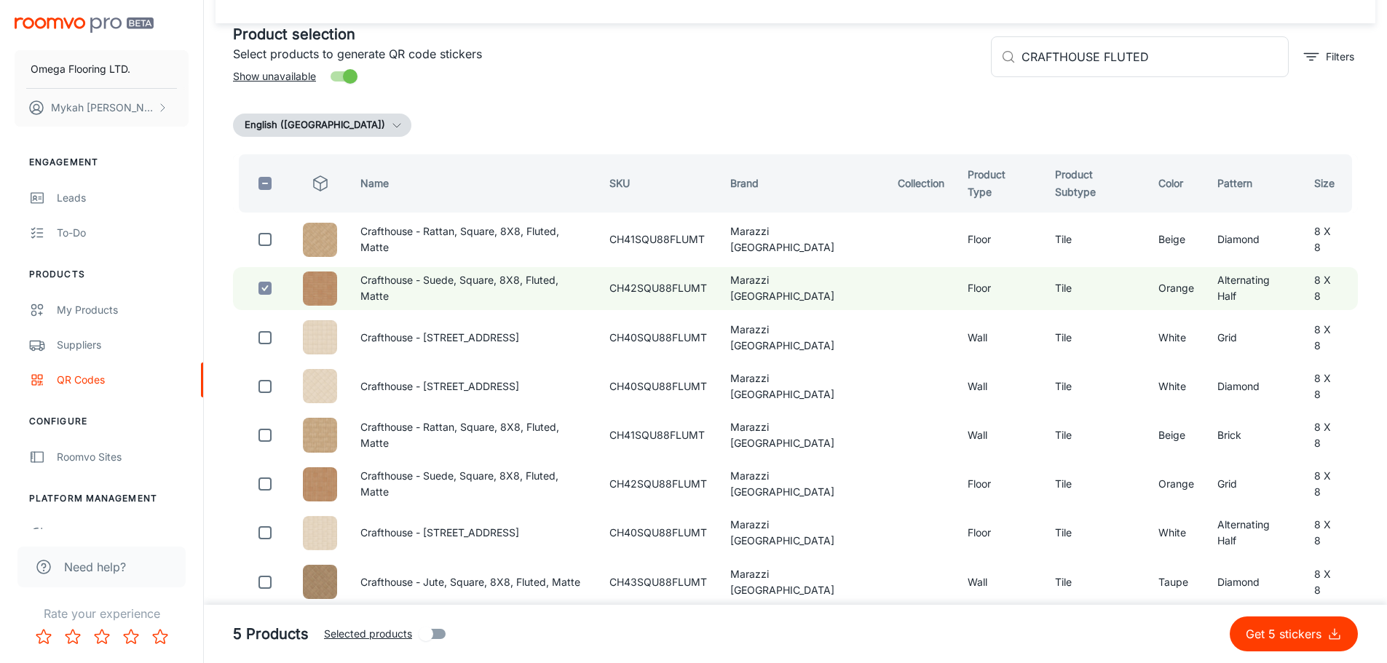
scroll to position [146, 0]
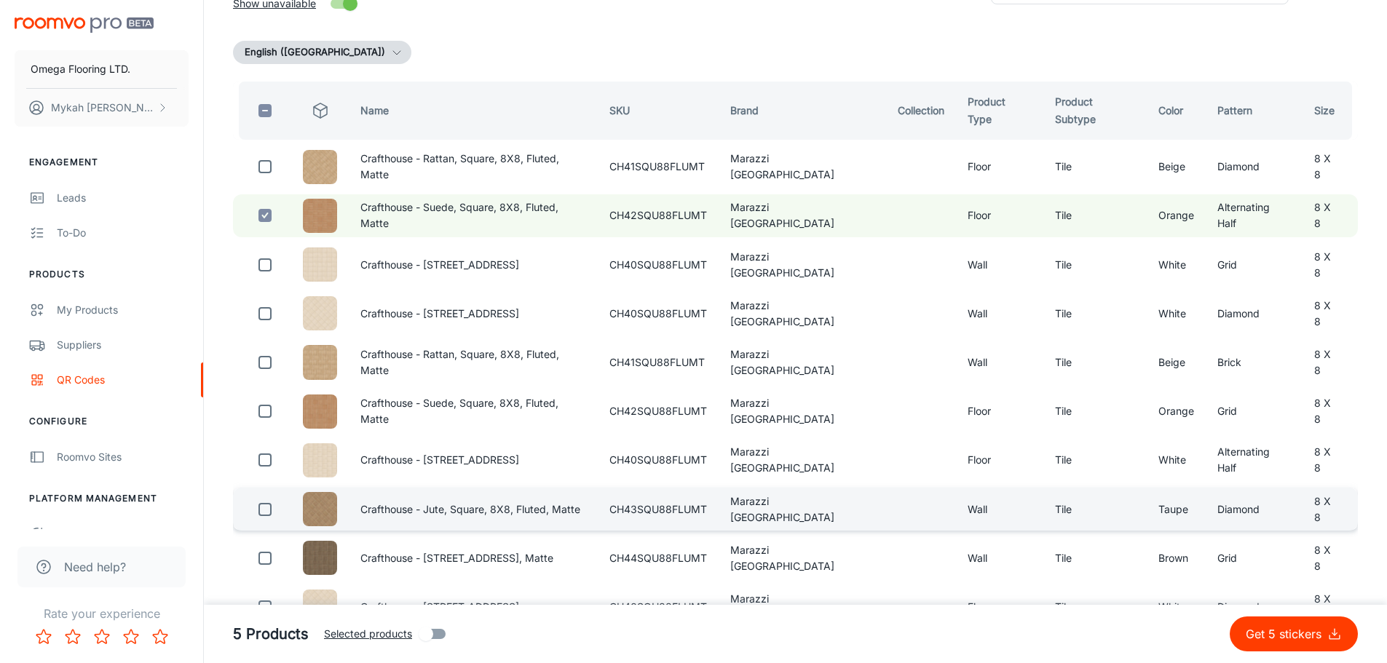
click at [263, 507] on input "checkbox" at bounding box center [265, 509] width 29 height 29
checkbox input "true"
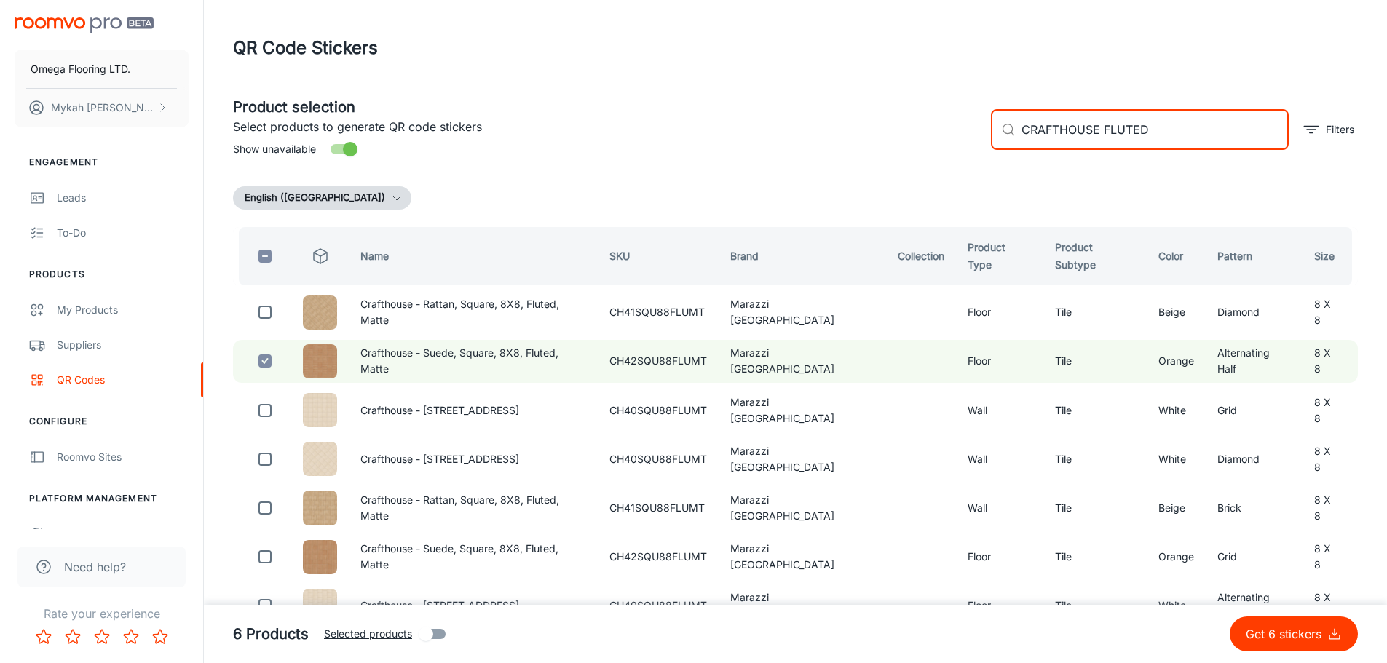
drag, startPoint x: 1161, startPoint y: 139, endPoint x: 977, endPoint y: 130, distance: 184.5
click at [977, 130] on div "Product selection Select products to generate QR code stickers Show unavailable…" at bounding box center [789, 123] width 1137 height 79
click at [1194, 130] on input "CRAFTHOUSE FLUTED" at bounding box center [1155, 129] width 267 height 41
drag, startPoint x: 1175, startPoint y: 133, endPoint x: 1101, endPoint y: 128, distance: 73.7
click at [1101, 128] on input "CRAFTHOUSE FLUTED" at bounding box center [1155, 129] width 267 height 41
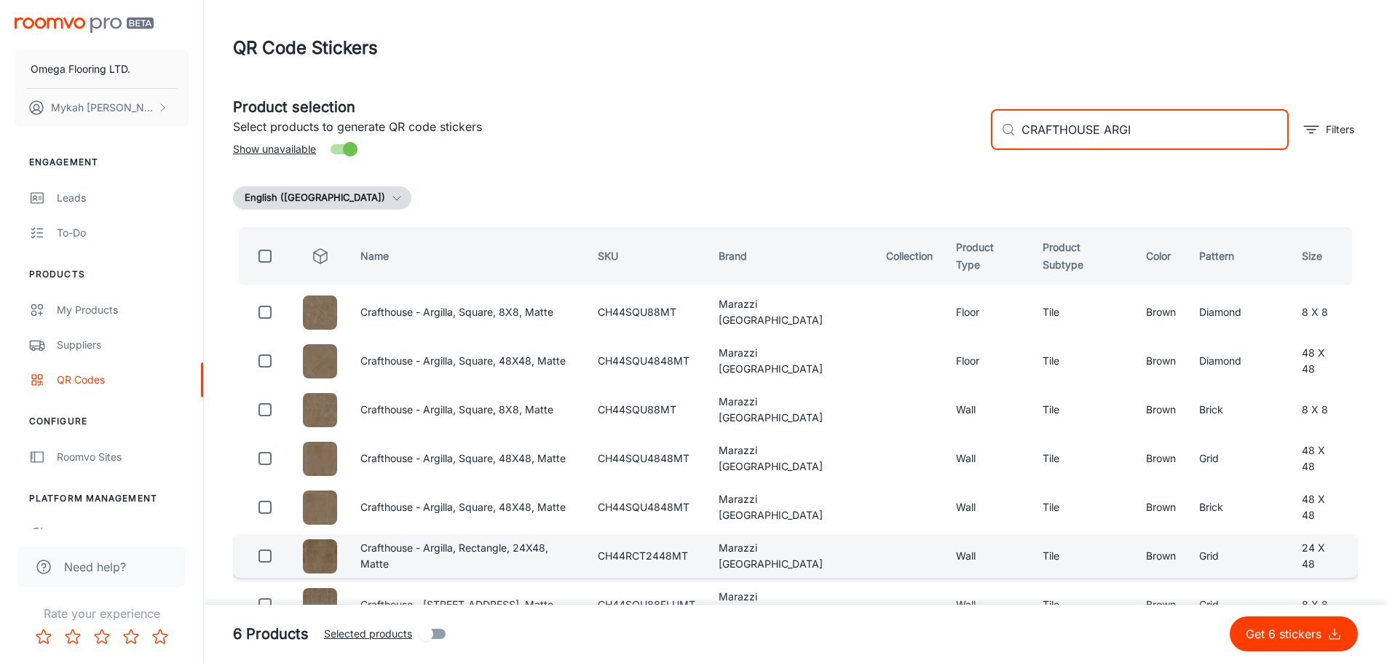
scroll to position [73, 0]
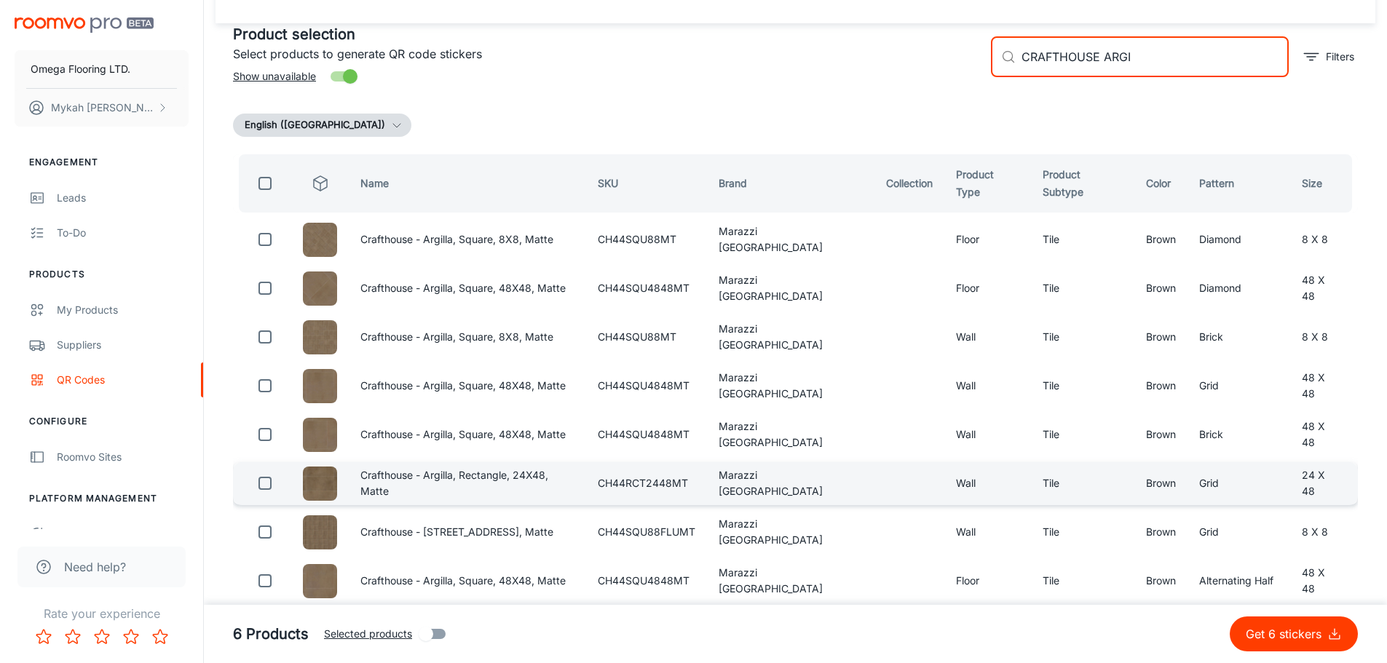
type input "CRAFTHOUSE ARGI"
click at [257, 484] on input "checkbox" at bounding box center [265, 483] width 29 height 29
checkbox input "true"
drag, startPoint x: 1147, startPoint y: 58, endPoint x: 1104, endPoint y: 59, distance: 43.0
click at [1104, 59] on input "CRAFTHOUSE ARGI" at bounding box center [1155, 56] width 267 height 41
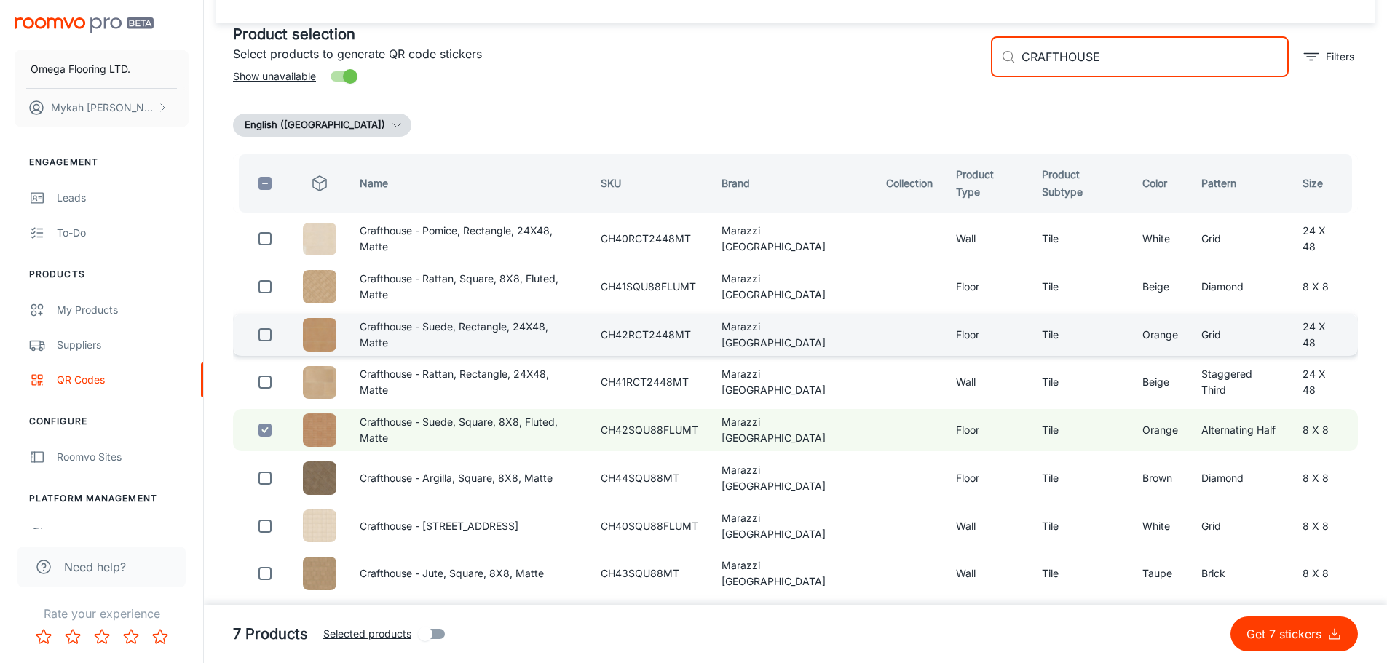
scroll to position [146, 0]
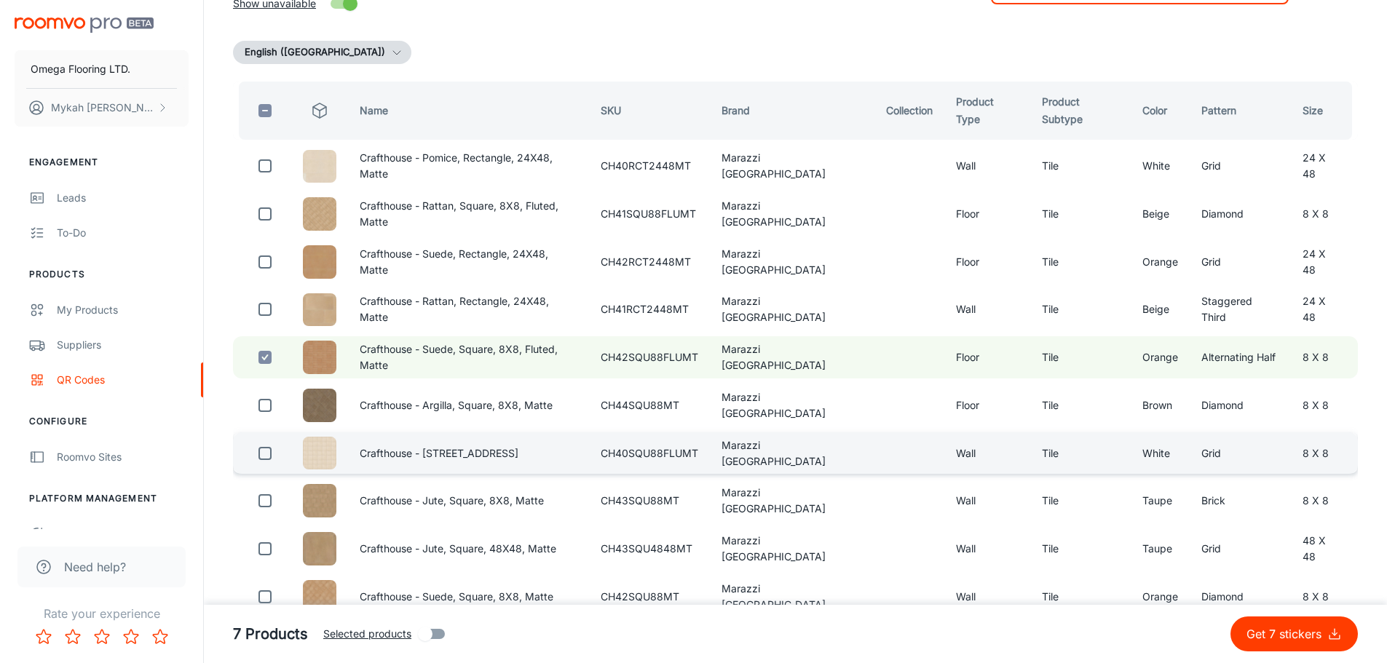
type input "CRAFTHOUSE"
click at [263, 463] on input "checkbox" at bounding box center [265, 453] width 29 height 29
click at [267, 459] on input "checkbox" at bounding box center [265, 453] width 29 height 29
checkbox input "false"
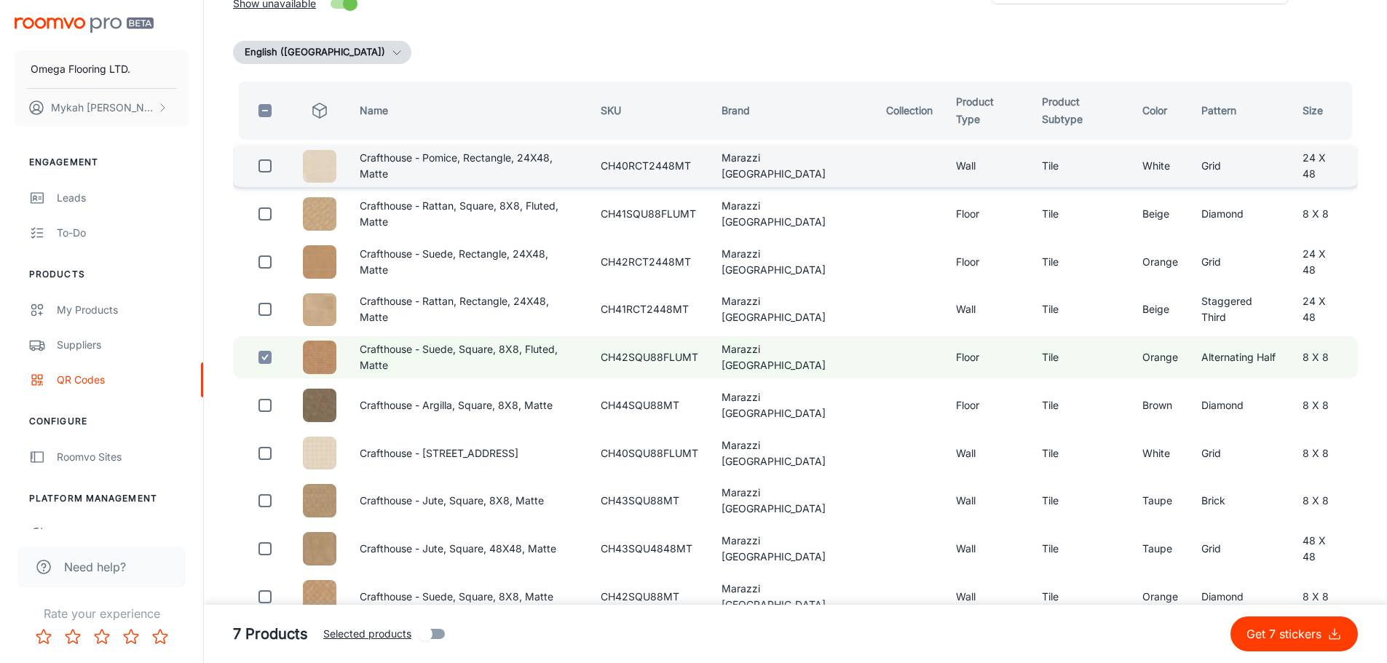
click at [267, 163] on input "checkbox" at bounding box center [265, 165] width 29 height 29
checkbox input "true"
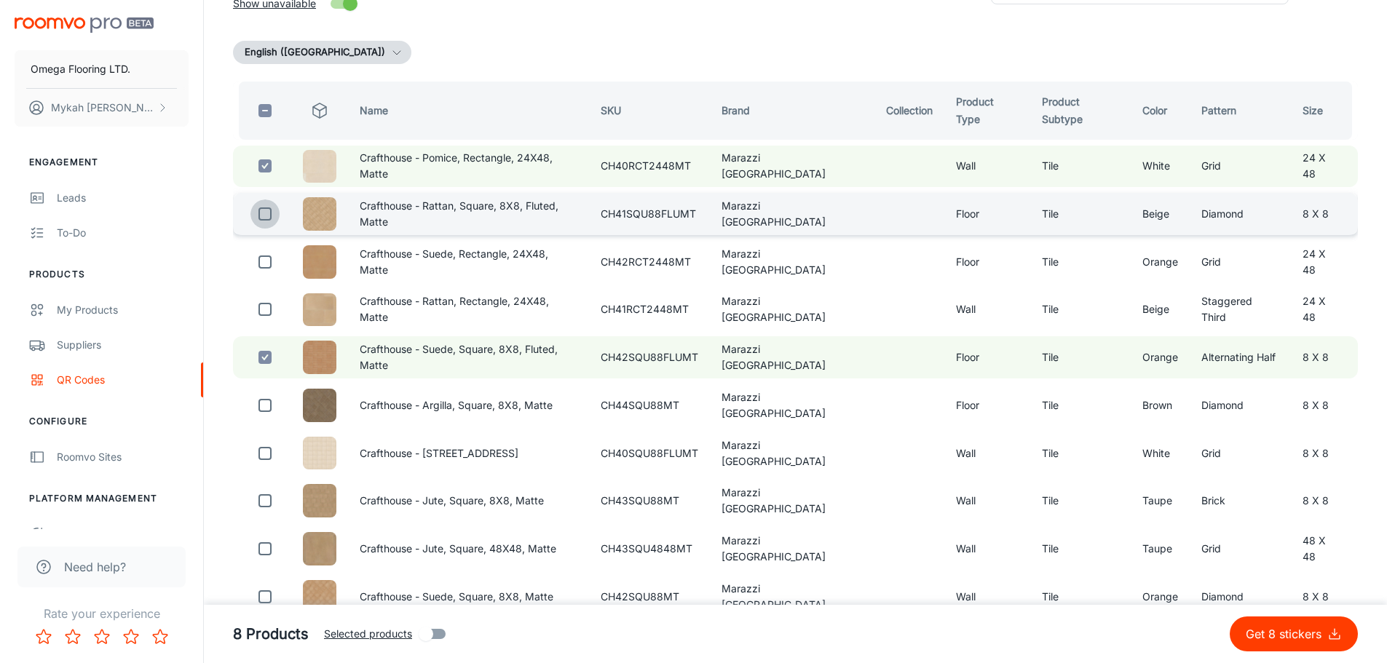
click at [267, 209] on input "checkbox" at bounding box center [265, 214] width 29 height 29
checkbox input "true"
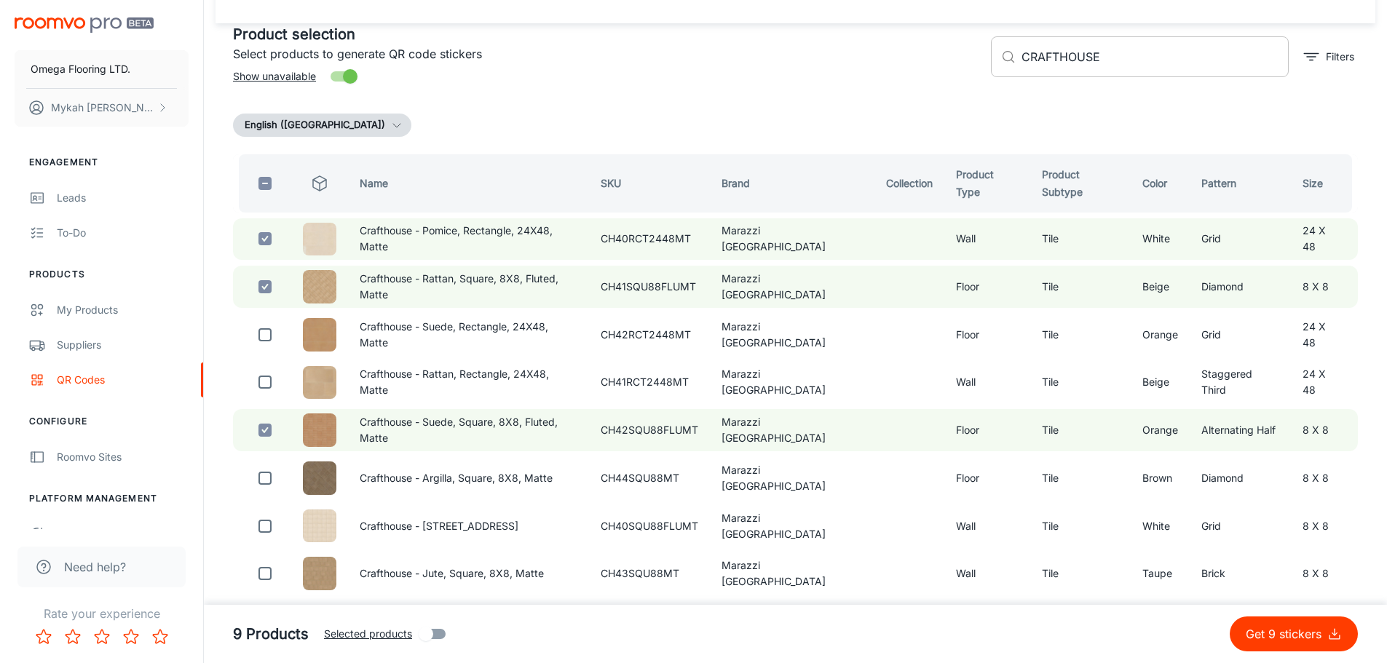
scroll to position [0, 0]
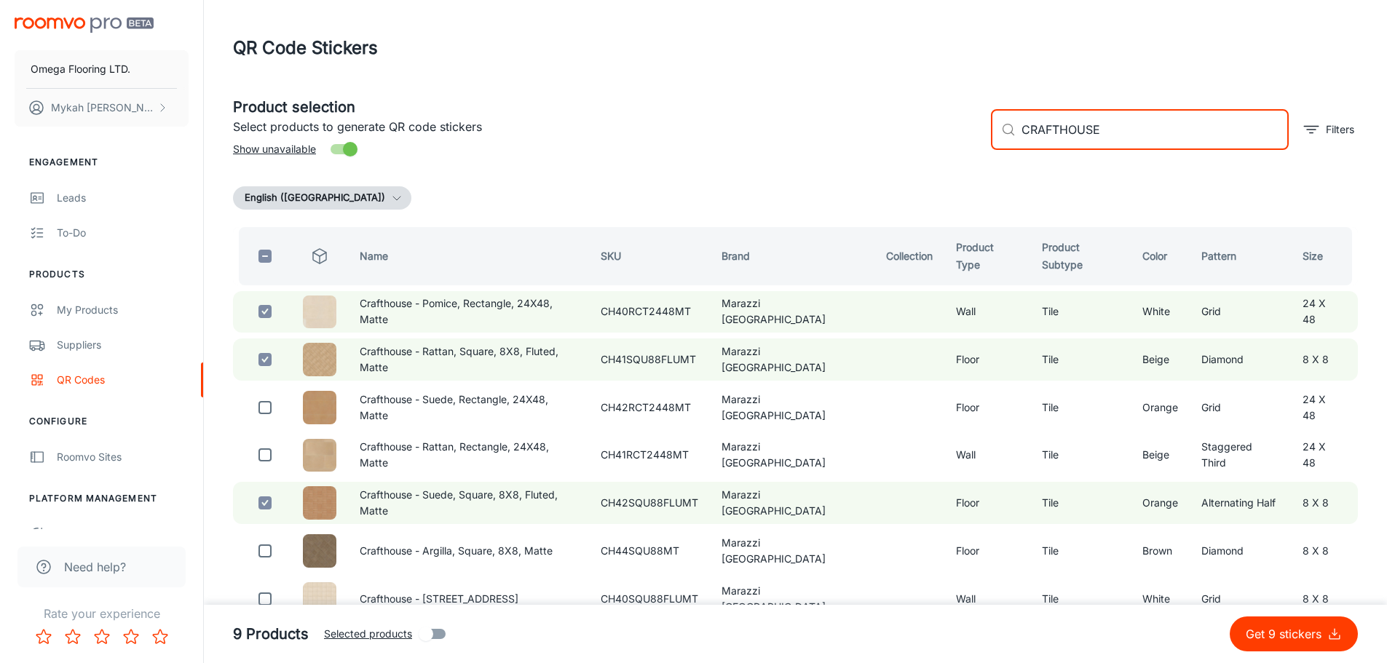
drag, startPoint x: 1120, startPoint y: 129, endPoint x: 818, endPoint y: 124, distance: 302.3
click at [818, 124] on div "Product selection Select products to generate QR code stickers Show unavailable…" at bounding box center [789, 123] width 1137 height 79
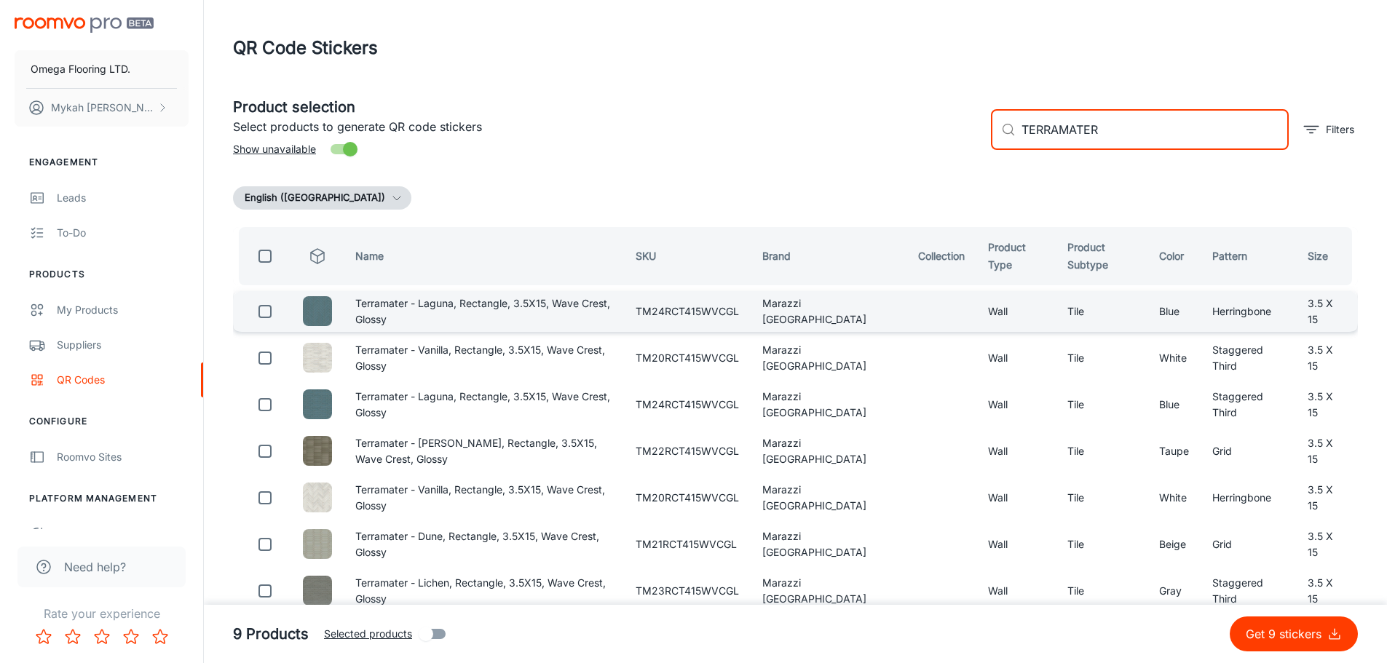
type input "TERRAMATER"
click at [262, 311] on input "checkbox" at bounding box center [265, 311] width 29 height 29
checkbox input "true"
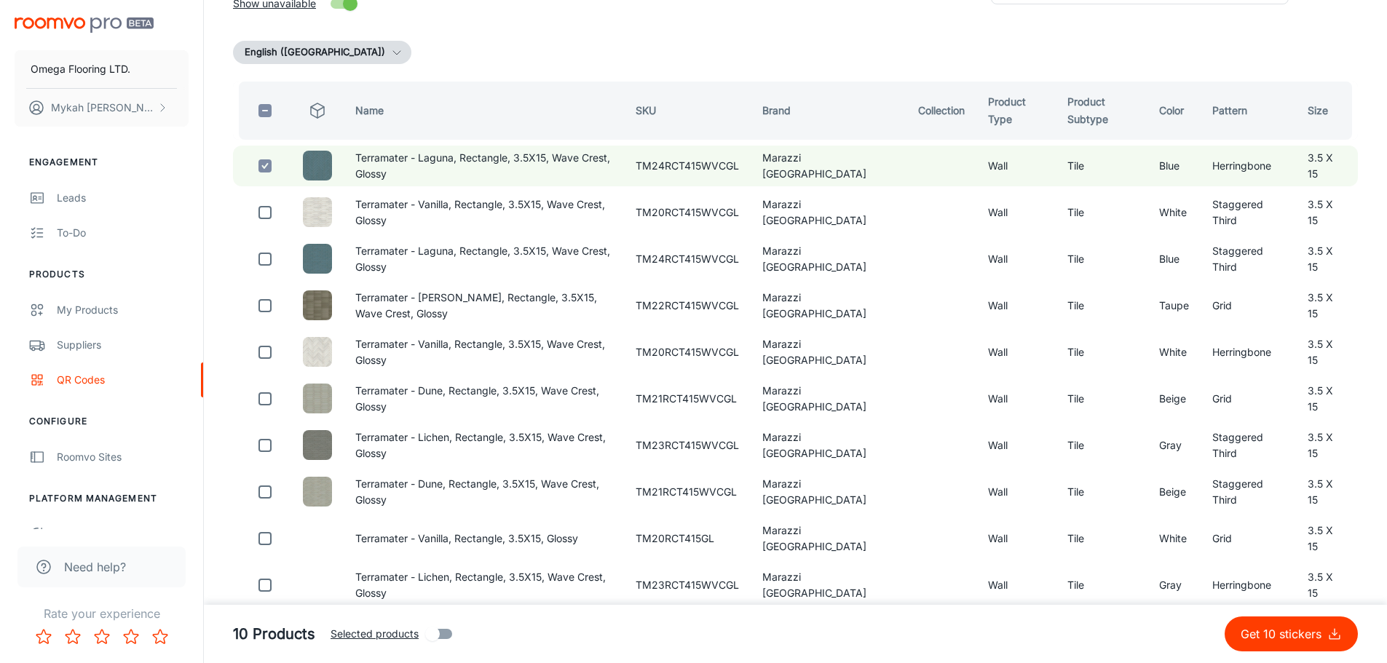
scroll to position [218, 0]
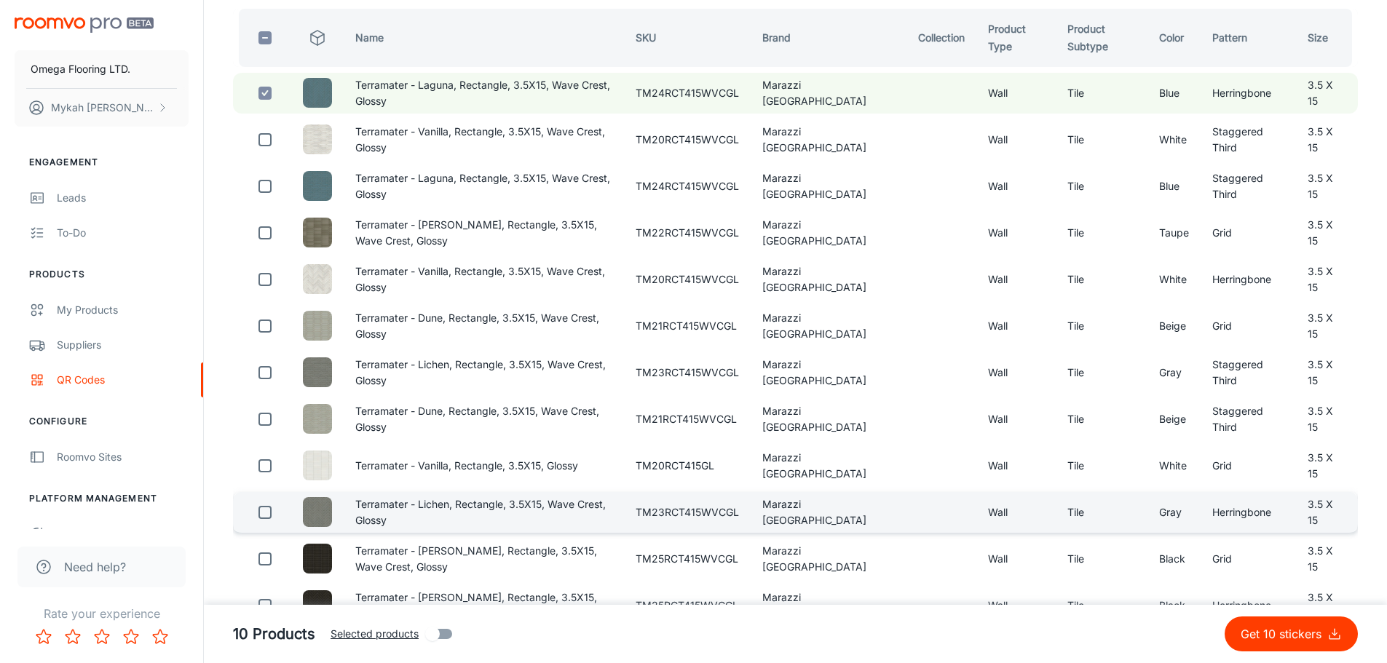
click at [261, 527] on input "checkbox" at bounding box center [265, 512] width 29 height 29
checkbox input "true"
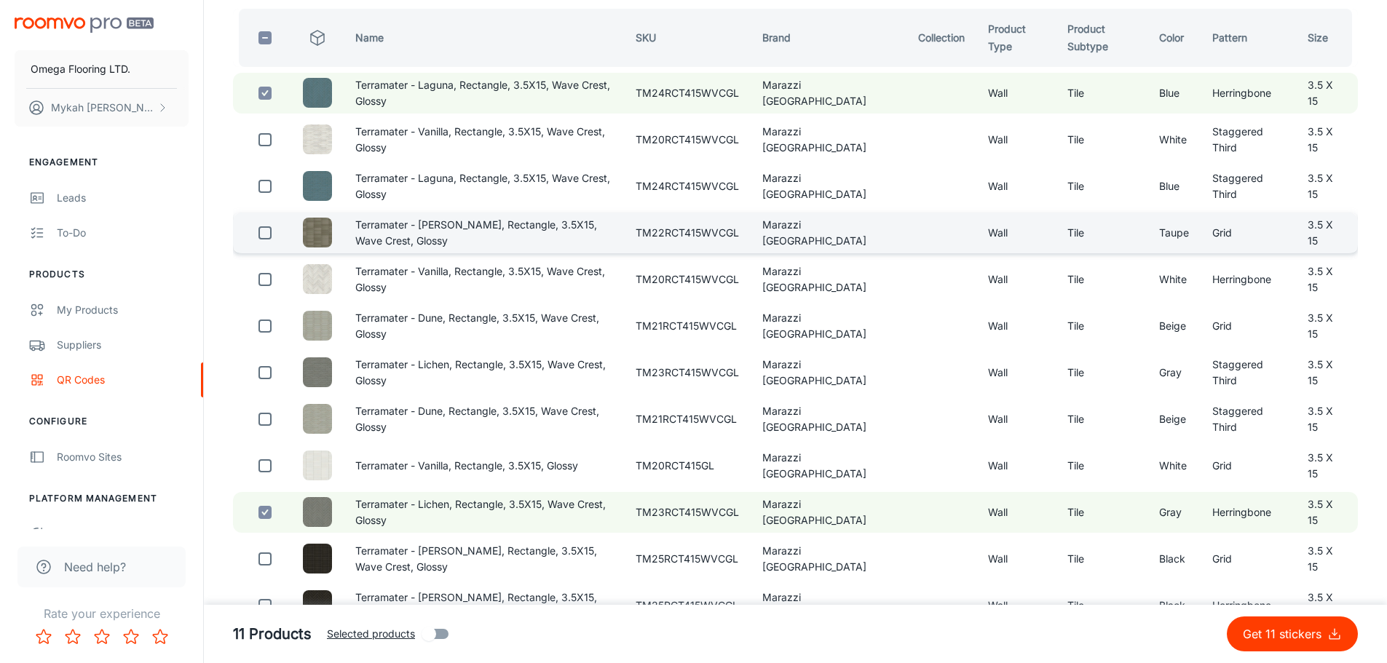
click at [265, 241] on input "checkbox" at bounding box center [265, 232] width 29 height 29
checkbox input "true"
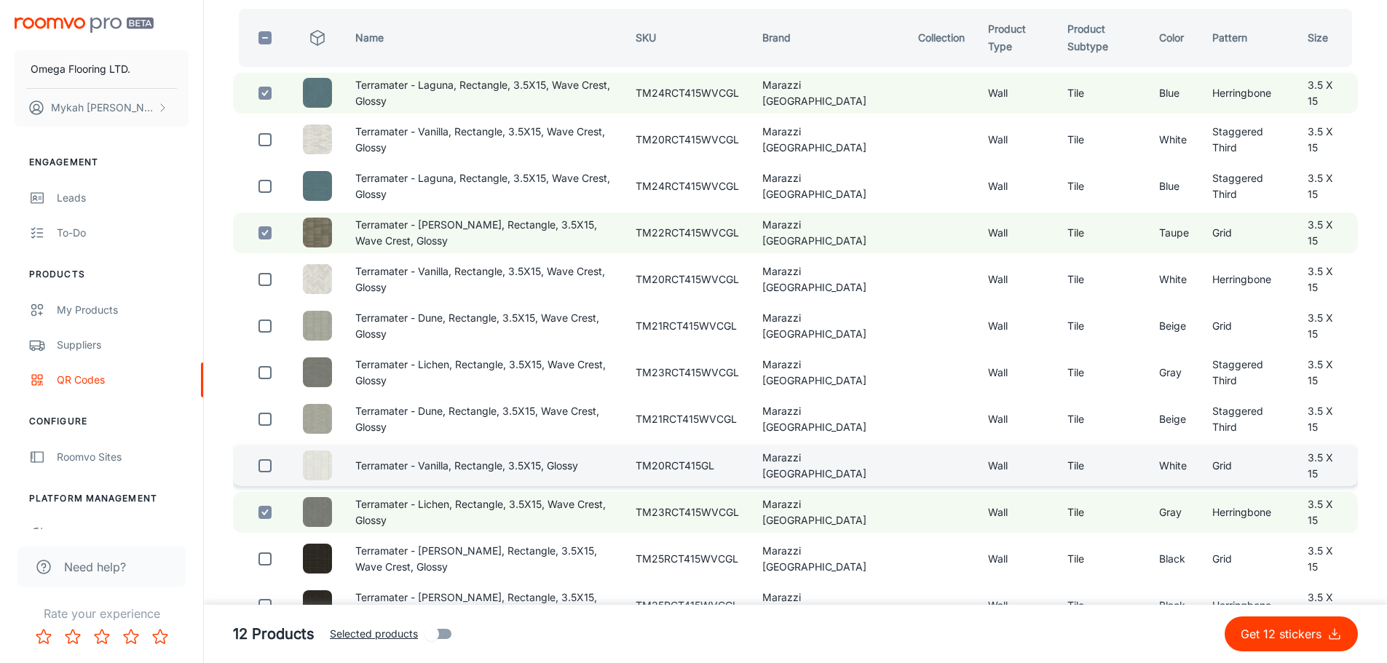
click at [261, 481] on input "checkbox" at bounding box center [265, 466] width 29 height 29
checkbox input "true"
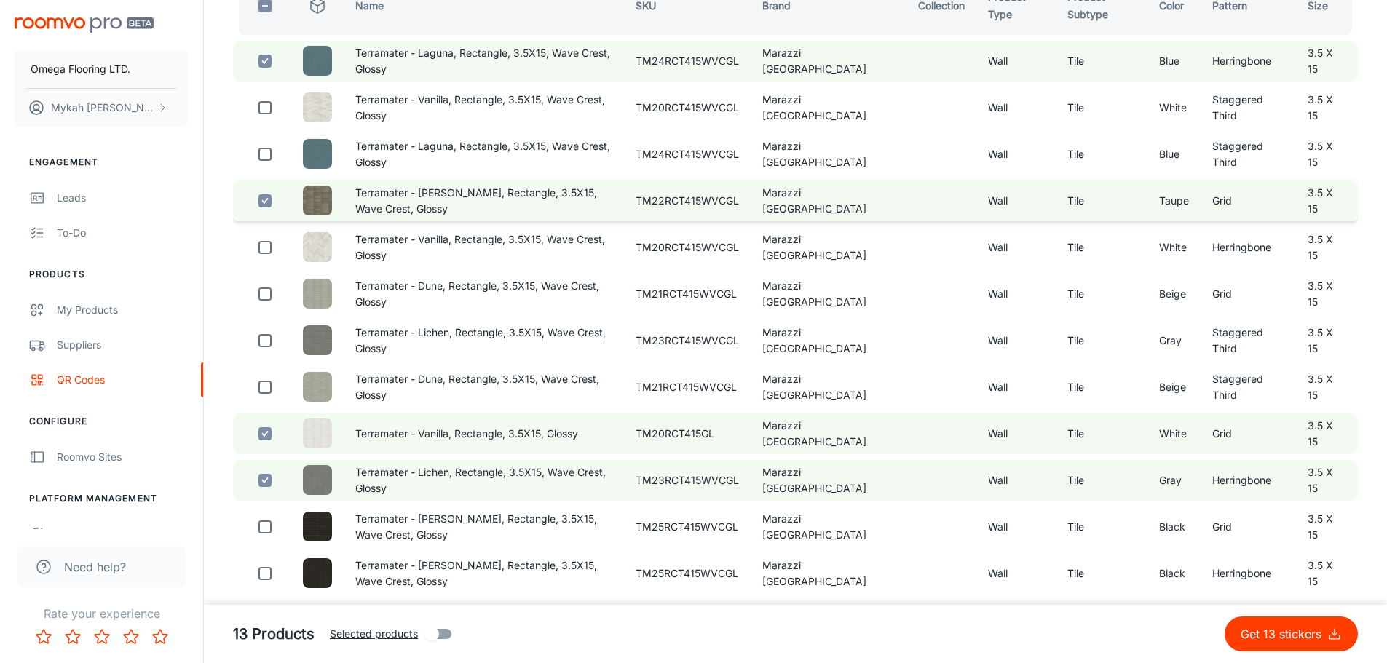
scroll to position [396, 0]
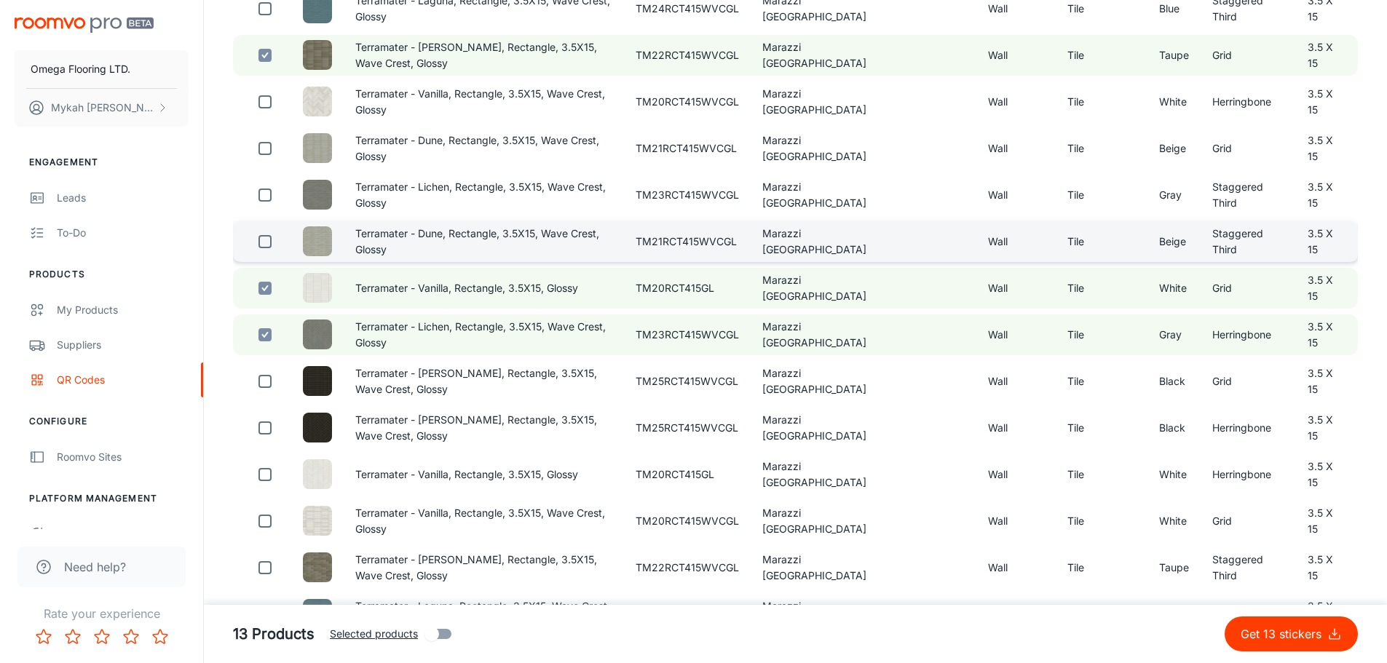
click at [267, 256] on input "checkbox" at bounding box center [265, 241] width 29 height 29
checkbox input "true"
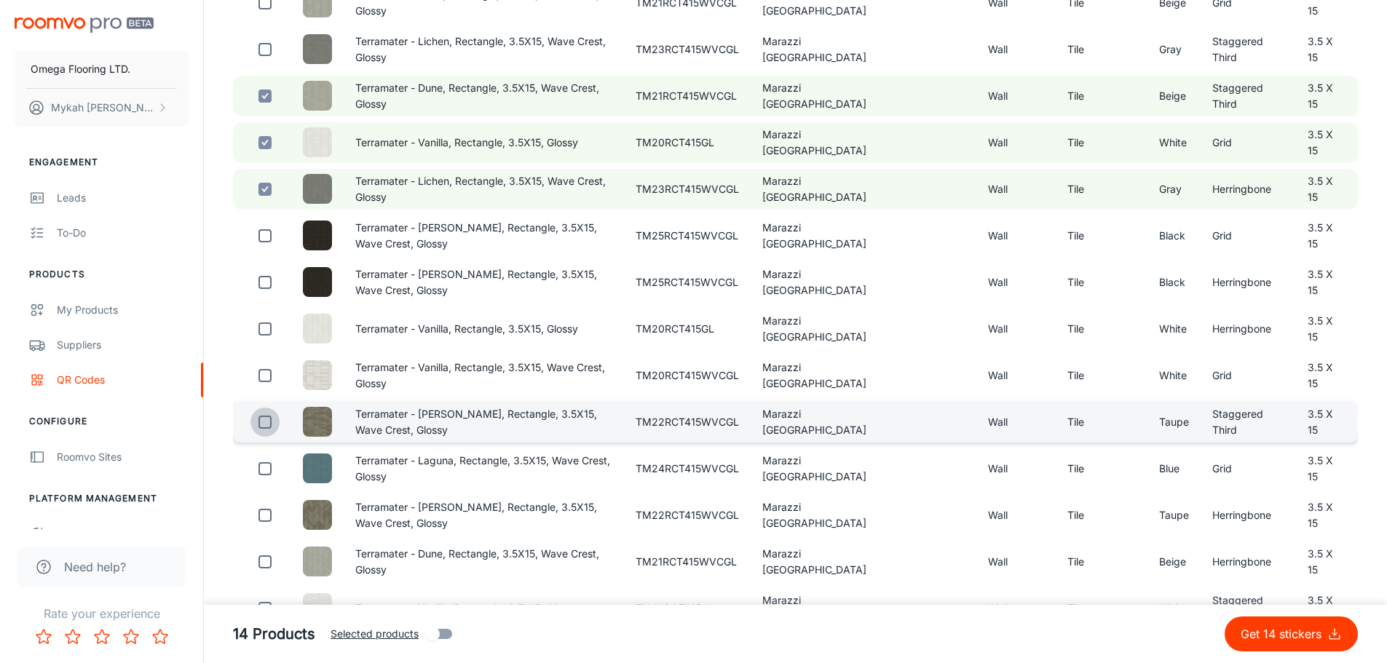
click at [268, 437] on input "checkbox" at bounding box center [265, 422] width 29 height 29
checkbox input "true"
click at [1273, 628] on p "Get 15 stickers" at bounding box center [1284, 634] width 87 height 17
checkbox input "false"
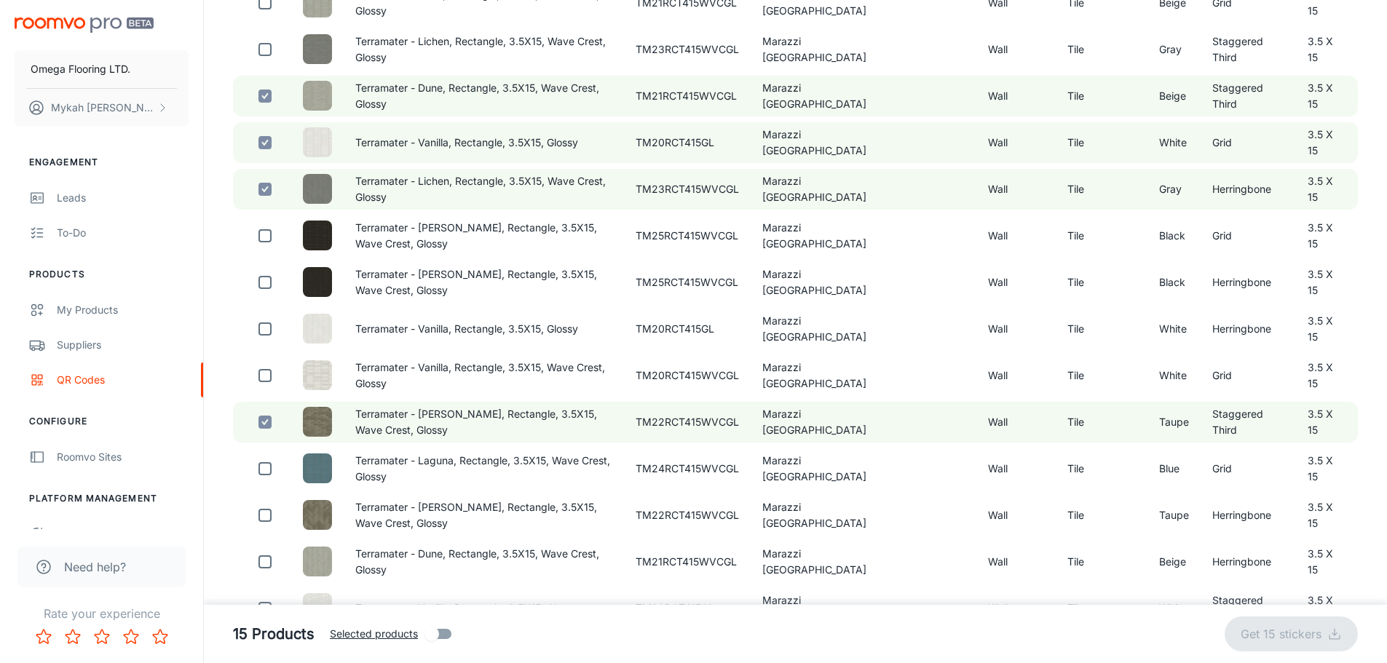
checkbox input "false"
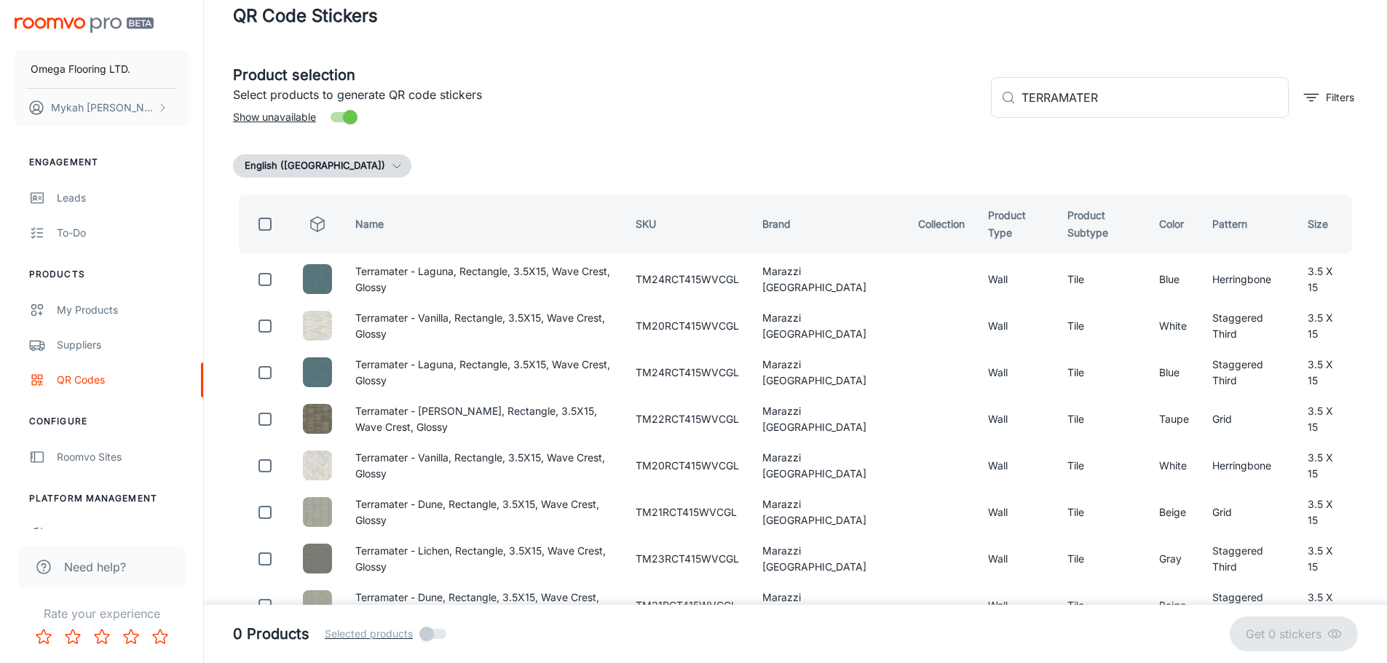
scroll to position [0, 0]
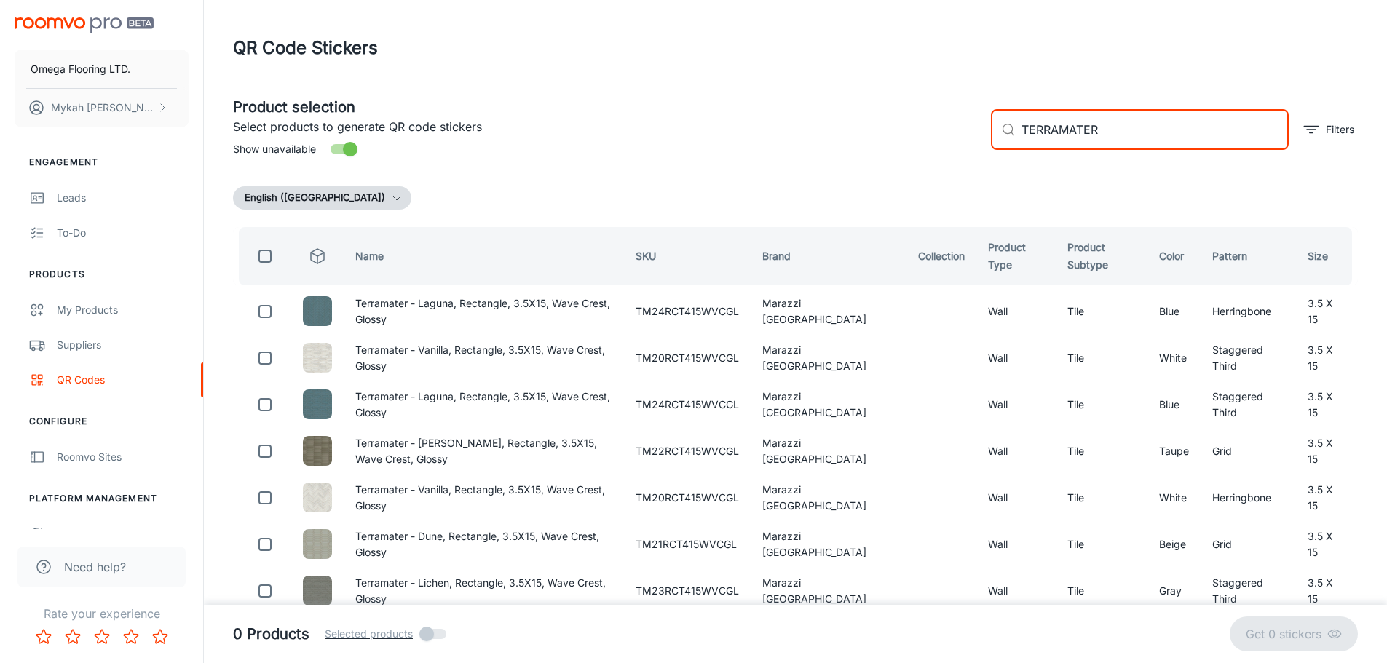
drag, startPoint x: 1111, startPoint y: 118, endPoint x: 856, endPoint y: 151, distance: 257.8
click at [858, 151] on div "Product selection Select products to generate QR code stickers Show unavailable…" at bounding box center [789, 123] width 1137 height 79
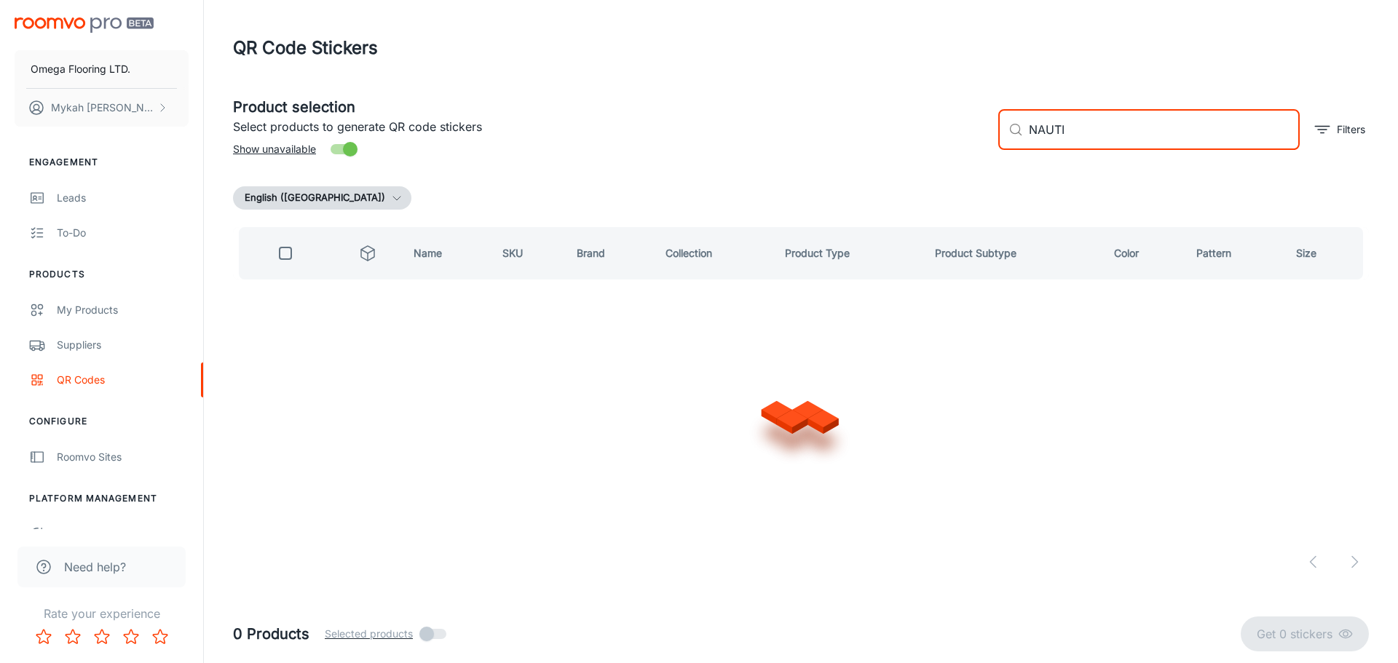
type input "NAUTIQ"
checkbox input "true"
type input "N"
type input "[PERSON_NAME]"
checkbox input "false"
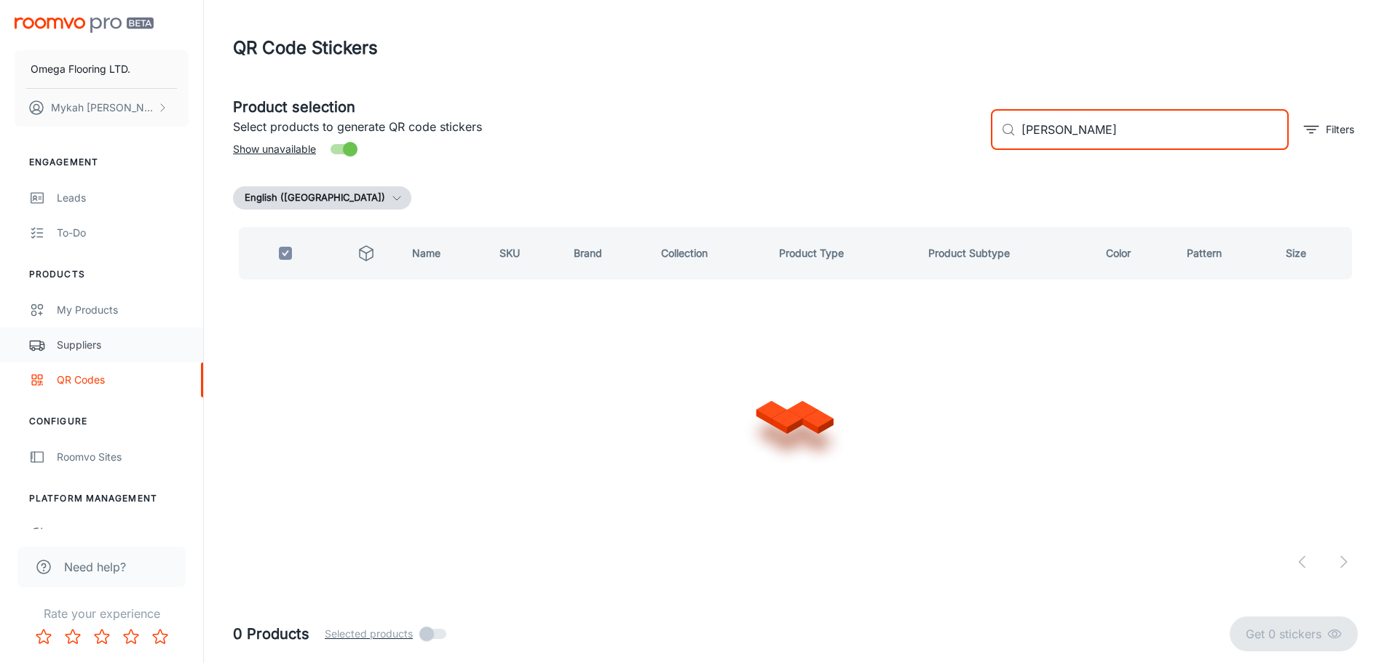
type input "[PERSON_NAME]"
click at [80, 351] on div "Suppliers" at bounding box center [123, 345] width 132 height 16
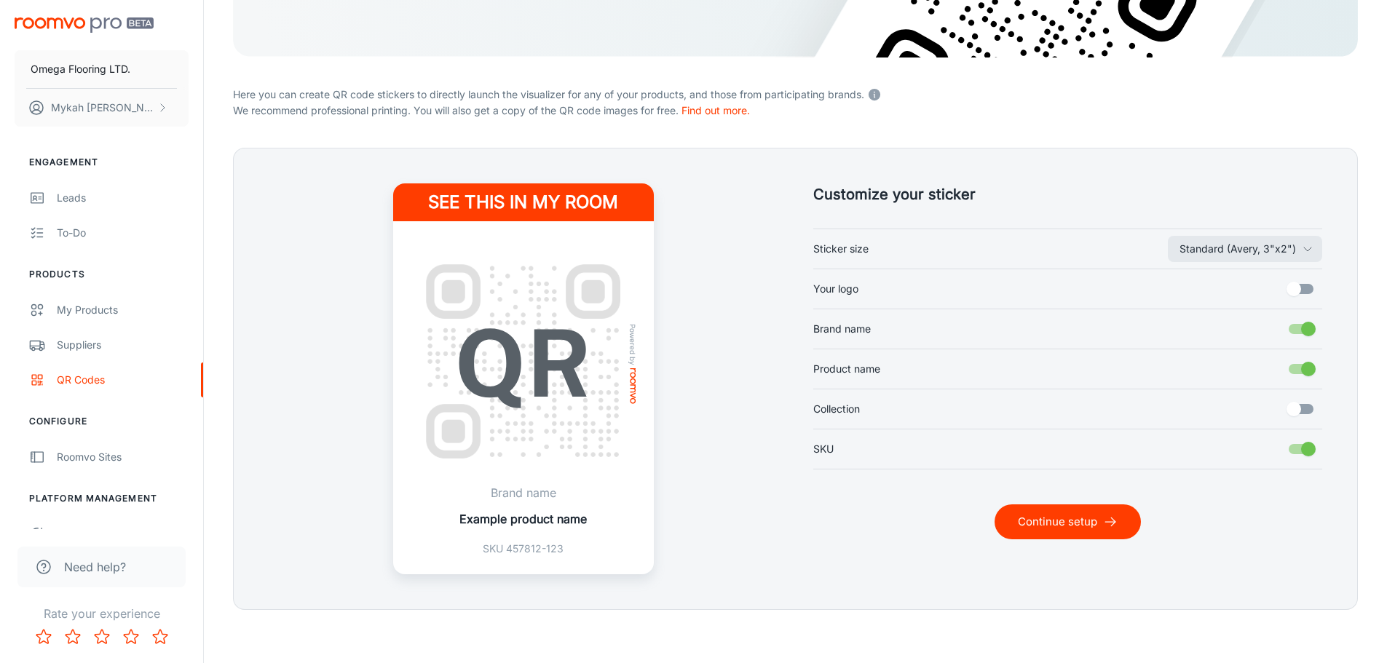
click at [1100, 524] on button "Continue setup" at bounding box center [1068, 522] width 146 height 35
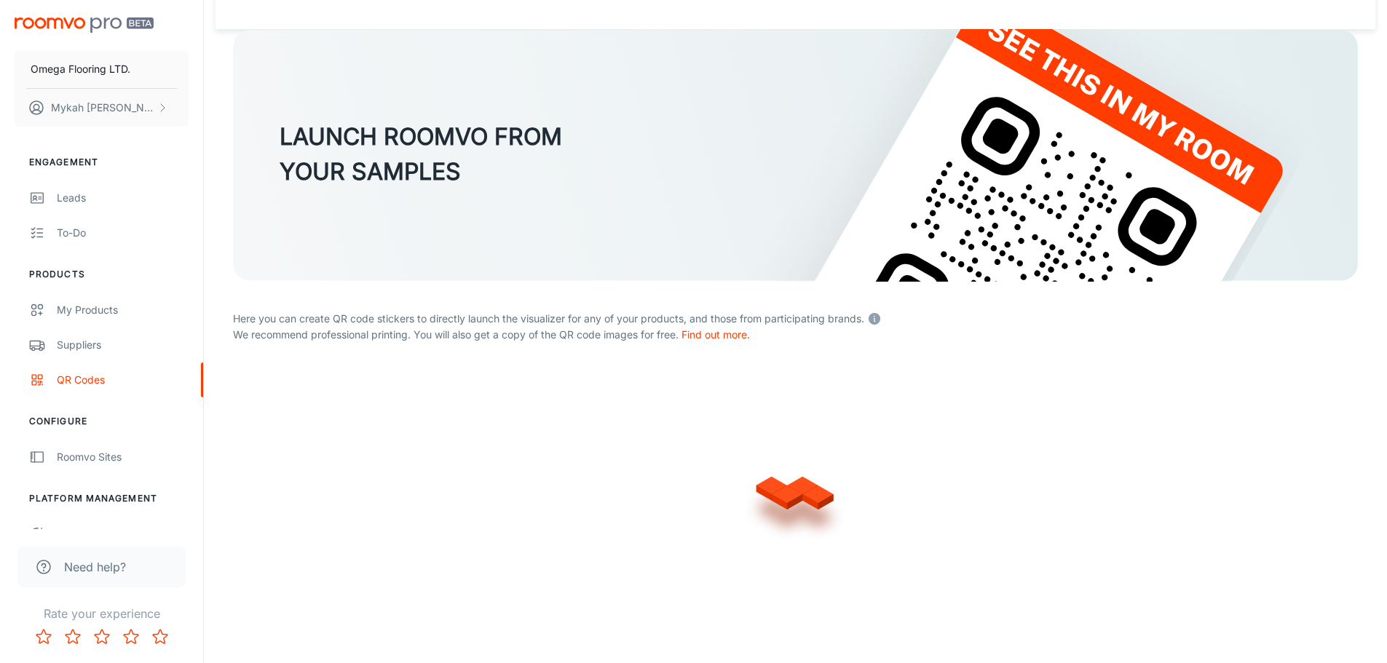
scroll to position [291, 0]
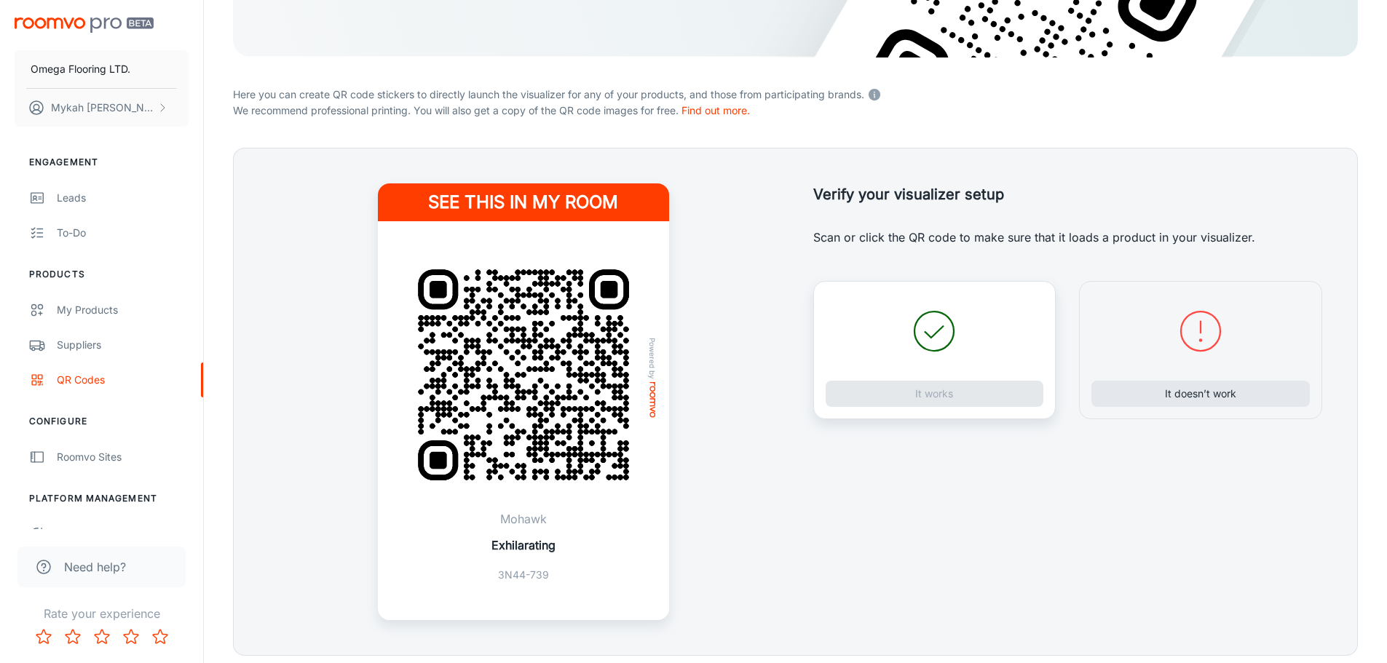
click at [860, 399] on div "It works" at bounding box center [934, 350] width 243 height 138
click at [920, 335] on icon at bounding box center [934, 331] width 52 height 52
click at [918, 404] on button "It works" at bounding box center [935, 394] width 218 height 26
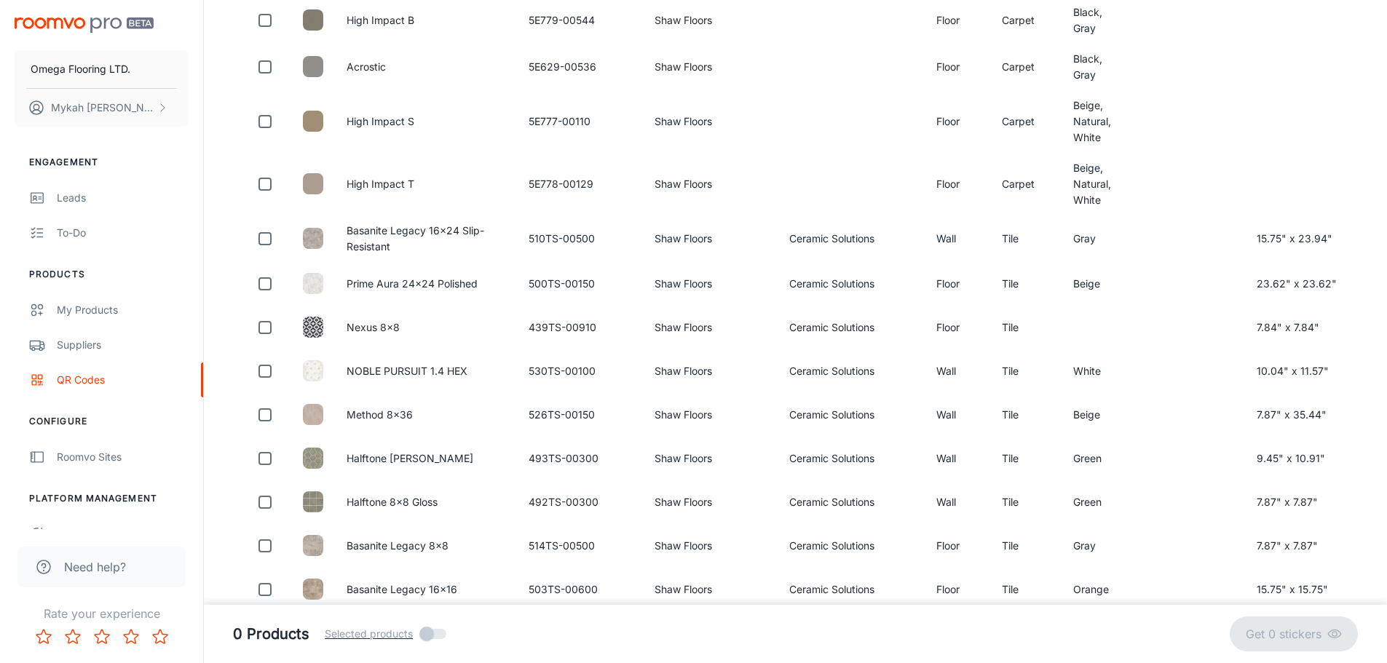
scroll to position [0, 0]
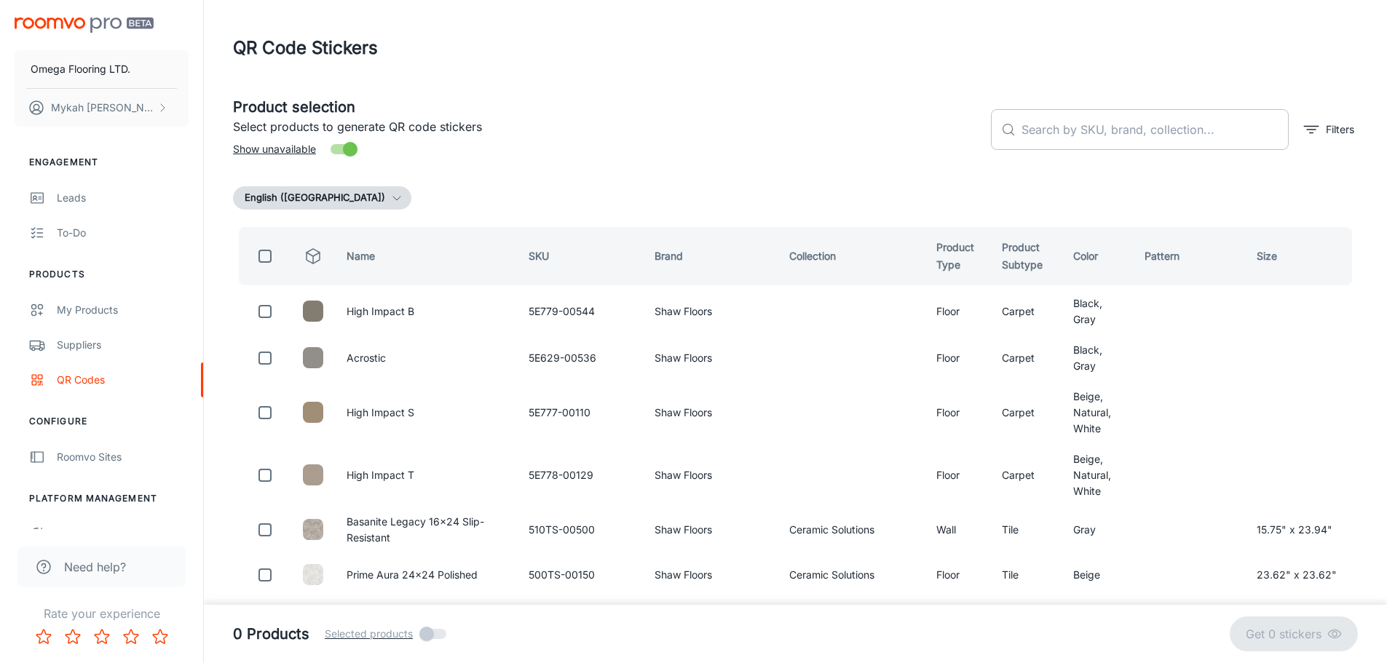
click at [1054, 127] on input "text" at bounding box center [1155, 129] width 267 height 41
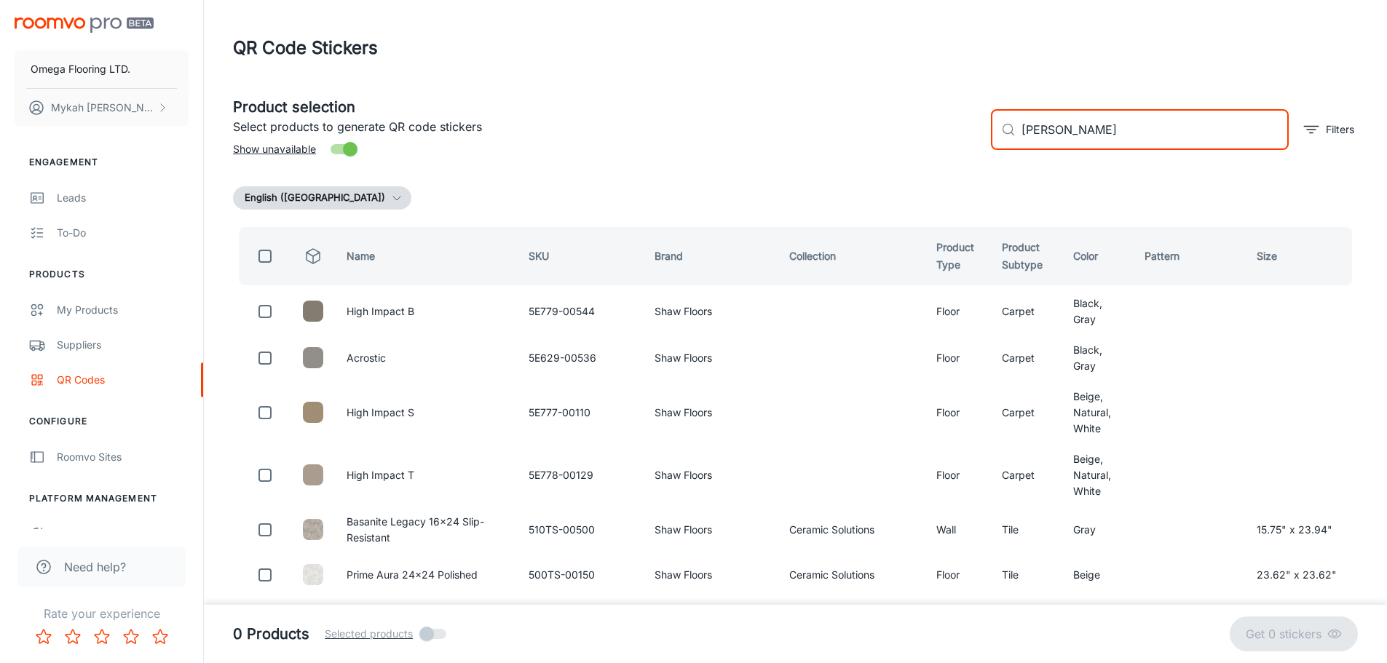
type input "[PERSON_NAME]"
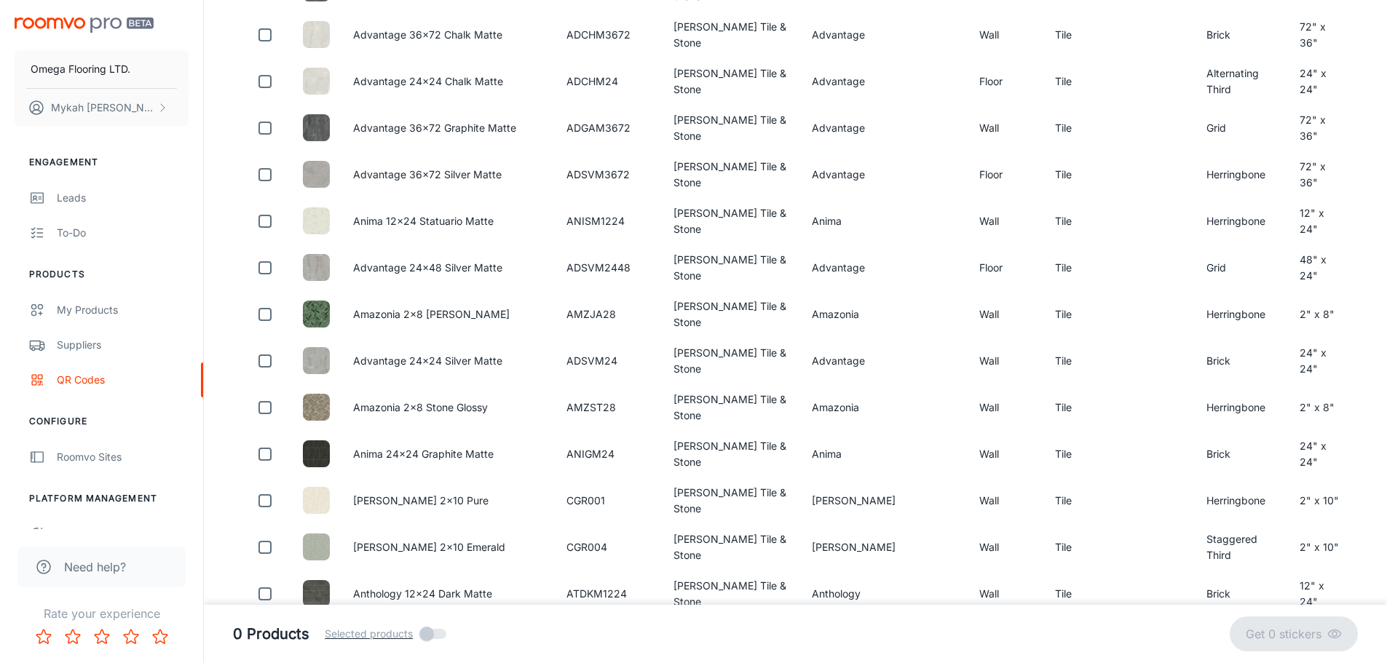
scroll to position [728, 0]
